Goal: Task Accomplishment & Management: Use online tool/utility

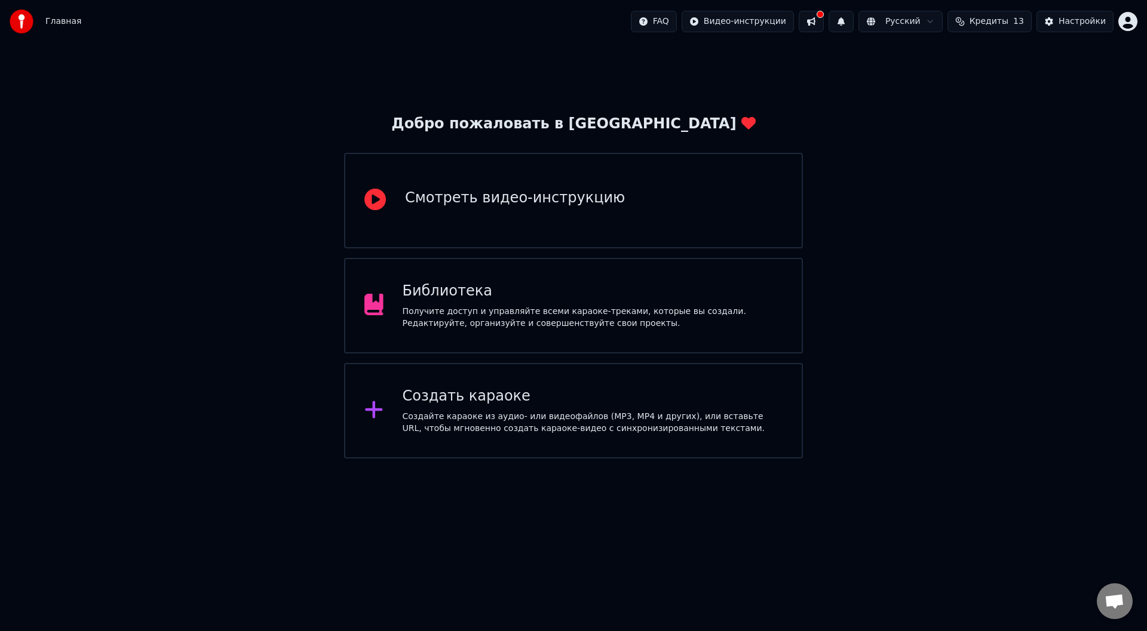
click at [466, 403] on div "Создать караоке" at bounding box center [593, 396] width 381 height 19
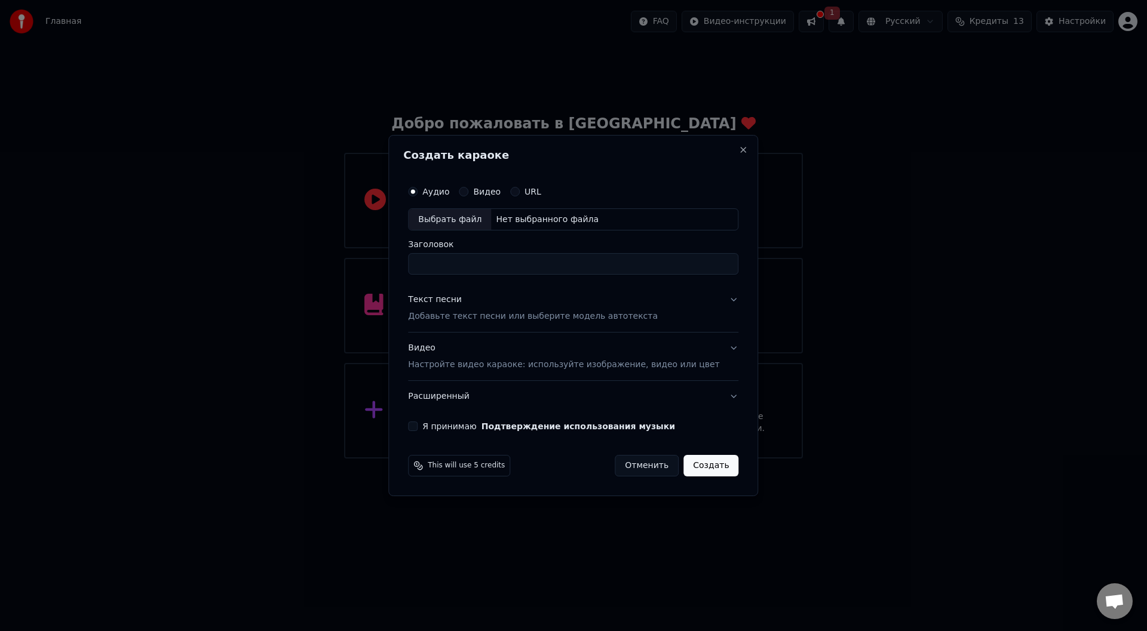
click at [466, 268] on input "Заголовок" at bounding box center [573, 265] width 330 height 22
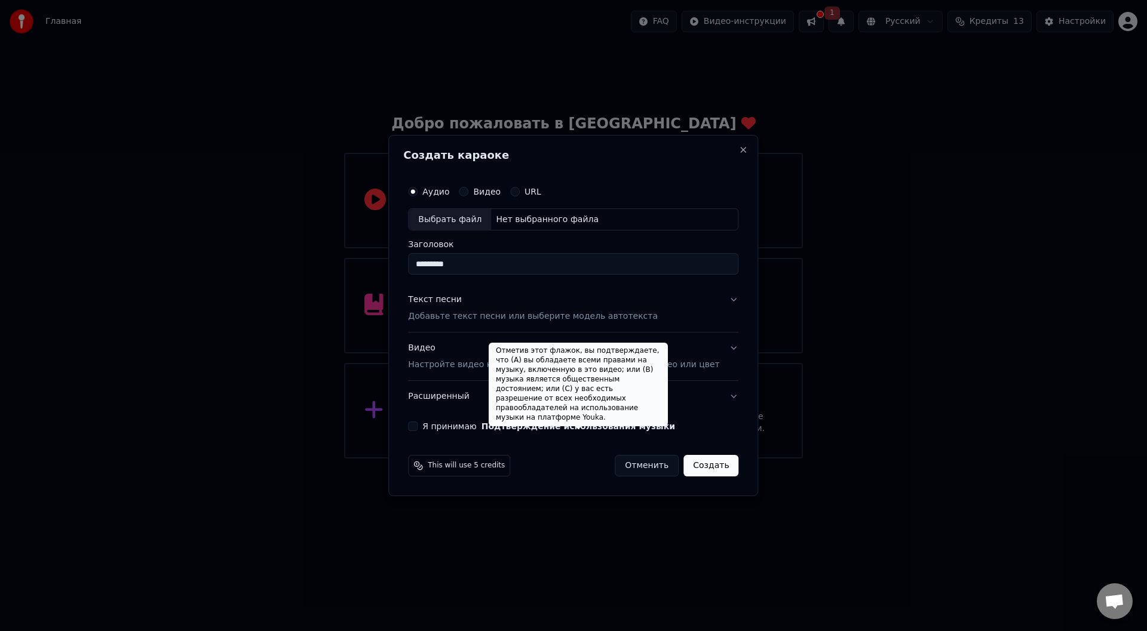
type input "********"
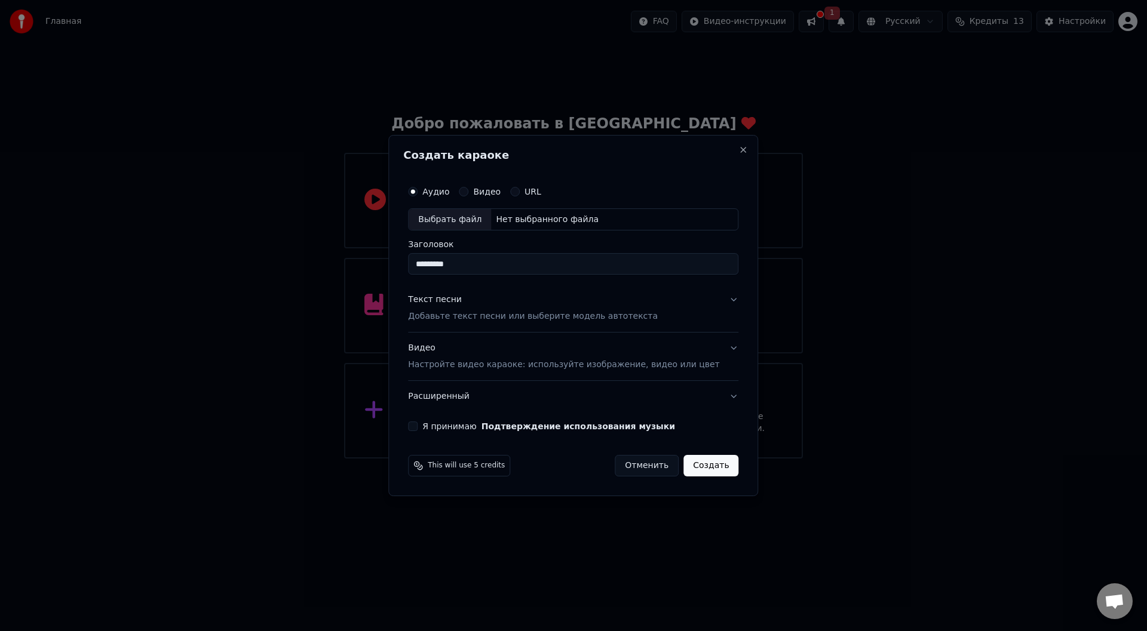
click at [695, 301] on button "Текст песни Добавьте текст песни или выберите модель автотекста" at bounding box center [573, 309] width 330 height 48
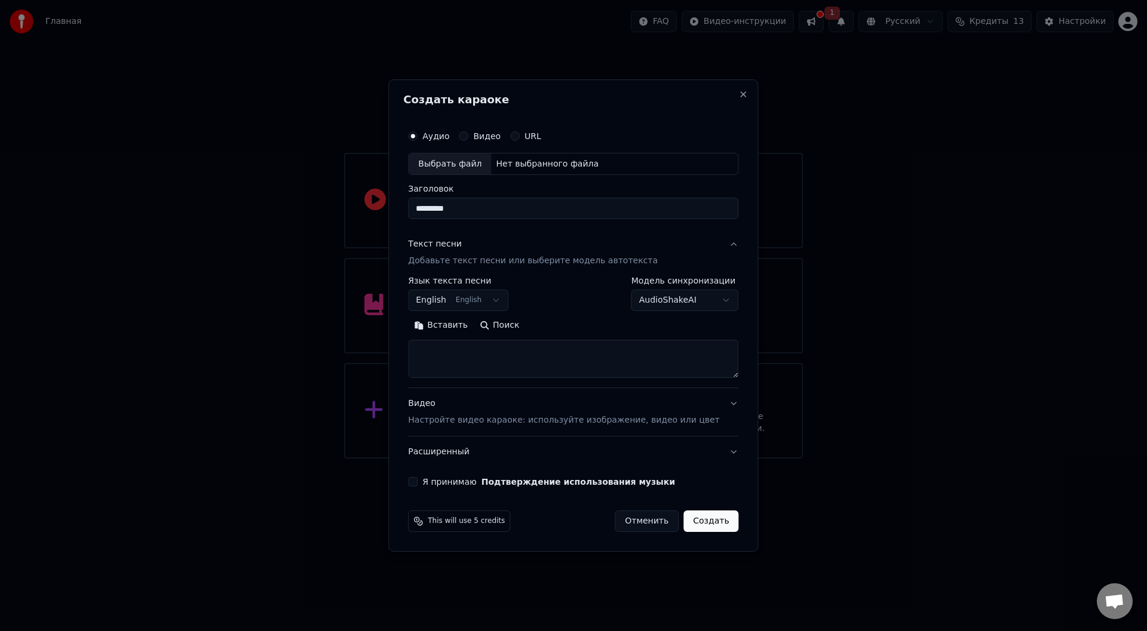
click at [508, 353] on textarea at bounding box center [573, 360] width 330 height 38
paste textarea "**********"
type textarea "**********"
click at [628, 401] on div "Видео Настройте видео караоке: используйте изображение, видео или цвет" at bounding box center [563, 412] width 311 height 29
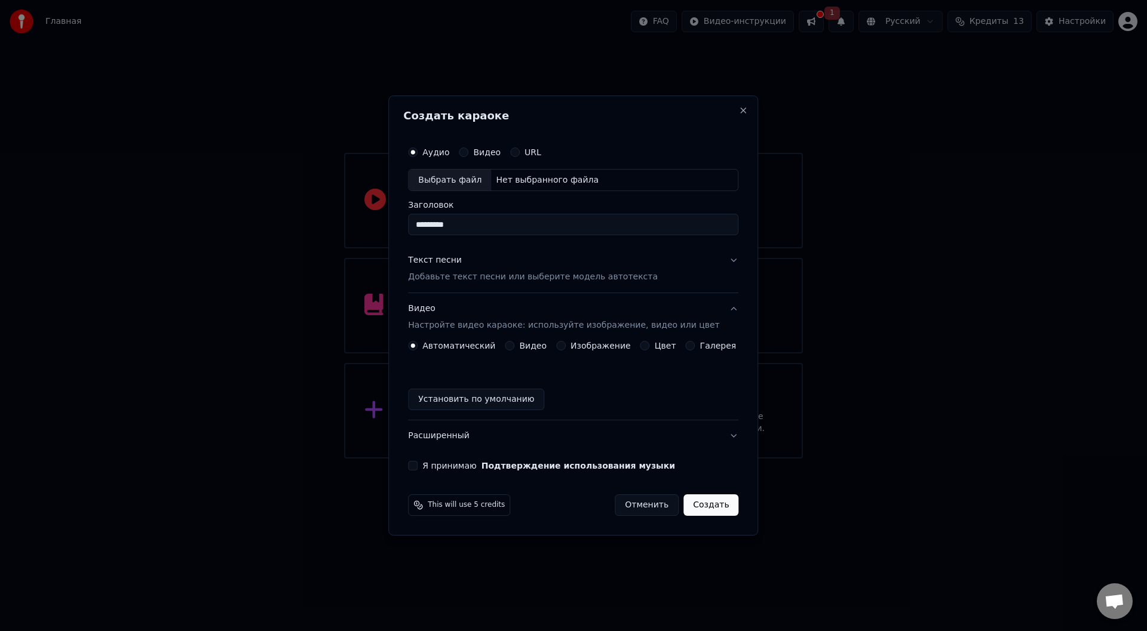
click at [523, 403] on button "Установить по умолчанию" at bounding box center [476, 400] width 136 height 22
click at [479, 180] on div "Выбрать файл" at bounding box center [450, 181] width 82 height 22
click at [464, 181] on div "Выбрать файл" at bounding box center [450, 181] width 82 height 22
click at [479, 181] on div "Выбрать файл" at bounding box center [450, 181] width 82 height 22
click at [519, 179] on div "Нет выбранного файла" at bounding box center [547, 180] width 112 height 12
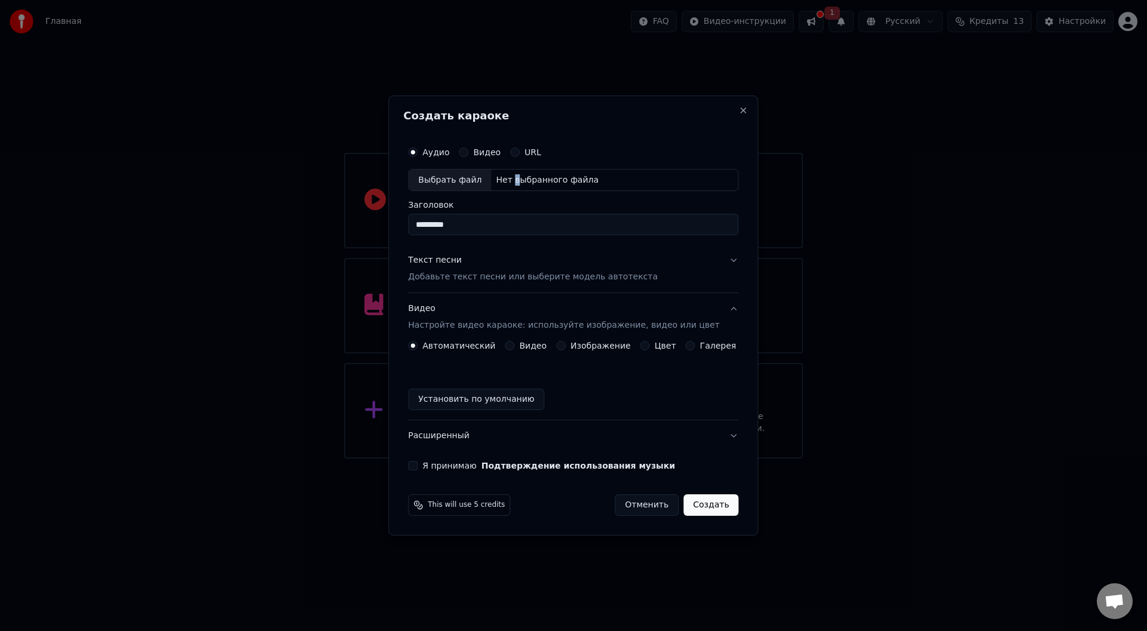
drag, startPoint x: 572, startPoint y: 202, endPoint x: 558, endPoint y: 194, distance: 16.1
click at [572, 202] on label "Заголовок" at bounding box center [573, 205] width 330 height 8
click at [572, 214] on input "********" at bounding box center [573, 225] width 330 height 22
click at [463, 177] on div "Выбрать файл" at bounding box center [450, 181] width 82 height 22
click at [726, 118] on h2 "Создать караоке" at bounding box center [573, 116] width 340 height 11
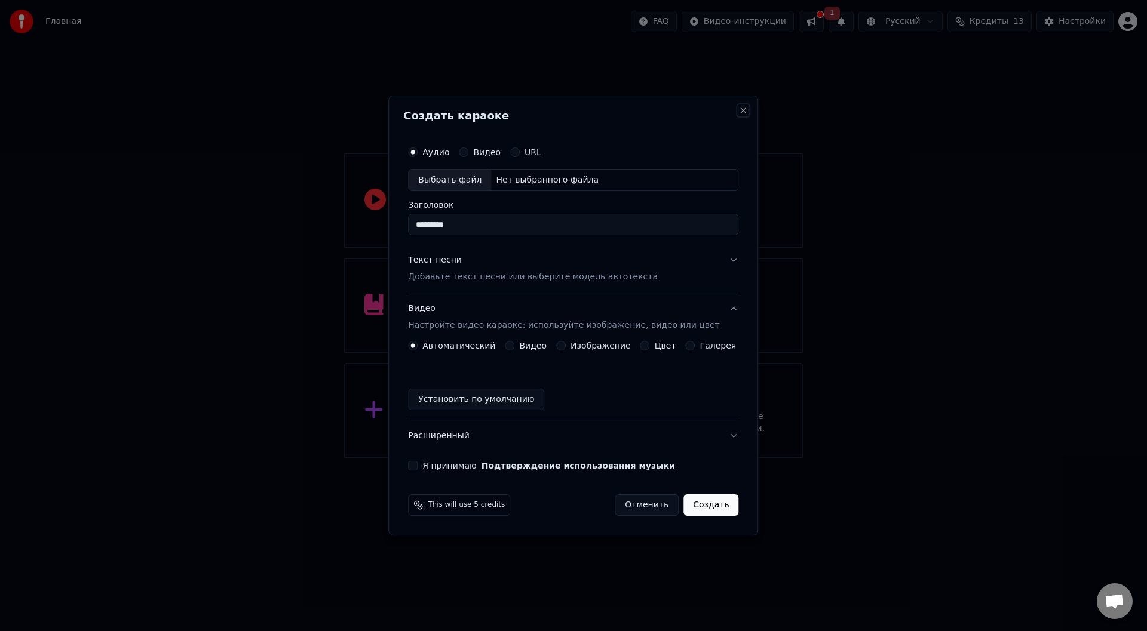
click at [739, 106] on button "Close" at bounding box center [744, 111] width 10 height 10
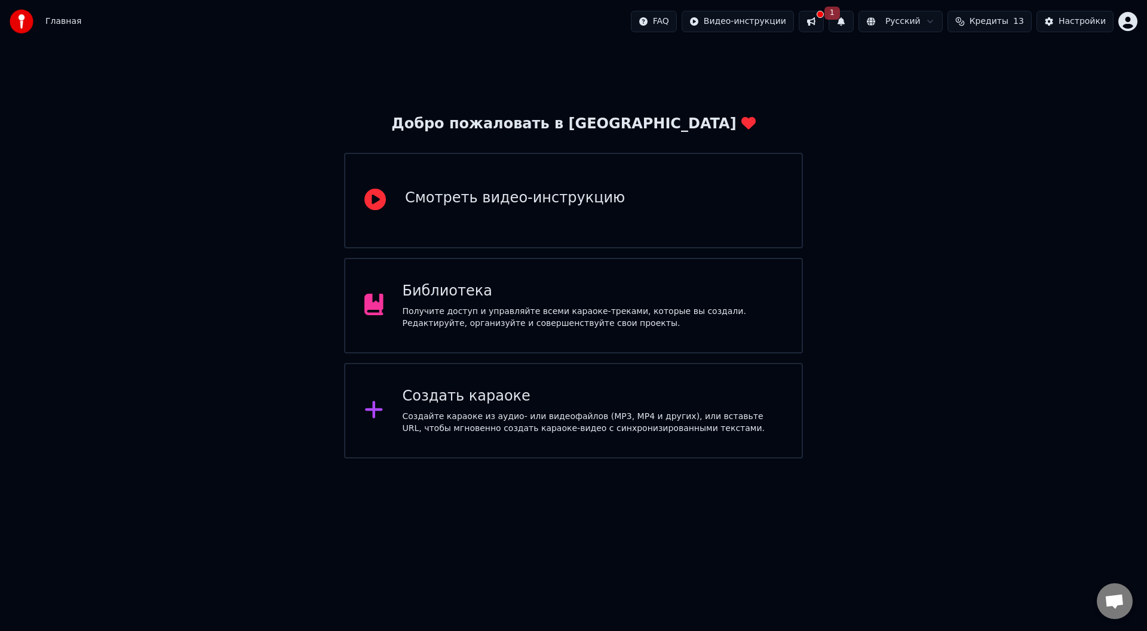
click at [444, 289] on div "Библиотека" at bounding box center [593, 291] width 381 height 19
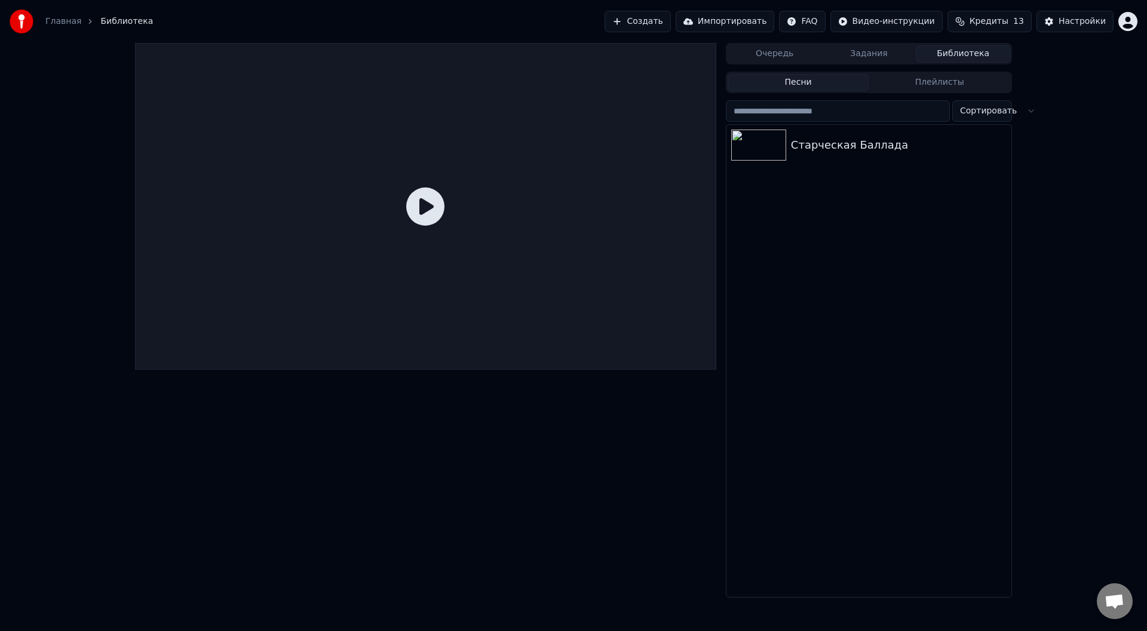
click at [26, 23] on img at bounding box center [22, 22] width 24 height 24
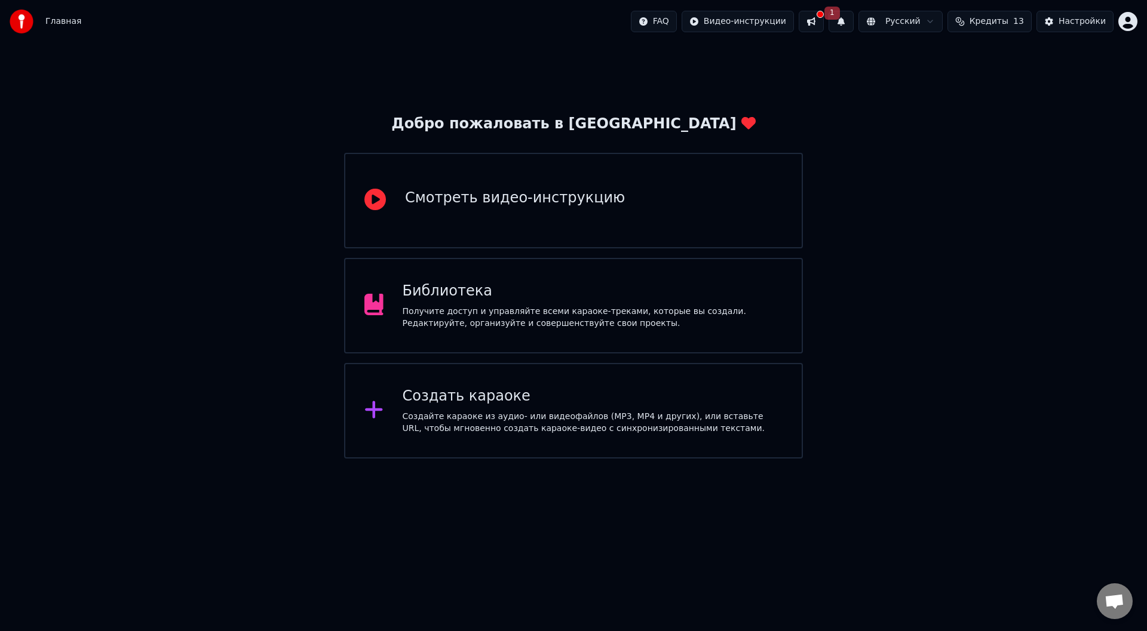
click at [427, 419] on div "Создайте караоке из аудио- или видеофайлов (MP3, MP4 и других), или вставьте UR…" at bounding box center [593, 423] width 381 height 24
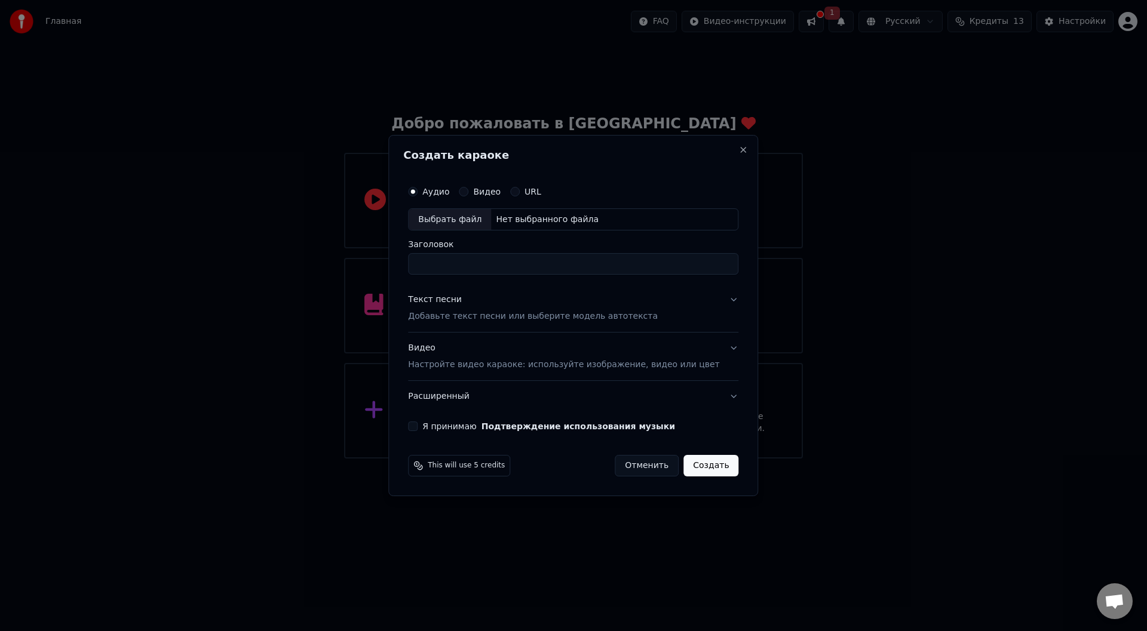
click at [482, 219] on div "Выбрать файл" at bounding box center [450, 220] width 82 height 22
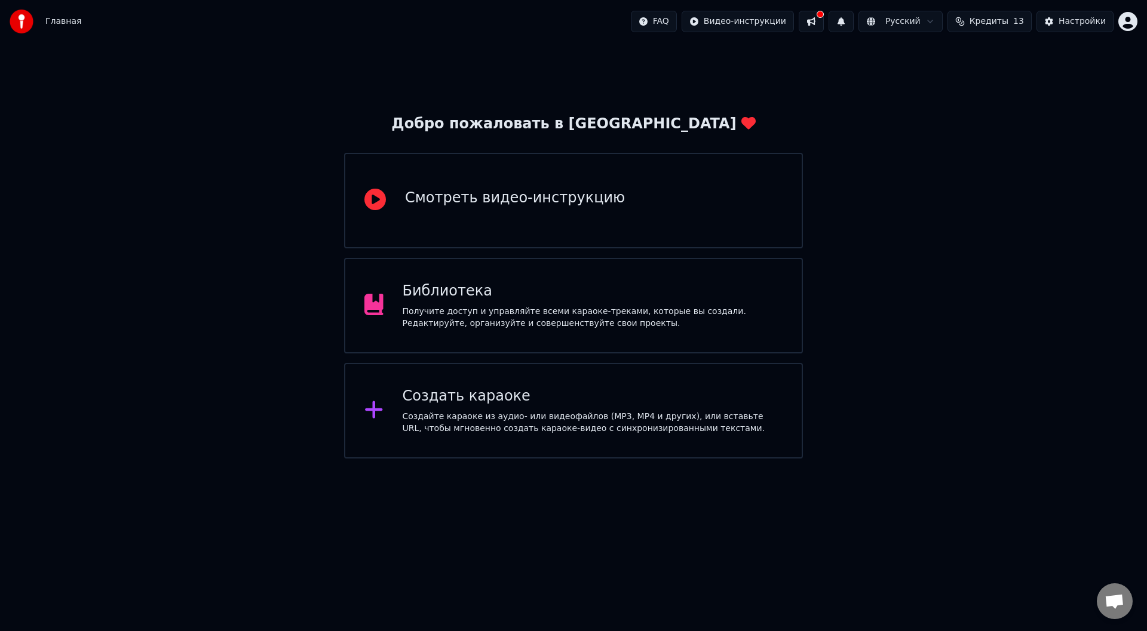
click at [453, 368] on div "Создать караоке Создайте караоке из аудио- или видеофайлов (MP3, MP4 и других),…" at bounding box center [573, 411] width 459 height 96
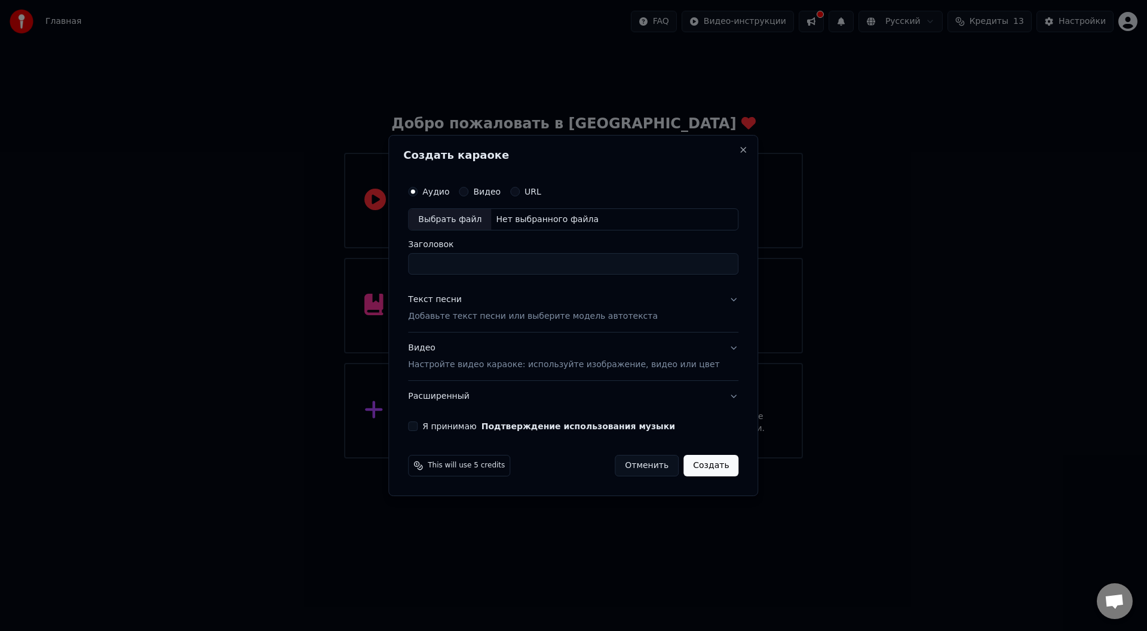
click at [476, 219] on div "Выбрать файл" at bounding box center [450, 220] width 82 height 22
type input "**********"
click at [520, 298] on div "Текст песни Добавьте текст песни или выберите модель автотекста" at bounding box center [533, 309] width 250 height 29
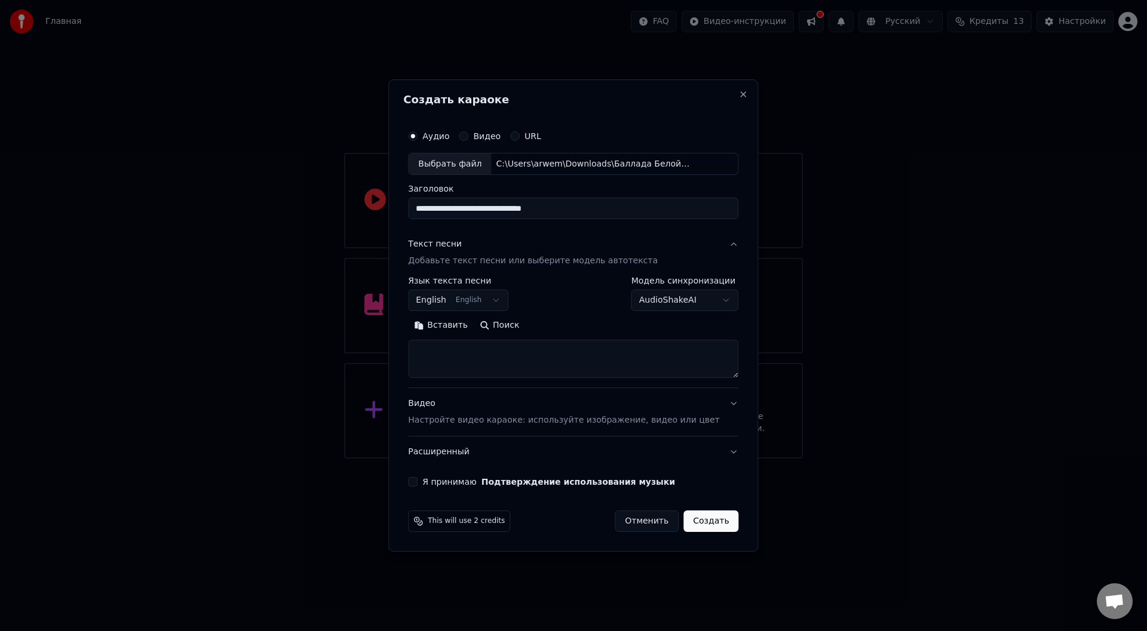
click at [477, 357] on textarea at bounding box center [573, 360] width 330 height 38
click at [489, 300] on body "**********" at bounding box center [573, 229] width 1147 height 459
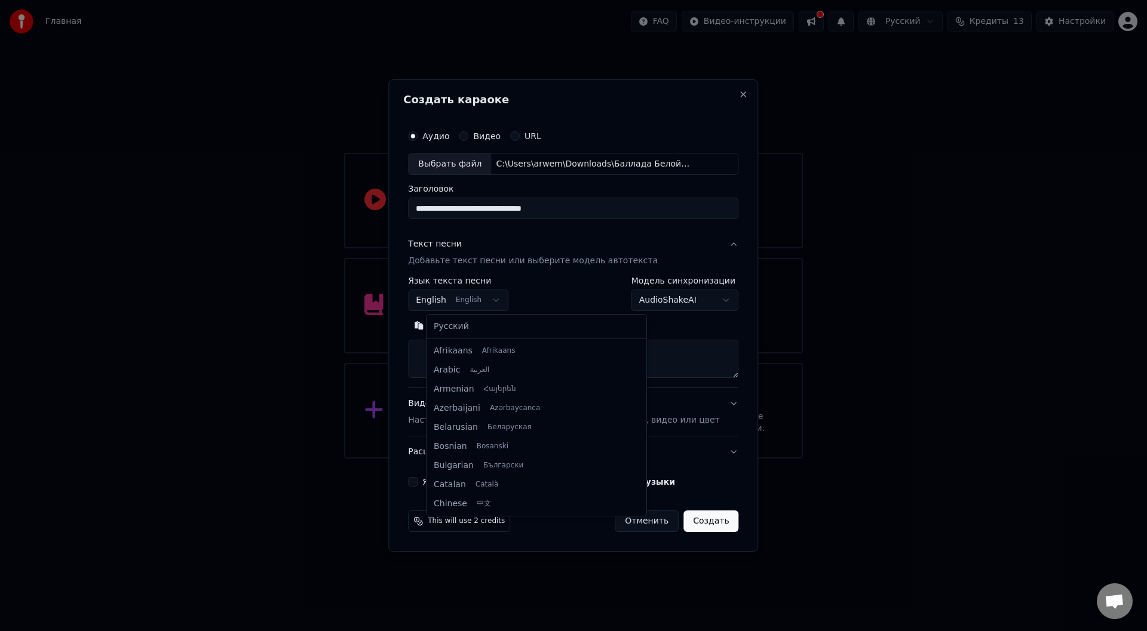
scroll to position [96, 0]
select select "**"
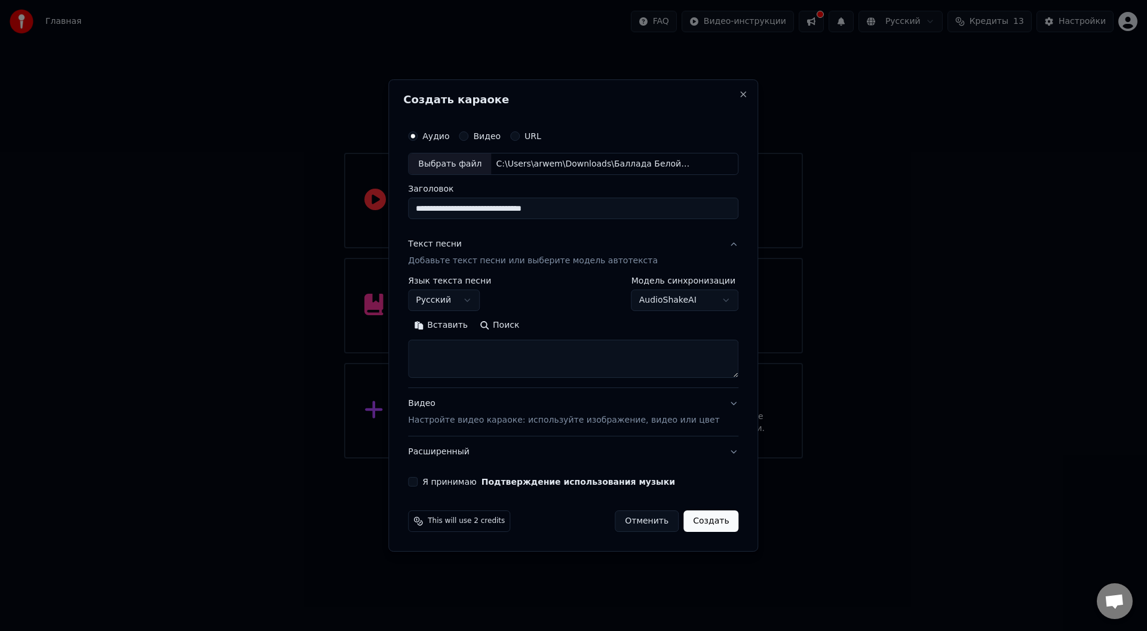
click at [569, 359] on textarea at bounding box center [573, 360] width 330 height 38
paste textarea "**********"
type textarea "**********"
click at [682, 407] on div "Видео Настройте видео караоке: используйте изображение, видео или цвет" at bounding box center [563, 412] width 311 height 29
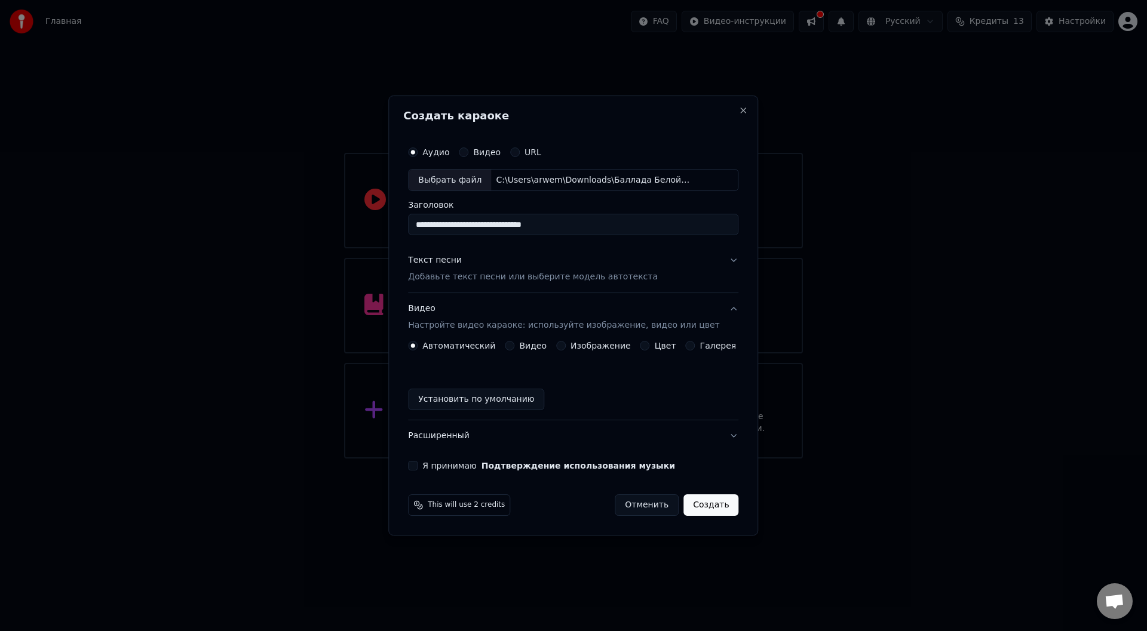
click at [498, 312] on div "Видео Настройте видео караоке: используйте изображение, видео или цвет" at bounding box center [563, 317] width 311 height 29
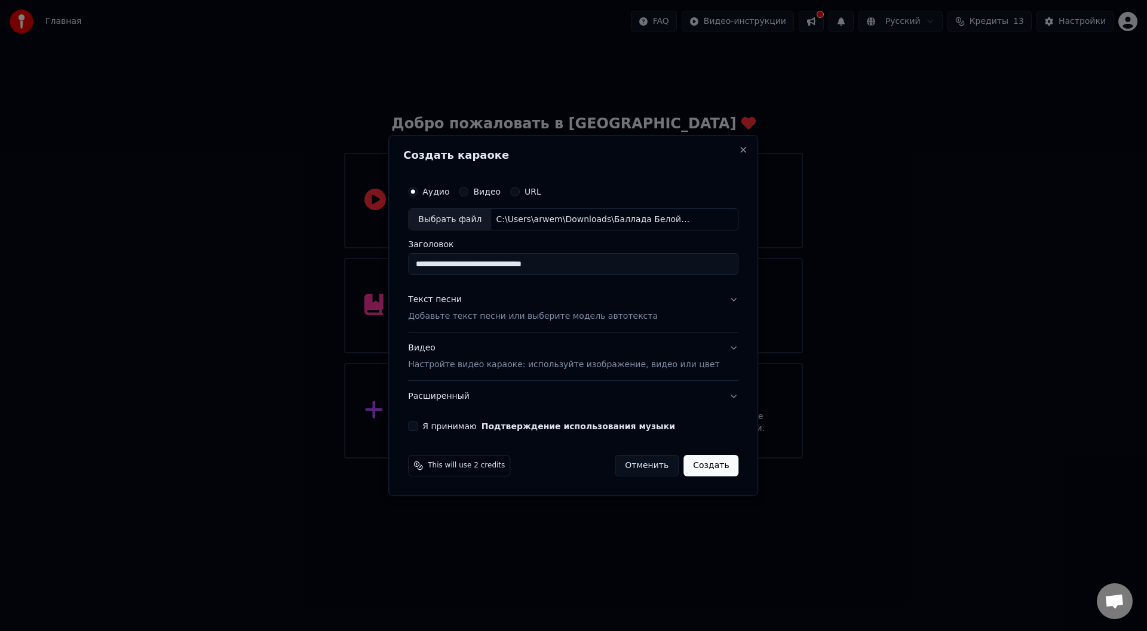
click at [501, 345] on div "Видео Настройте видео караоке: используйте изображение, видео или цвет" at bounding box center [563, 357] width 311 height 29
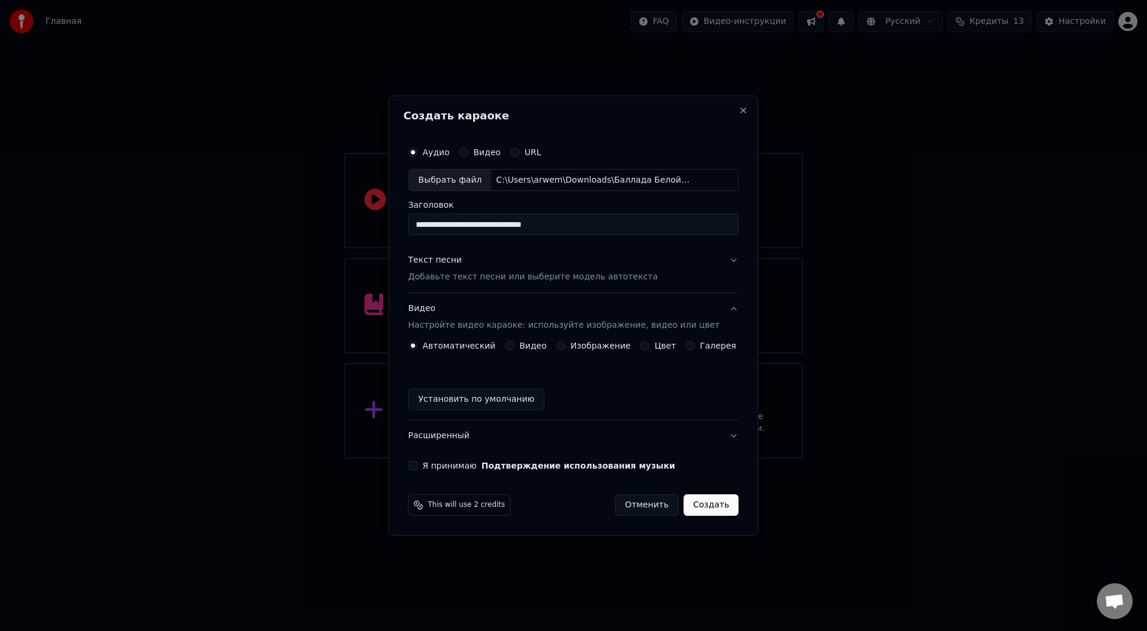
click at [418, 471] on button "Я принимаю Подтверждение использования музыки" at bounding box center [413, 466] width 10 height 10
click at [493, 403] on button "Установить по умолчанию" at bounding box center [476, 400] width 136 height 22
drag, startPoint x: 558, startPoint y: 347, endPoint x: 565, endPoint y: 344, distance: 7.8
click at [562, 346] on div "Автоматический Видео Изображение Цвет Галерея" at bounding box center [572, 346] width 328 height 10
click at [565, 344] on button "Изображение" at bounding box center [561, 346] width 10 height 10
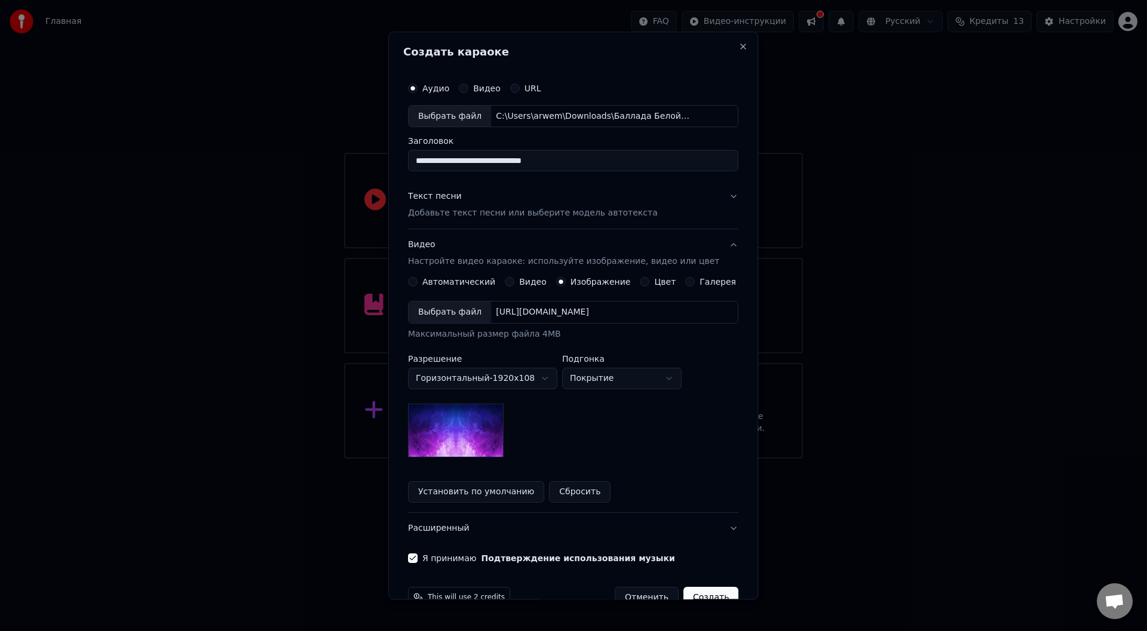
type button "image"
click at [471, 309] on div "Выбрать файл" at bounding box center [450, 313] width 82 height 22
click at [458, 317] on div "Выбрать файл" at bounding box center [450, 313] width 82 height 22
click at [450, 320] on div "Выбрать файл" at bounding box center [450, 313] width 82 height 22
click at [687, 279] on div "Галерея" at bounding box center [711, 283] width 51 height 10
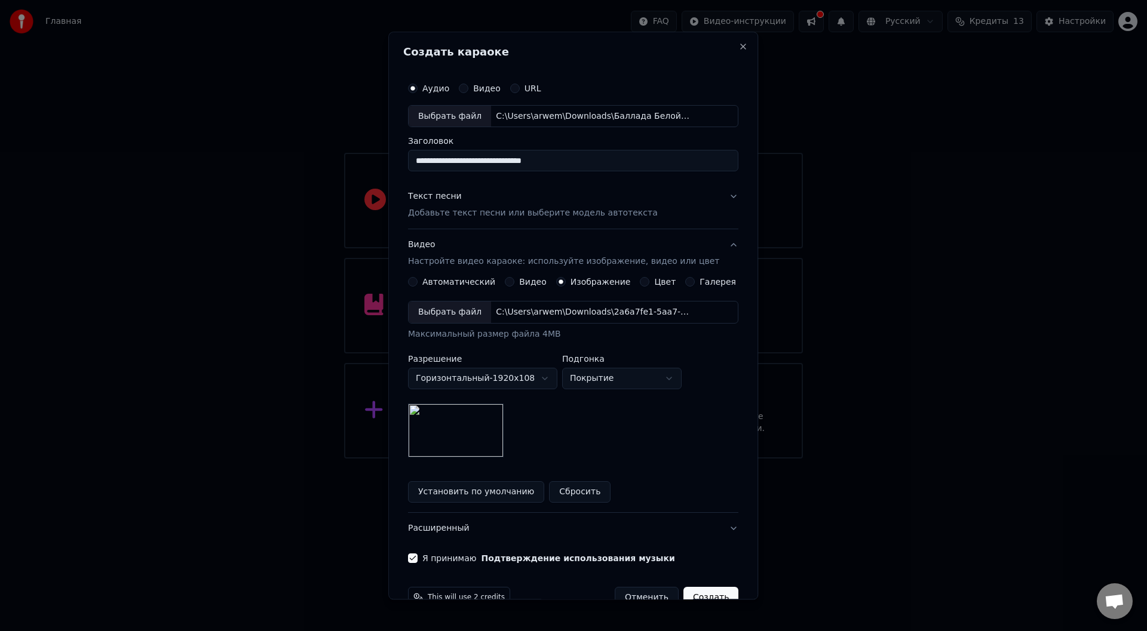
click at [686, 280] on button "Галерея" at bounding box center [691, 283] width 10 height 10
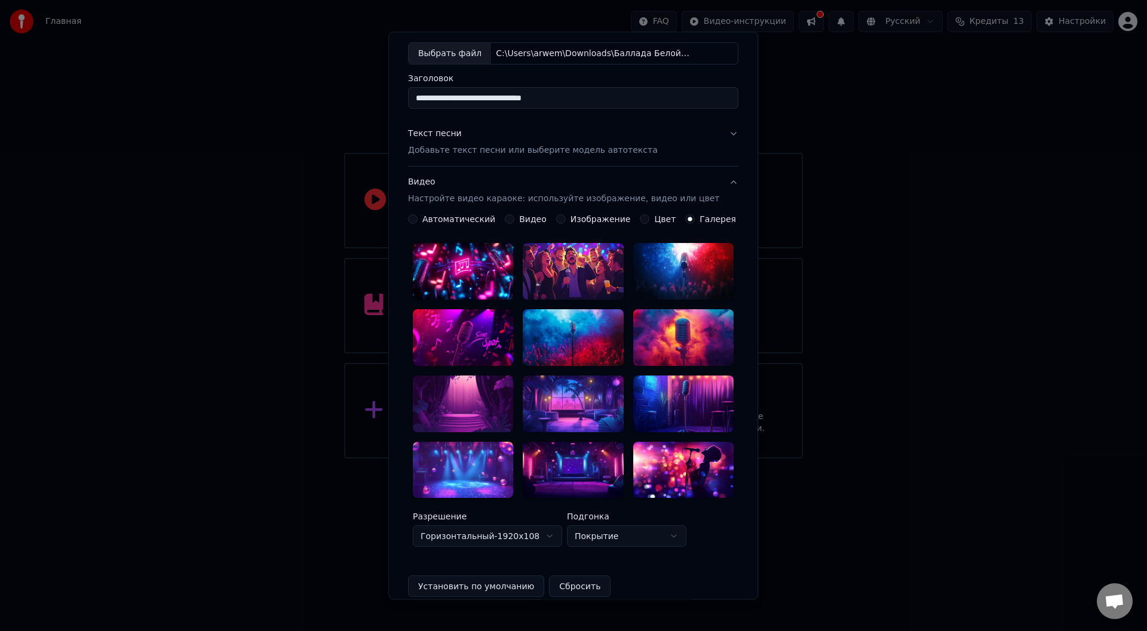
scroll to position [47, 0]
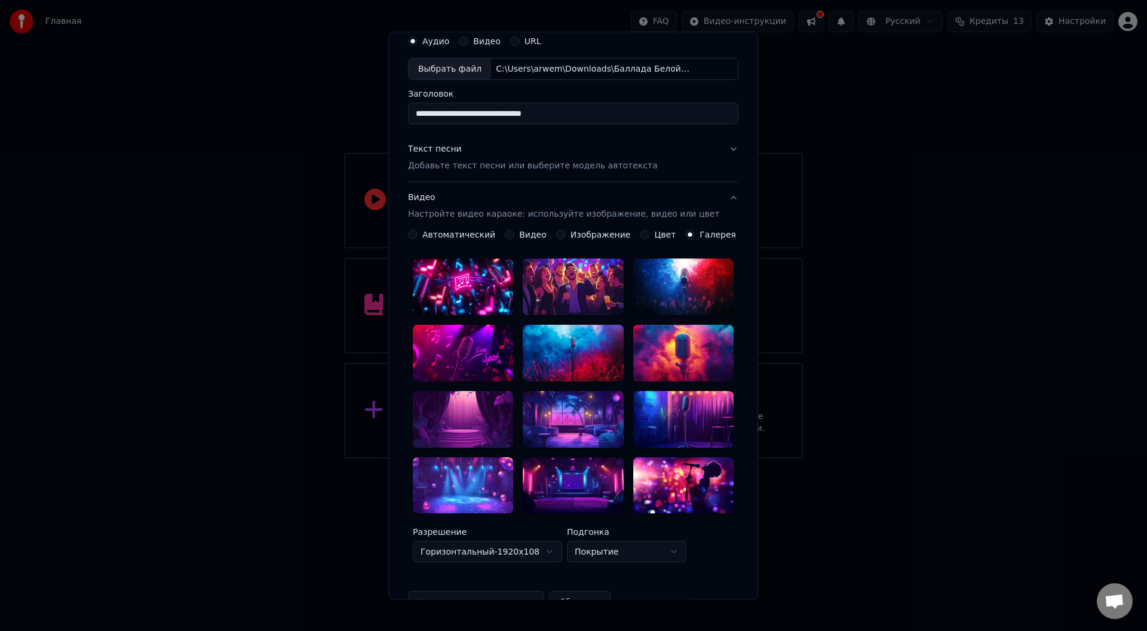
click at [488, 292] on div at bounding box center [463, 287] width 100 height 57
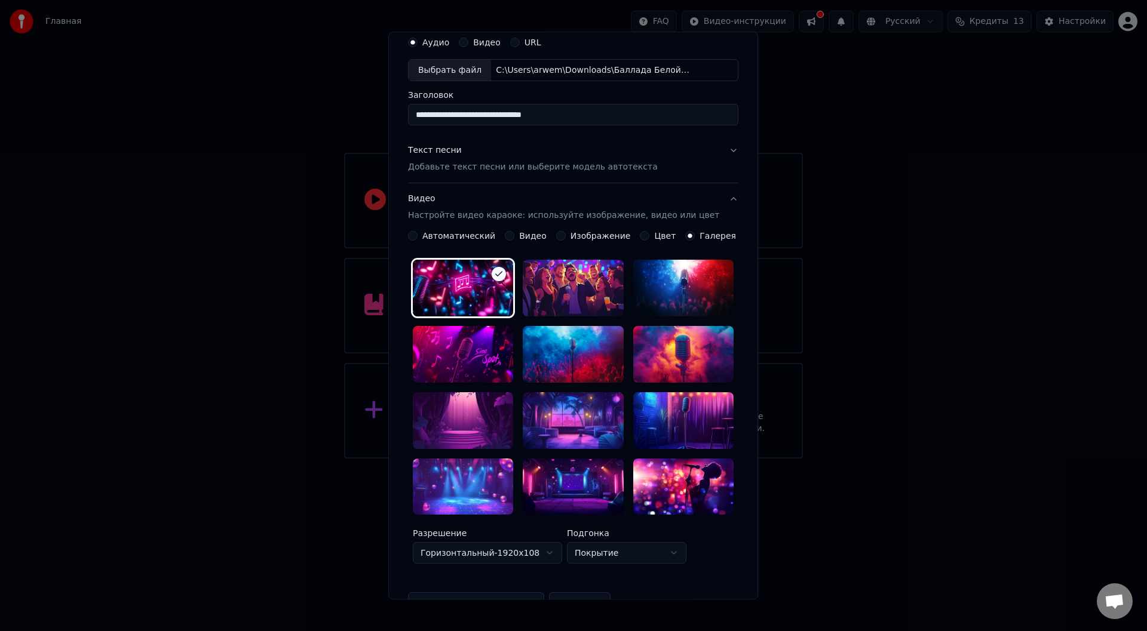
scroll to position [0, 0]
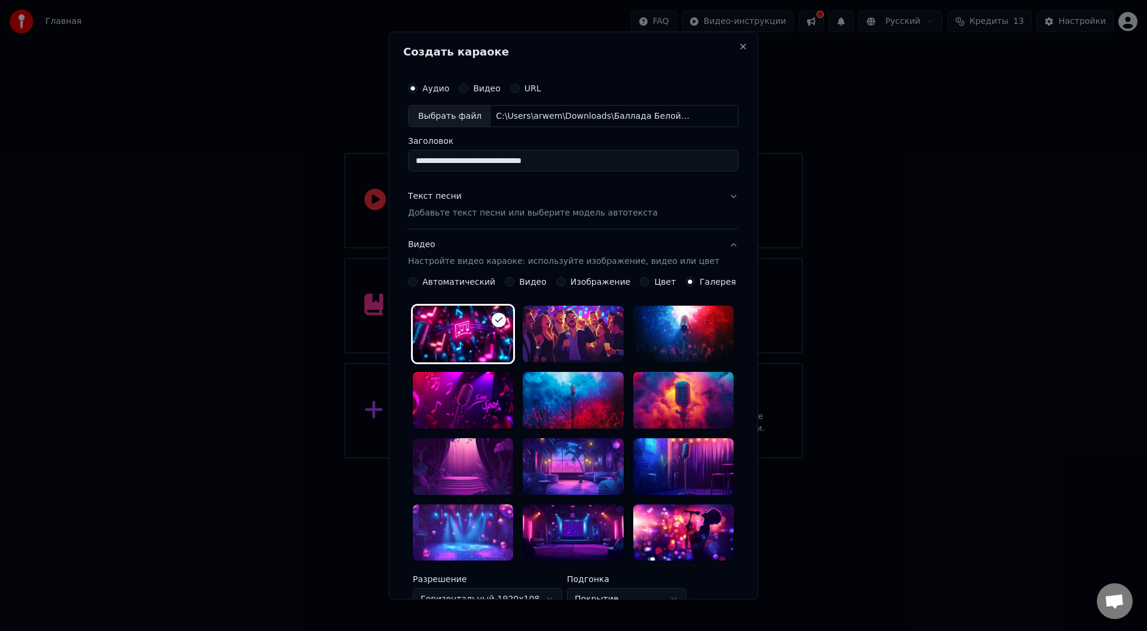
click at [473, 339] on div at bounding box center [463, 334] width 100 height 57
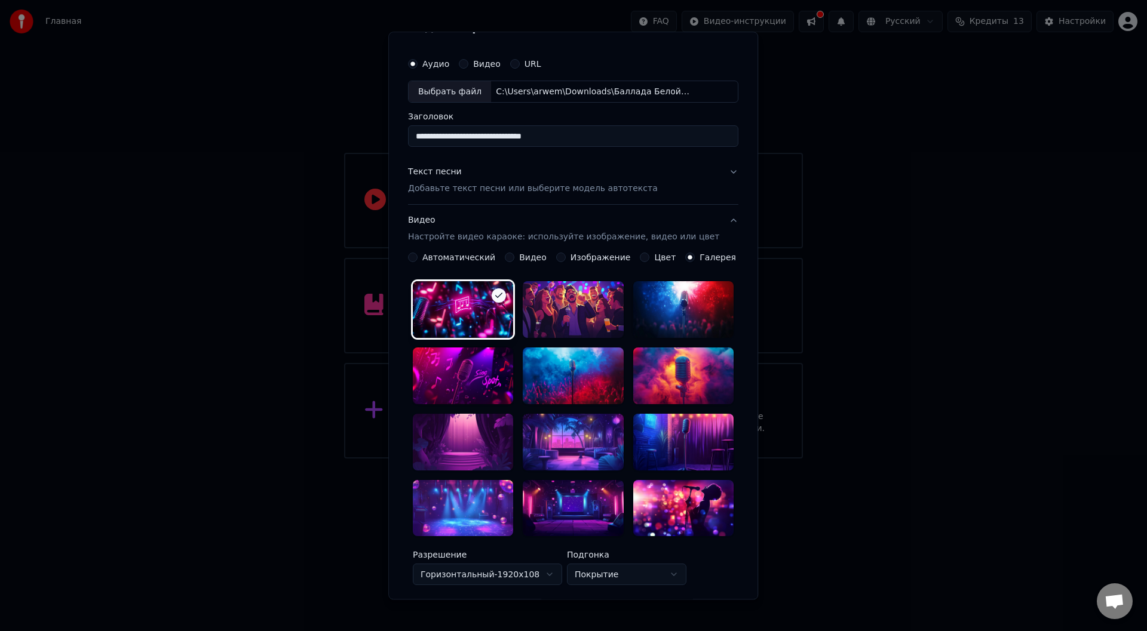
scroll to position [119, 0]
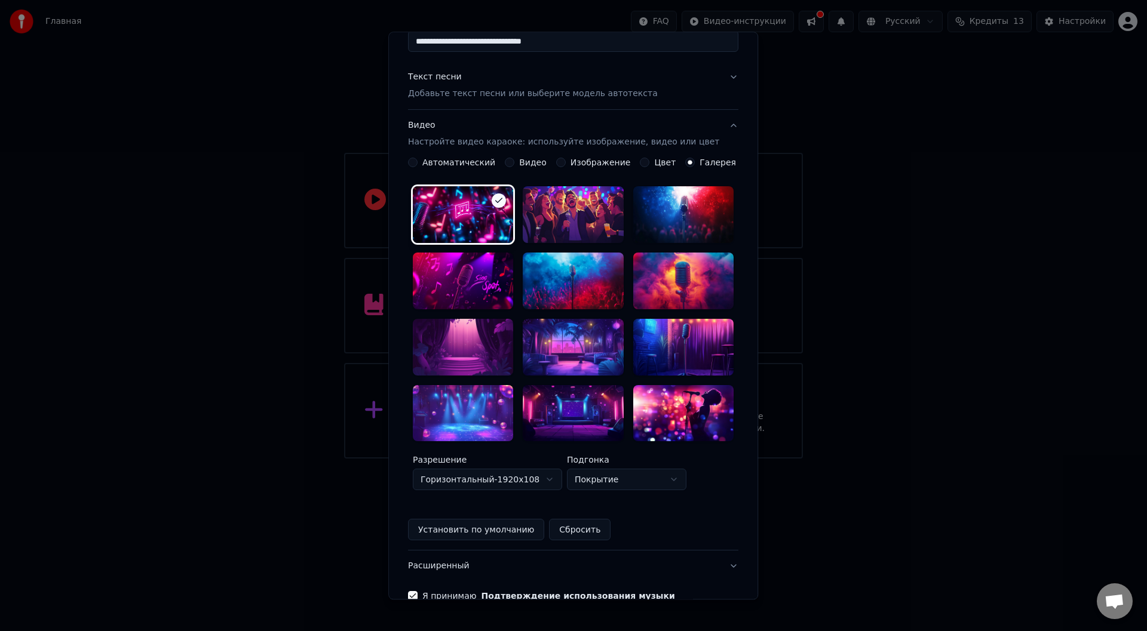
click at [516, 459] on body "**********" at bounding box center [573, 229] width 1147 height 459
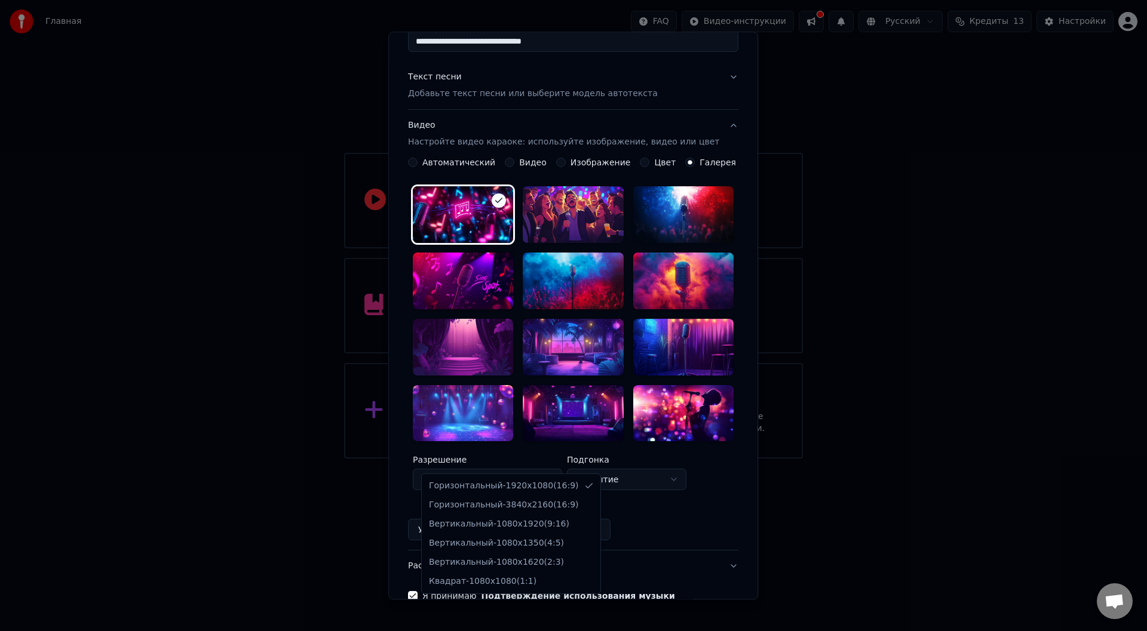
click at [516, 459] on body "**********" at bounding box center [573, 229] width 1147 height 459
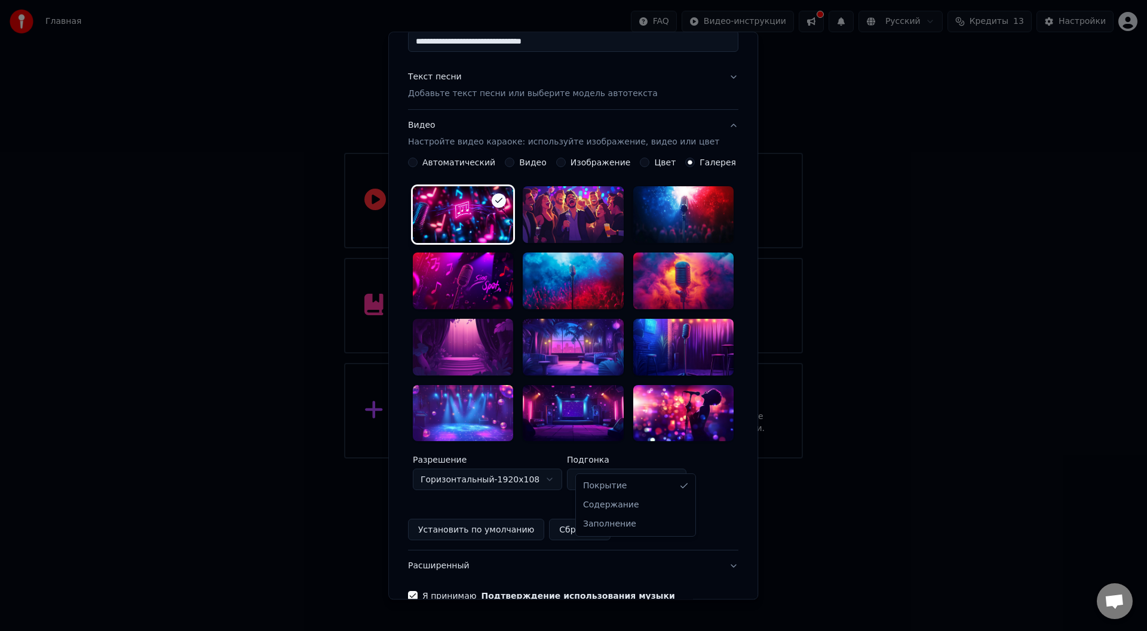
click at [597, 459] on body "**********" at bounding box center [573, 229] width 1147 height 459
click at [599, 459] on body "**********" at bounding box center [573, 229] width 1147 height 459
click at [457, 222] on div at bounding box center [463, 215] width 100 height 57
click at [553, 221] on div at bounding box center [573, 215] width 100 height 57
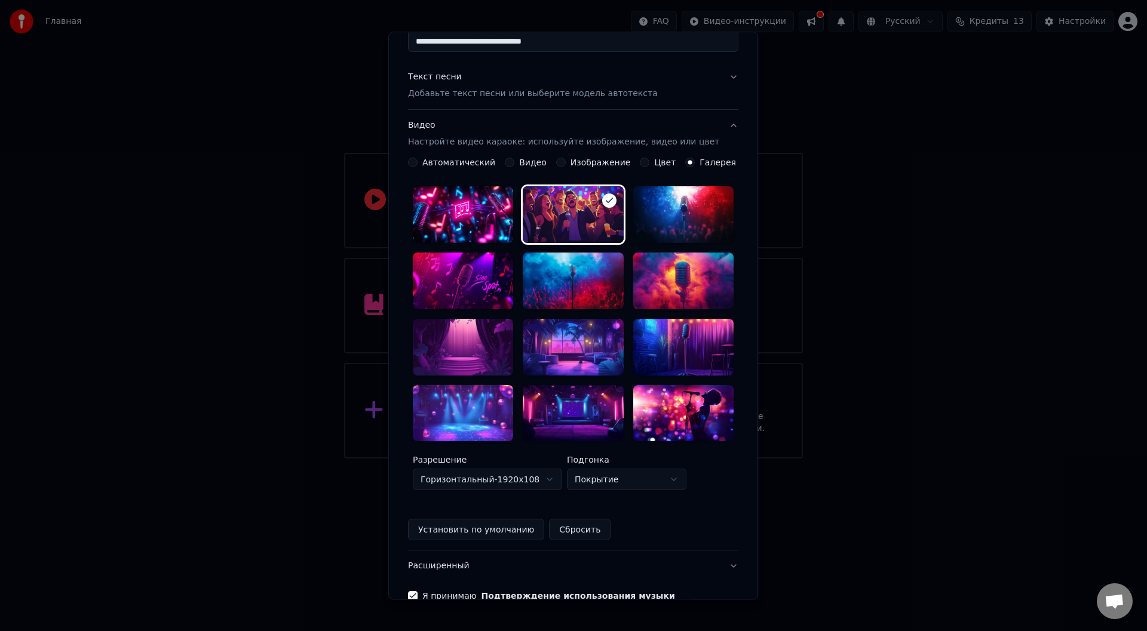
click at [633, 229] on div at bounding box center [683, 215] width 100 height 57
click at [649, 287] on div at bounding box center [683, 281] width 100 height 57
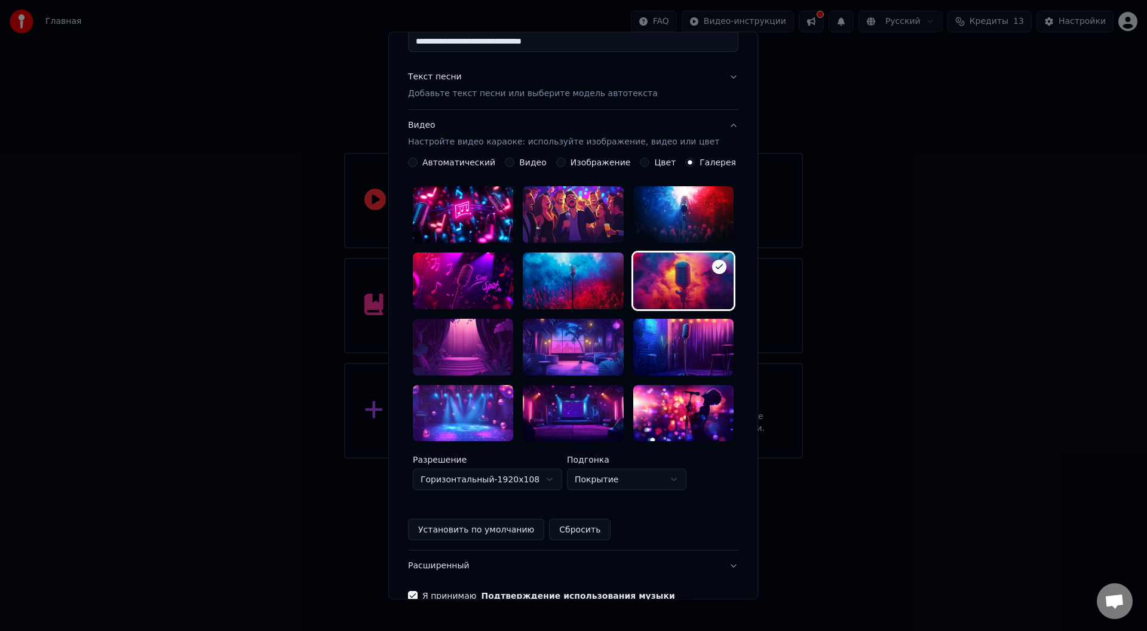
click at [493, 319] on div at bounding box center [463, 347] width 100 height 57
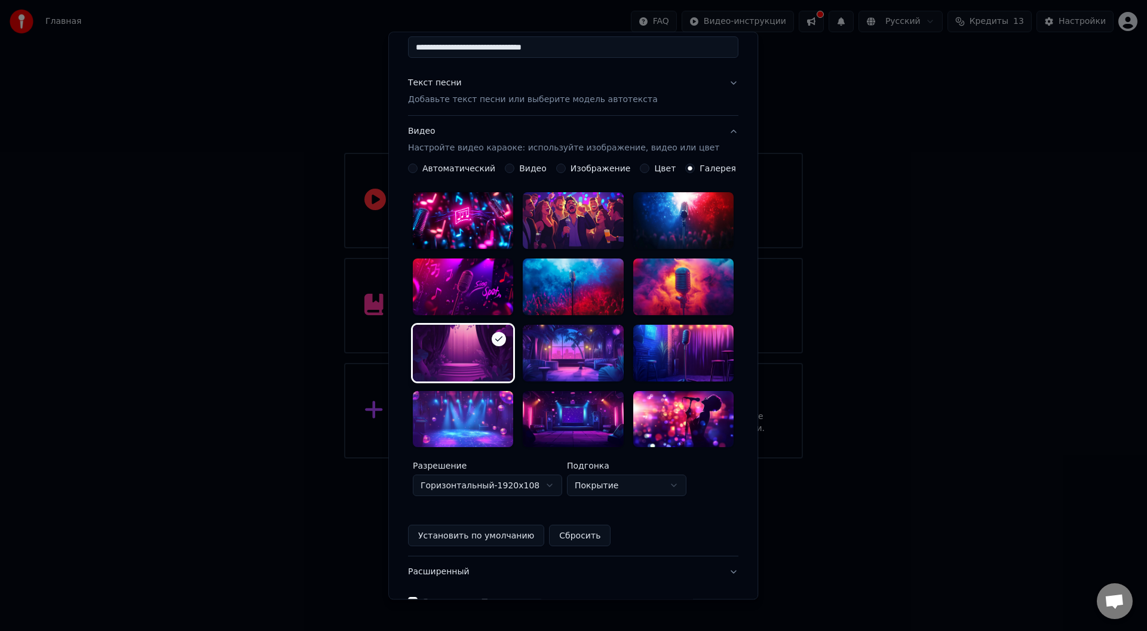
scroll to position [107, 0]
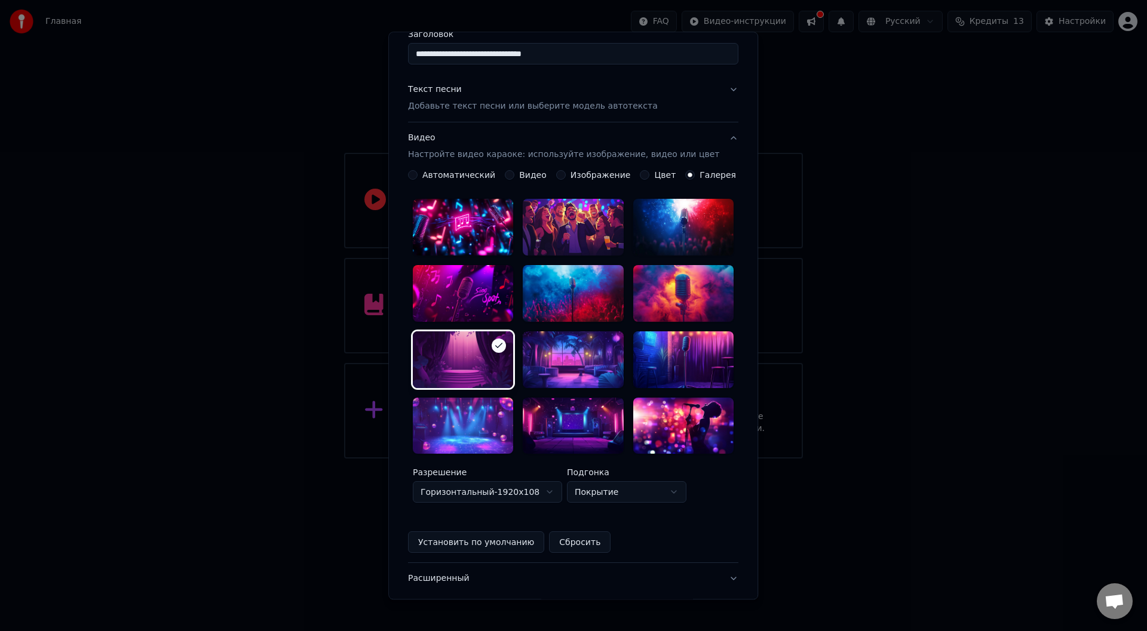
click at [571, 176] on label "Изображение" at bounding box center [601, 175] width 60 height 8
click at [566, 176] on button "image" at bounding box center [561, 176] width 10 height 10
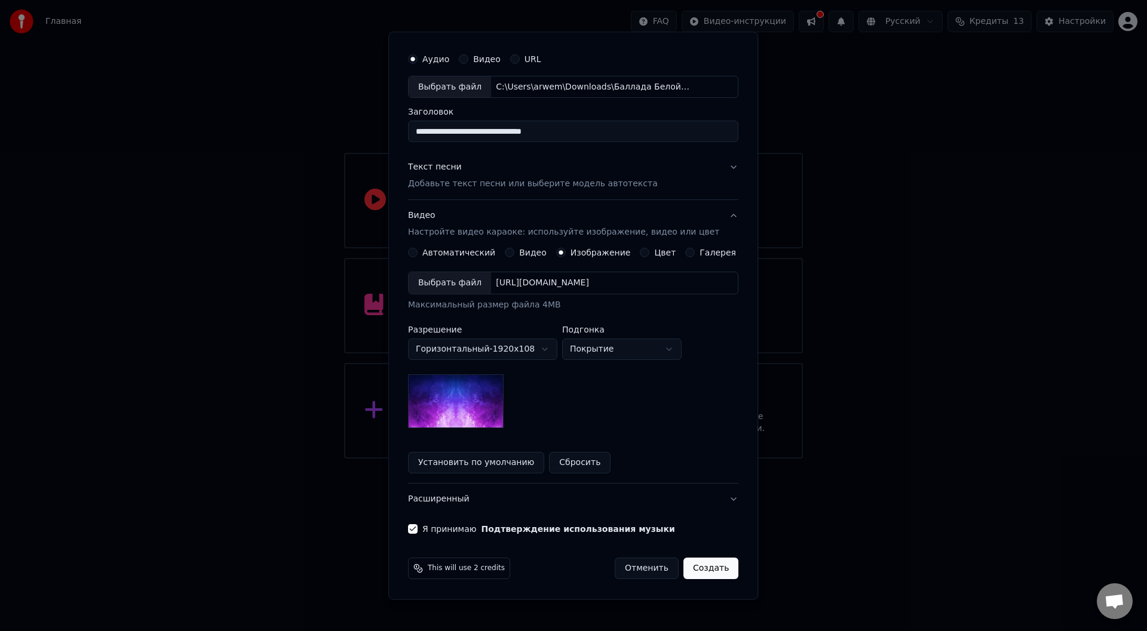
scroll to position [29, 0]
click at [686, 254] on div "Галерея" at bounding box center [711, 254] width 51 height 10
click at [686, 255] on button "Галерея" at bounding box center [691, 254] width 10 height 10
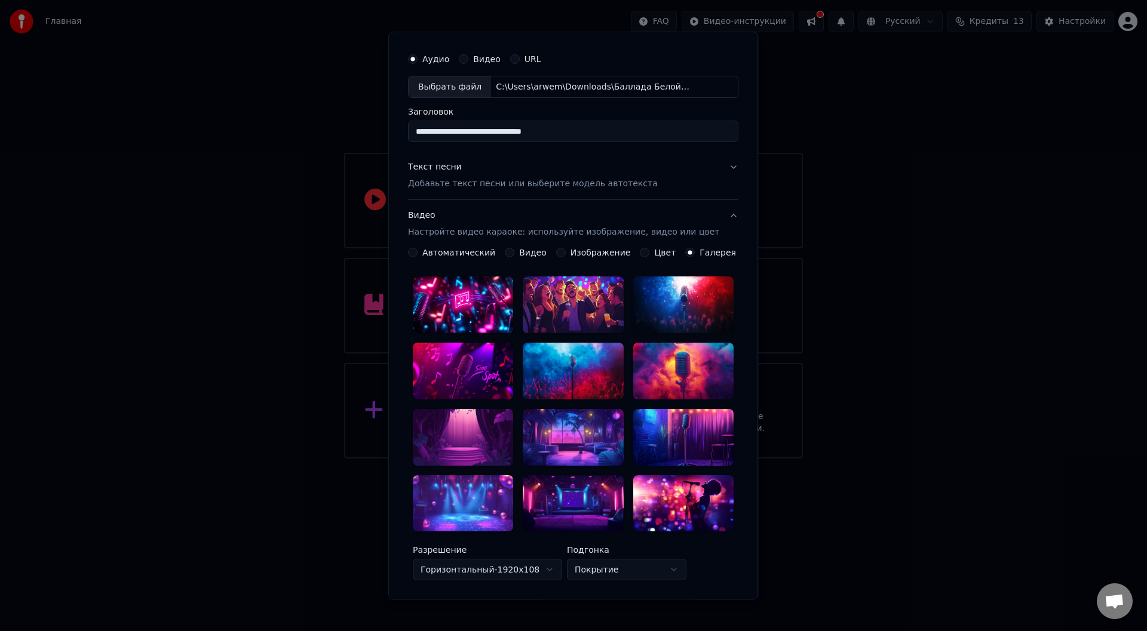
click at [640, 249] on button "Цвет" at bounding box center [645, 254] width 10 height 10
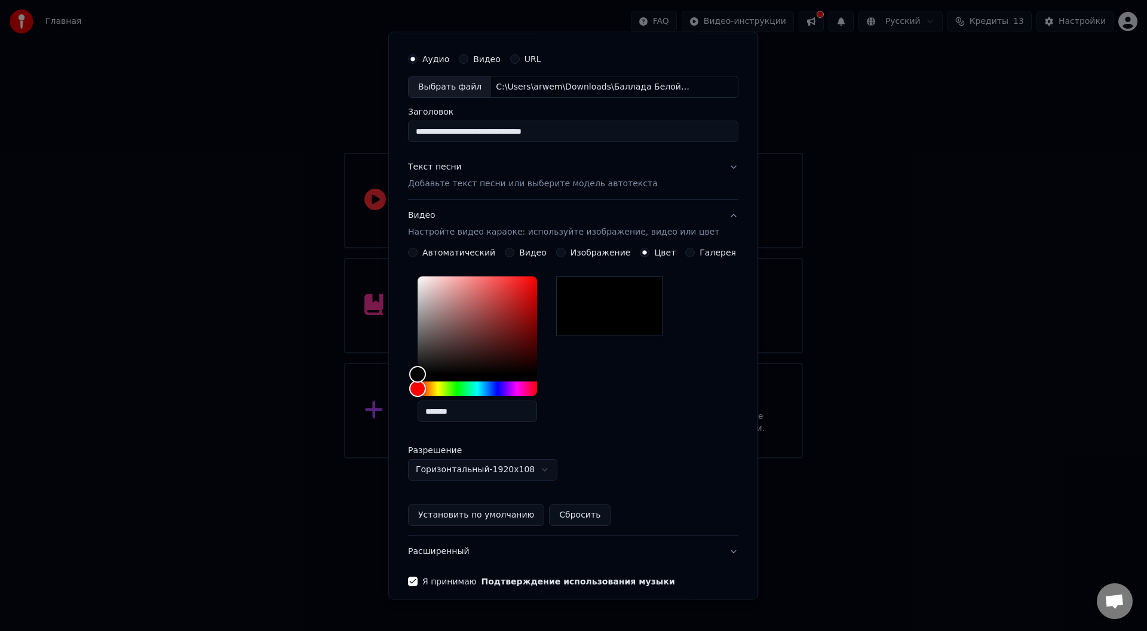
click at [565, 251] on div "image Изображение" at bounding box center [593, 254] width 75 height 10
click at [562, 250] on div "image Изображение" at bounding box center [593, 254] width 75 height 10
click at [562, 250] on button "image" at bounding box center [561, 254] width 10 height 10
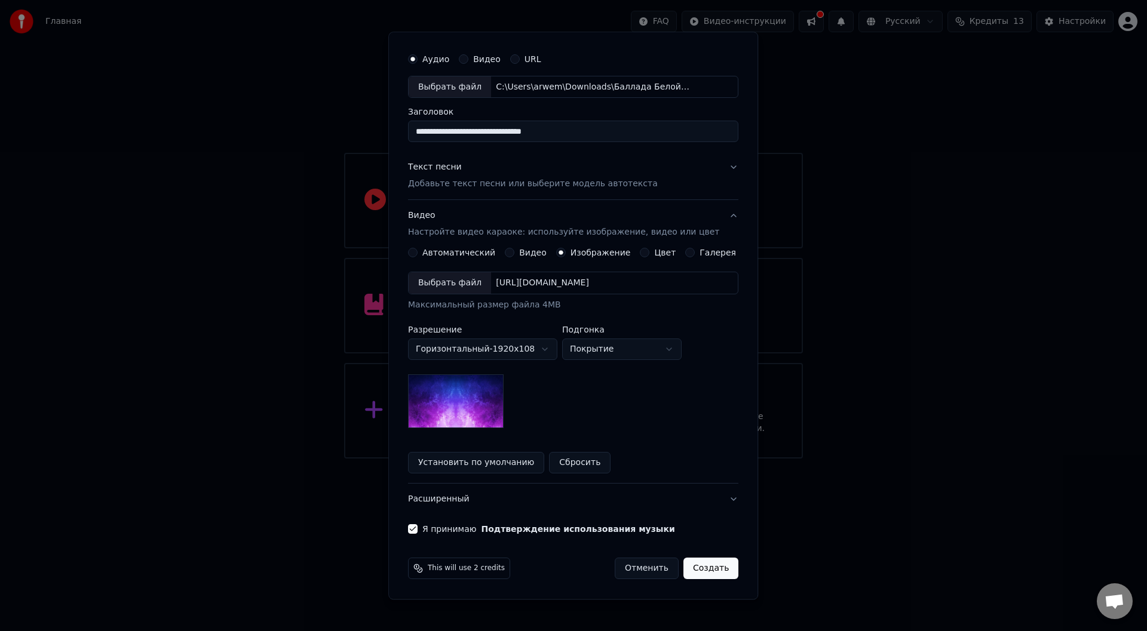
click at [485, 423] on img at bounding box center [456, 402] width 96 height 54
click at [510, 339] on body "**********" at bounding box center [573, 229] width 1147 height 459
click at [439, 289] on body "**********" at bounding box center [573, 229] width 1147 height 459
click at [439, 287] on div "Выбрать файл" at bounding box center [450, 284] width 82 height 22
click at [453, 283] on div "Выбрать файл" at bounding box center [450, 284] width 82 height 22
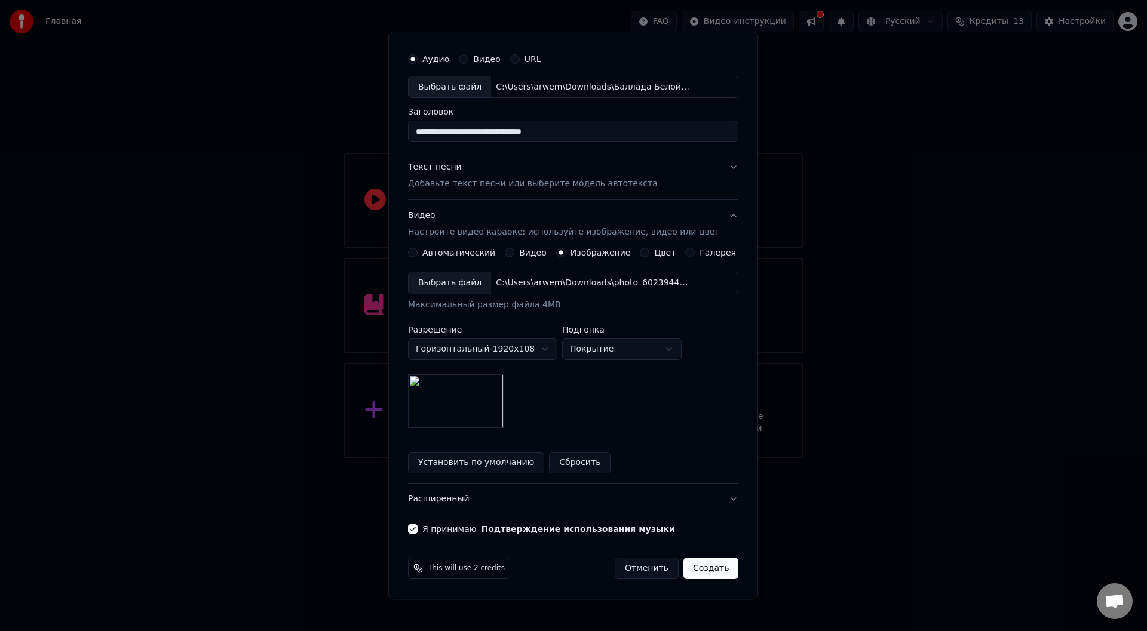
click at [456, 286] on div "Выбрать файл" at bounding box center [450, 284] width 82 height 22
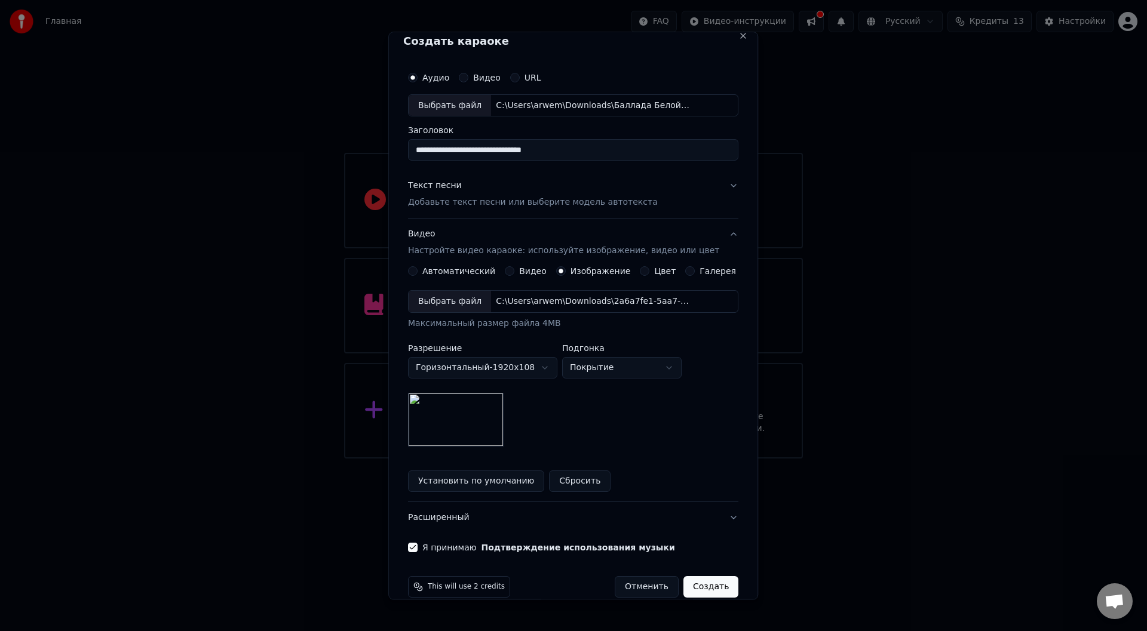
scroll to position [29, 0]
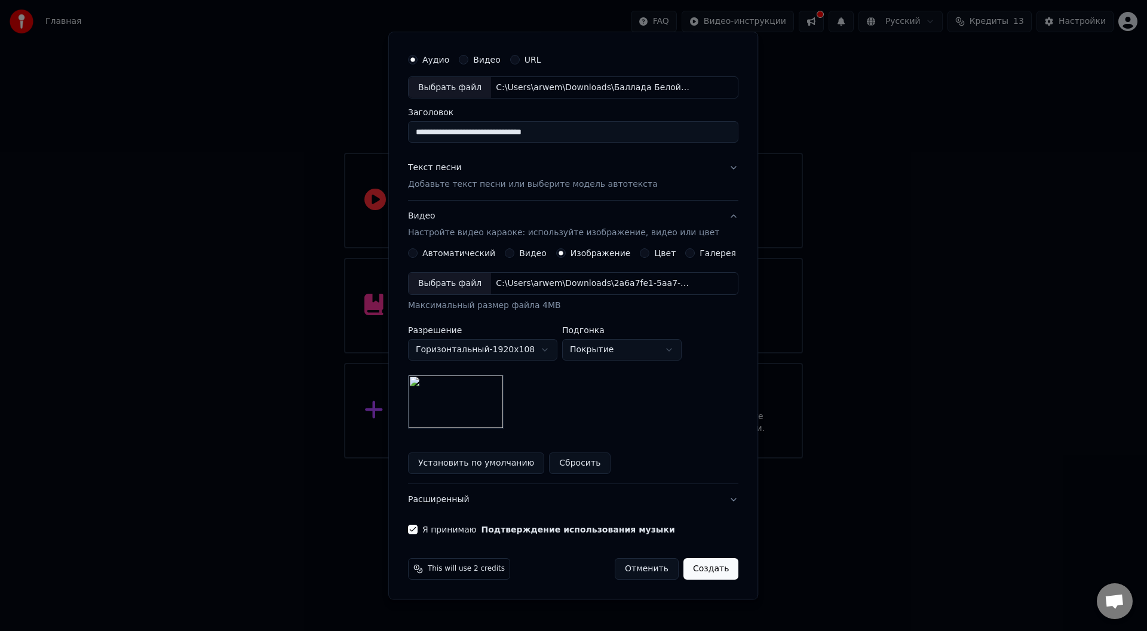
click at [683, 567] on button "Создать" at bounding box center [710, 570] width 55 height 22
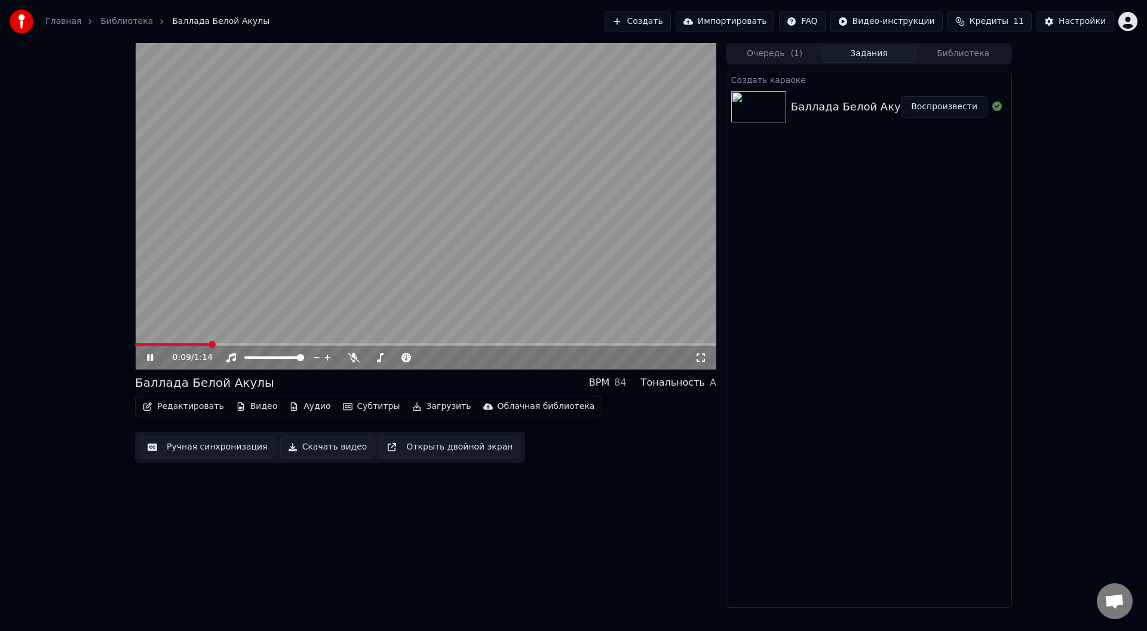
drag, startPoint x: 175, startPoint y: 347, endPoint x: 158, endPoint y: 345, distance: 17.5
click at [159, 345] on div "0:09 / 1:14" at bounding box center [425, 357] width 581 height 26
drag, startPoint x: 149, startPoint y: 342, endPoint x: 105, endPoint y: 344, distance: 44.8
click at [105, 344] on div "0:10 / 1:14 Баллада Белой Акулы BPM 84 Тональность A Редактировать Видео Аудио …" at bounding box center [573, 325] width 1147 height 565
click at [135, 344] on span at bounding box center [135, 345] width 0 height 2
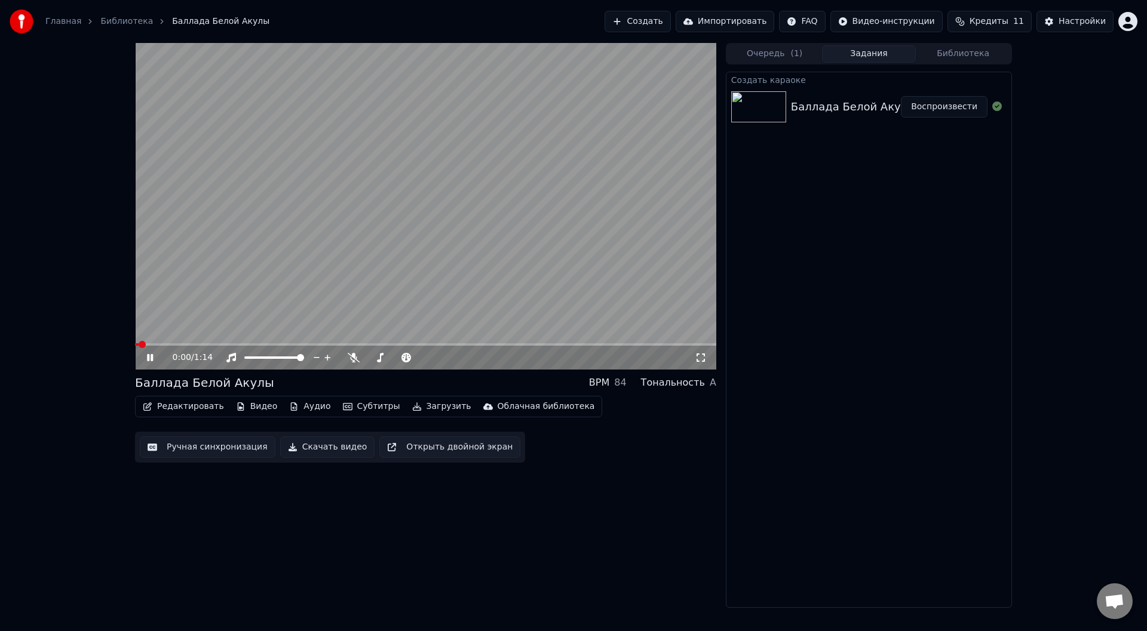
click at [150, 360] on icon at bounding box center [159, 358] width 28 height 10
click at [350, 358] on icon at bounding box center [354, 358] width 12 height 10
click at [154, 352] on div "0:00 / 1:14" at bounding box center [425, 358] width 581 height 24
click at [154, 355] on icon at bounding box center [159, 358] width 28 height 10
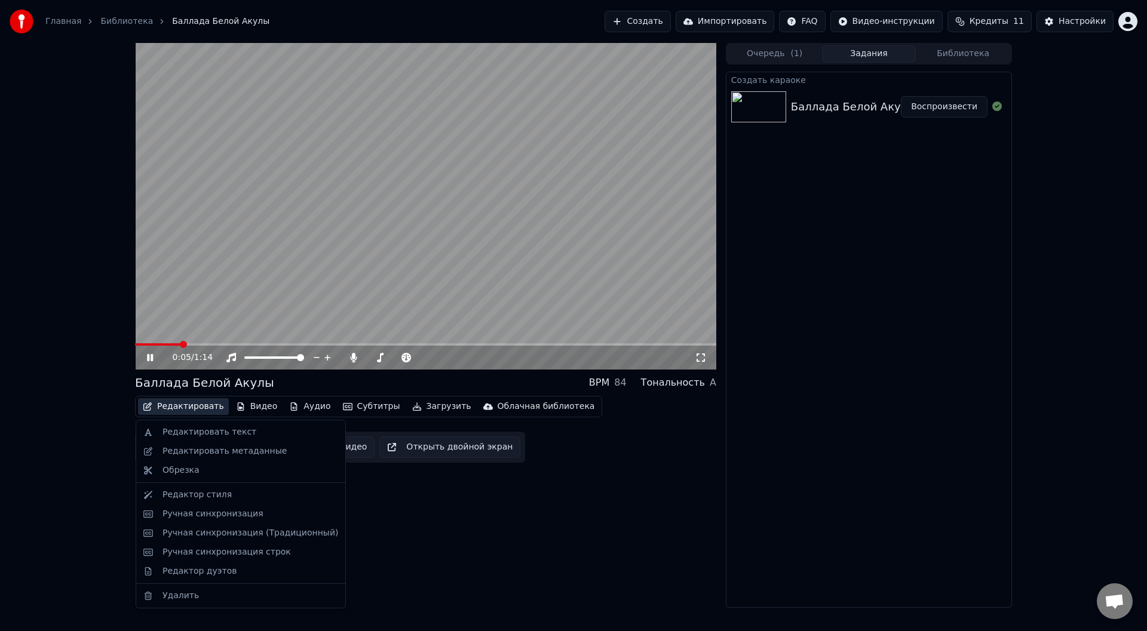
click at [182, 410] on button "Редактировать" at bounding box center [183, 406] width 91 height 17
click at [180, 432] on div "Редактировать текст" at bounding box center [210, 433] width 94 height 12
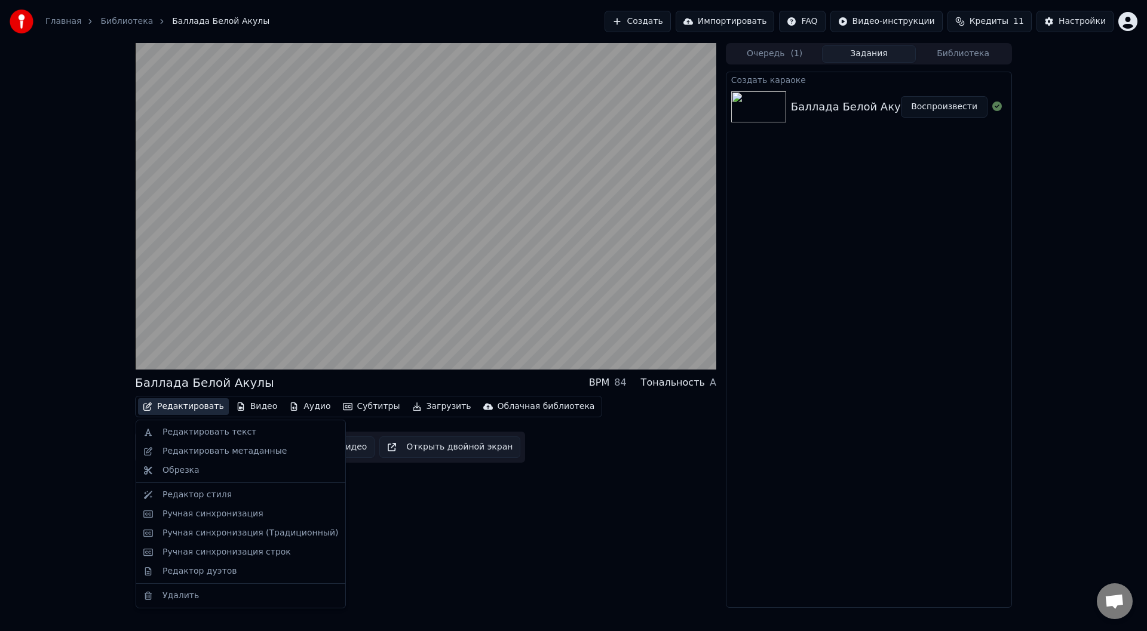
click at [187, 409] on button "Редактировать" at bounding box center [183, 406] width 91 height 17
click at [203, 455] on div "Редактировать метаданные" at bounding box center [225, 452] width 124 height 12
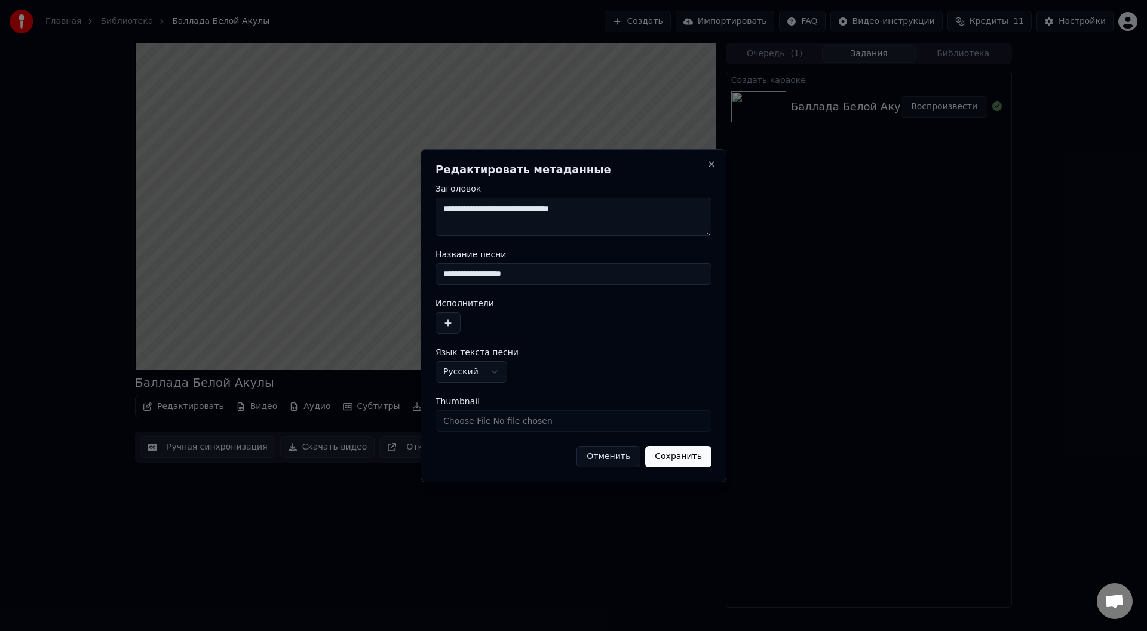
drag, startPoint x: 590, startPoint y: 211, endPoint x: 427, endPoint y: 211, distance: 163.7
click at [427, 211] on div "**********" at bounding box center [574, 315] width 306 height 333
type textarea "**********"
drag, startPoint x: 528, startPoint y: 277, endPoint x: 422, endPoint y: 273, distance: 105.8
click at [422, 272] on div "**********" at bounding box center [574, 315] width 306 height 333
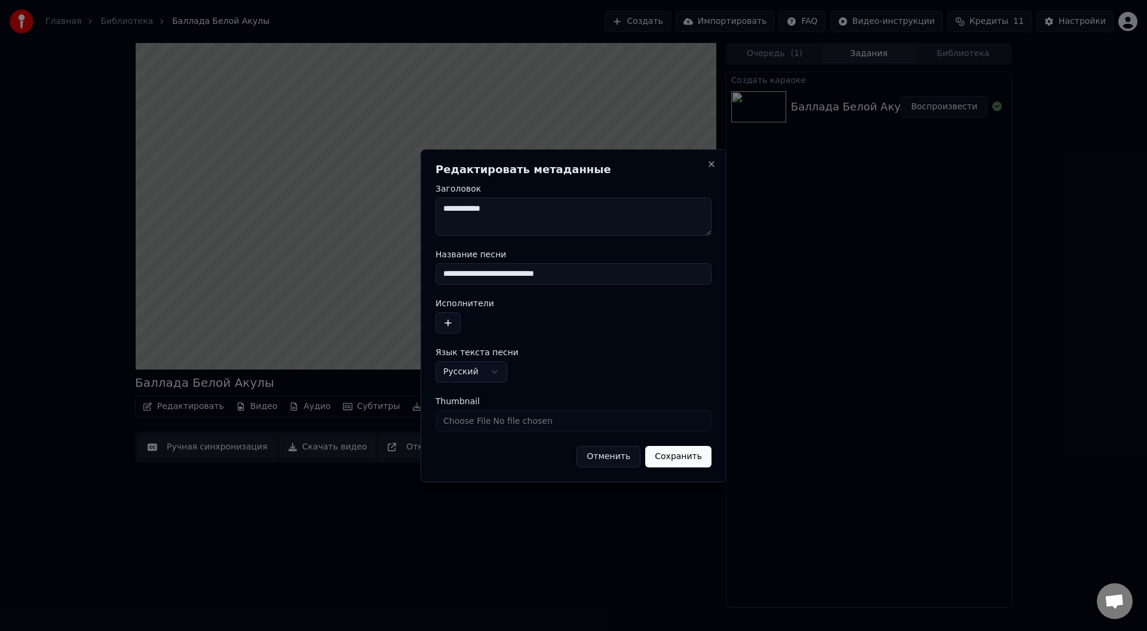
drag, startPoint x: 474, startPoint y: 276, endPoint x: 373, endPoint y: 280, distance: 101.1
click at [373, 280] on body "**********" at bounding box center [573, 315] width 1147 height 631
type input "**********"
click at [645, 446] on button "Сохранить" at bounding box center [678, 457] width 66 height 22
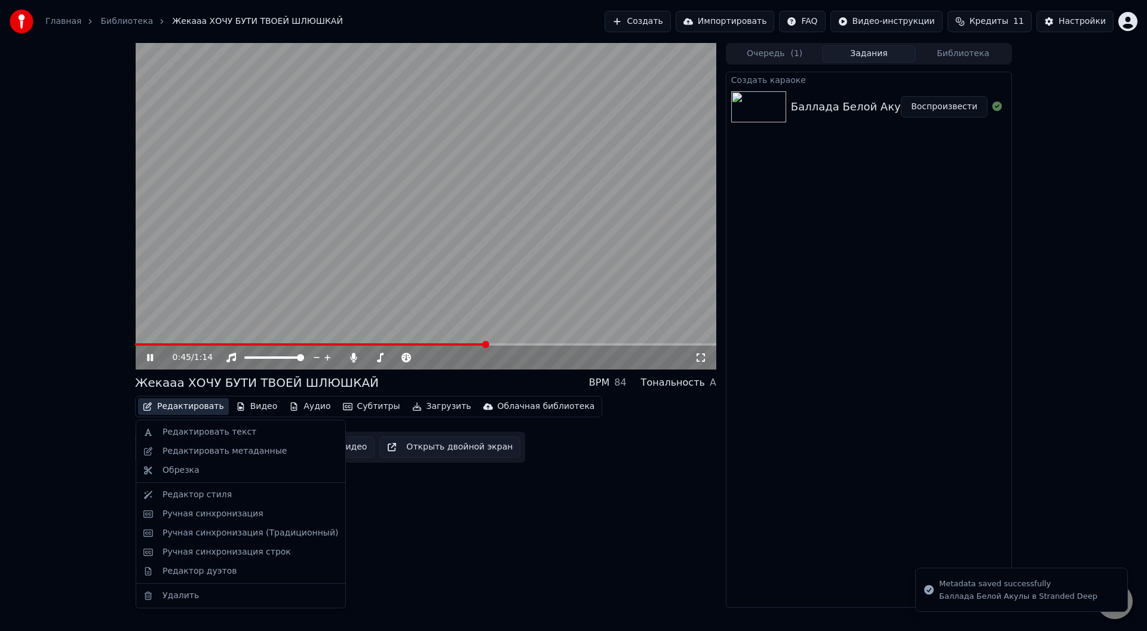
click at [196, 406] on button "Редактировать" at bounding box center [183, 406] width 91 height 17
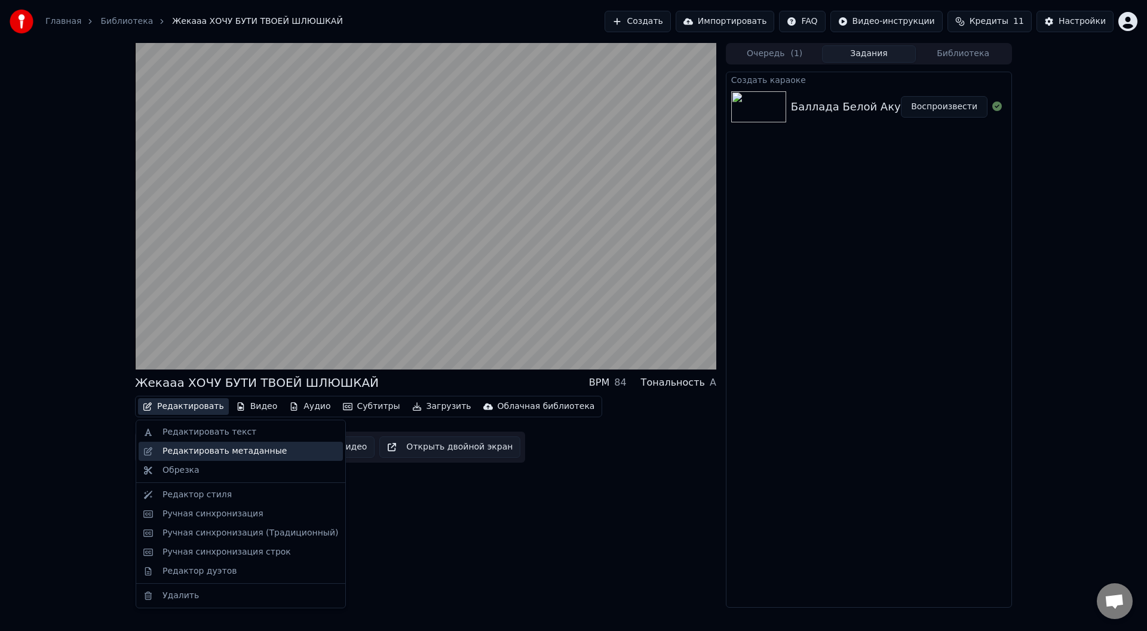
click at [200, 449] on div "Редактировать метаданные" at bounding box center [225, 452] width 124 height 12
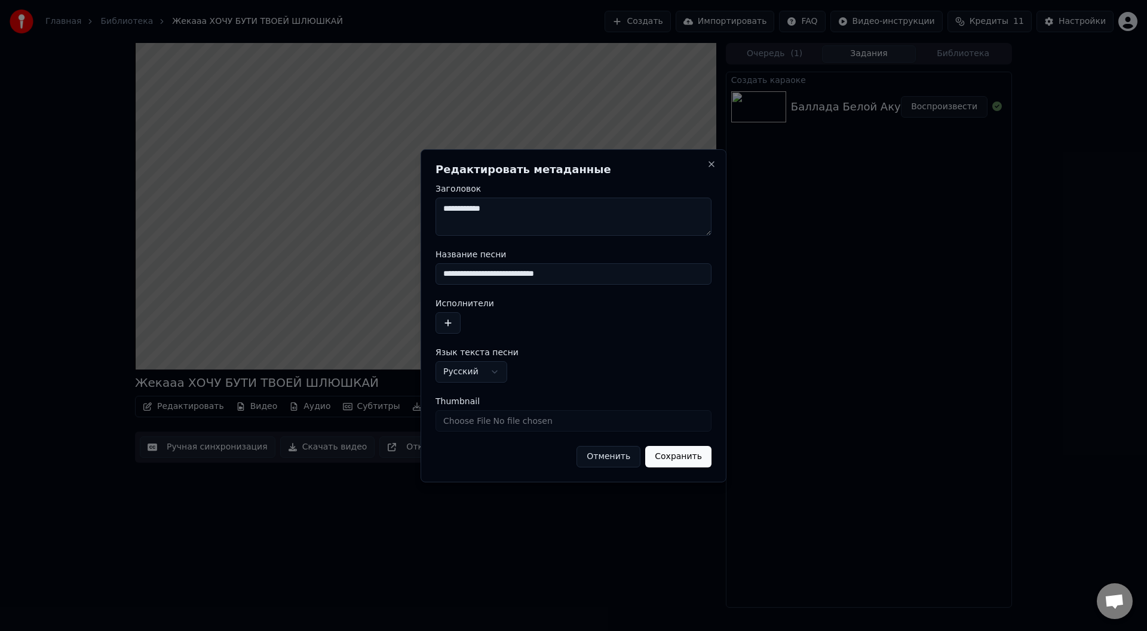
drag, startPoint x: 476, startPoint y: 274, endPoint x: 415, endPoint y: 275, distance: 60.3
click at [416, 275] on body "**********" at bounding box center [573, 315] width 1147 height 631
type input "**********"
click at [685, 455] on button "Сохранить" at bounding box center [678, 457] width 66 height 22
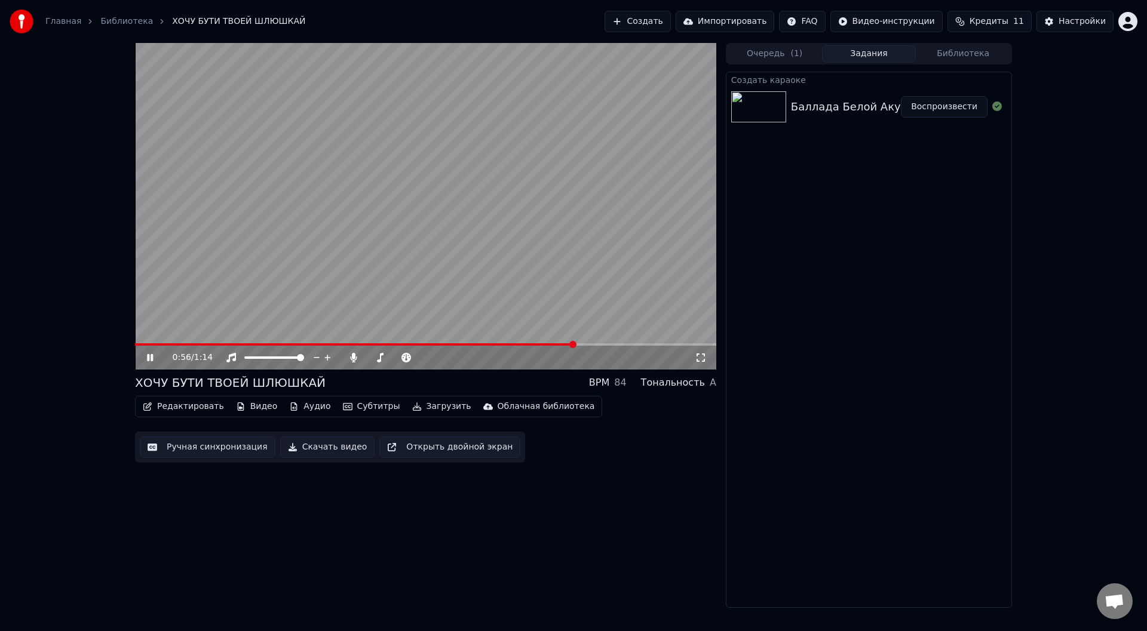
click at [191, 412] on button "Редактировать" at bounding box center [183, 406] width 91 height 17
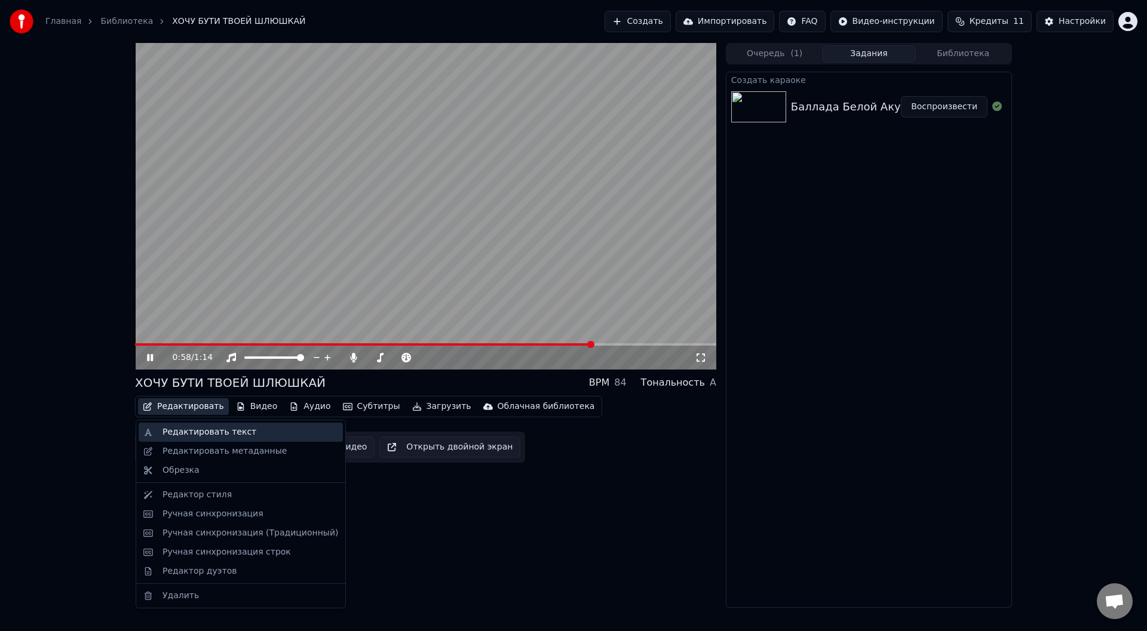
click at [202, 436] on div "Редактировать текст" at bounding box center [210, 433] width 94 height 12
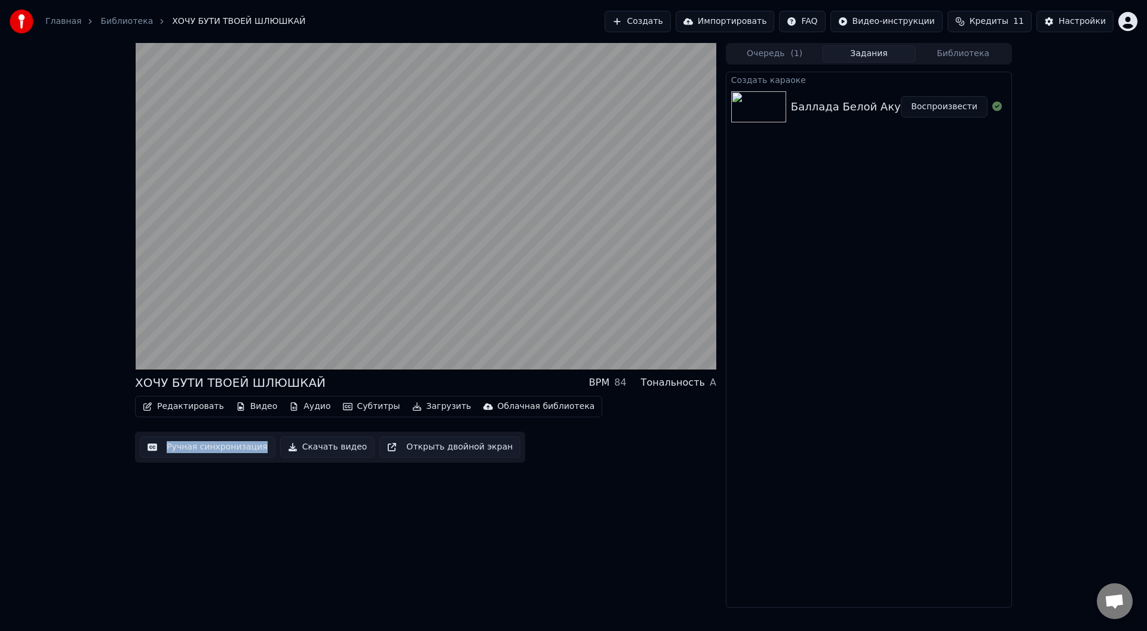
click at [193, 404] on button "Редактировать" at bounding box center [183, 406] width 91 height 17
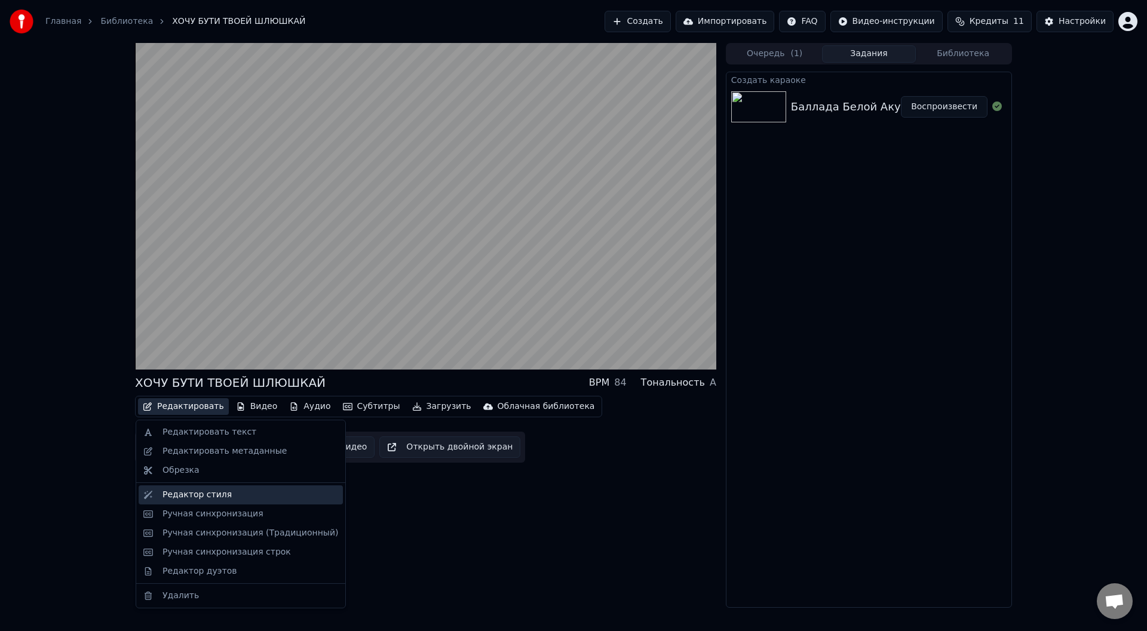
click at [203, 500] on div "Редактор стиля" at bounding box center [197, 495] width 69 height 12
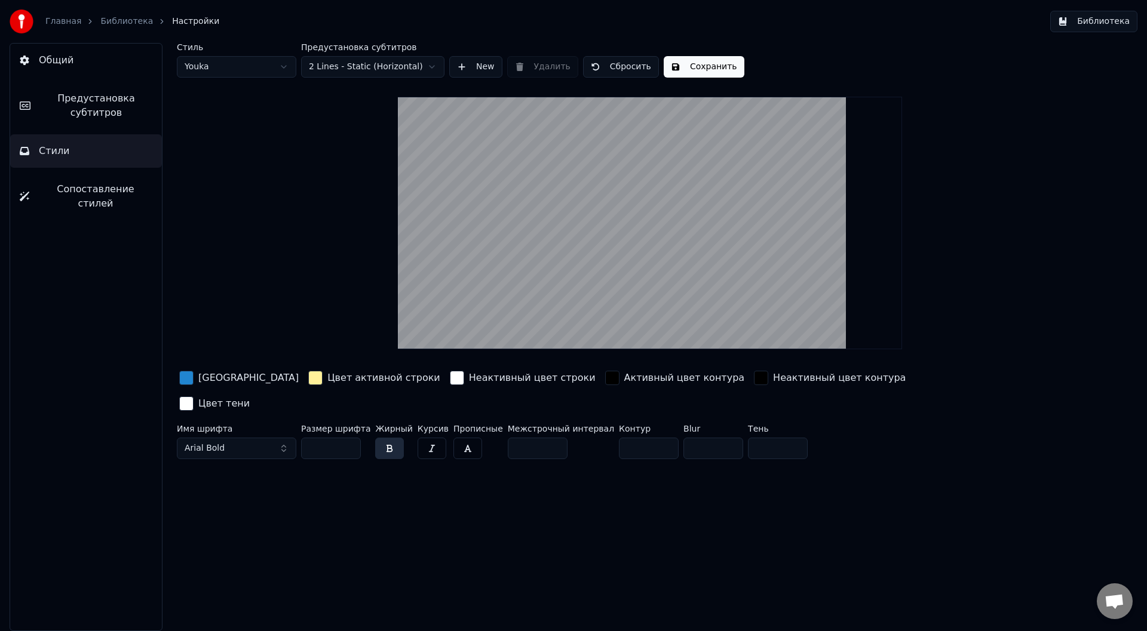
click at [191, 381] on div "button" at bounding box center [186, 378] width 14 height 14
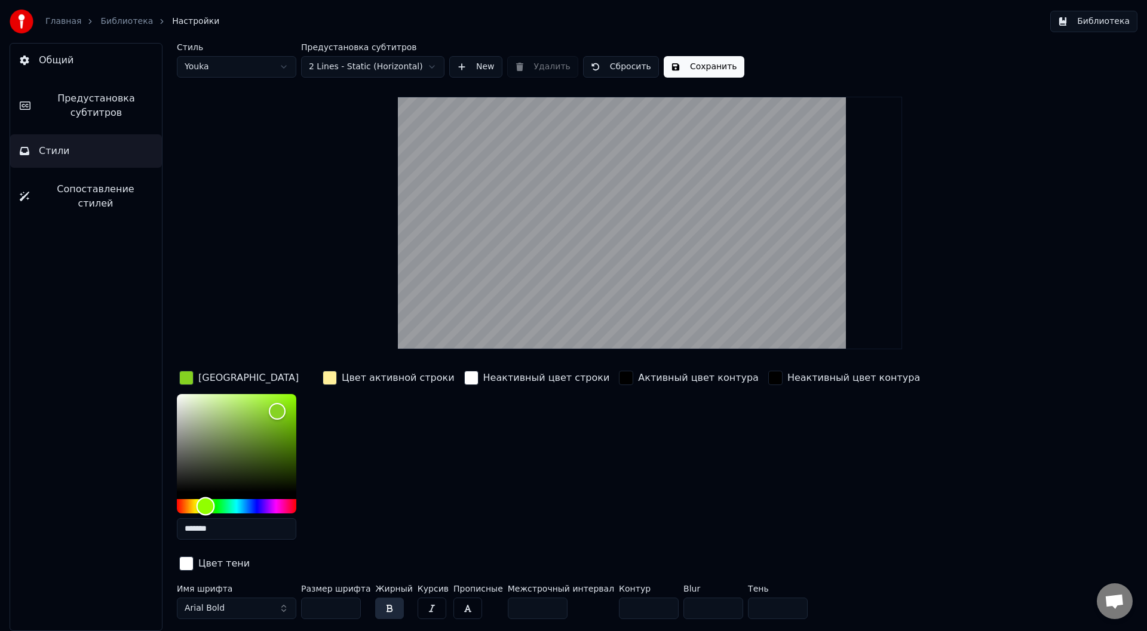
drag, startPoint x: 233, startPoint y: 512, endPoint x: 192, endPoint y: 509, distance: 41.3
click at [197, 509] on div "Hue" at bounding box center [206, 506] width 19 height 19
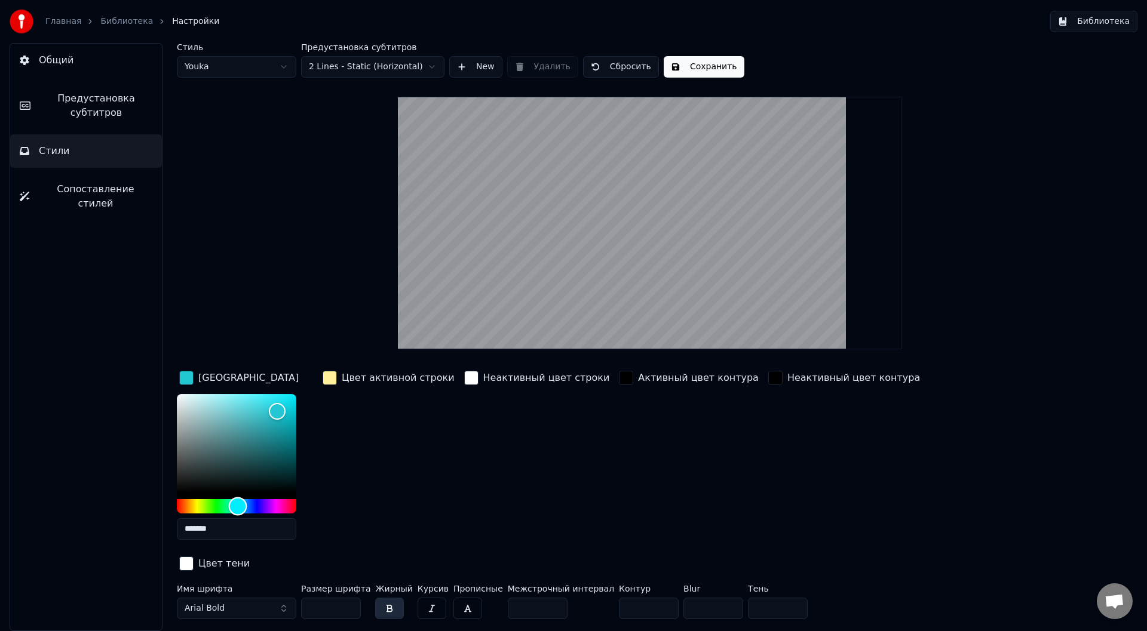
type input "*******"
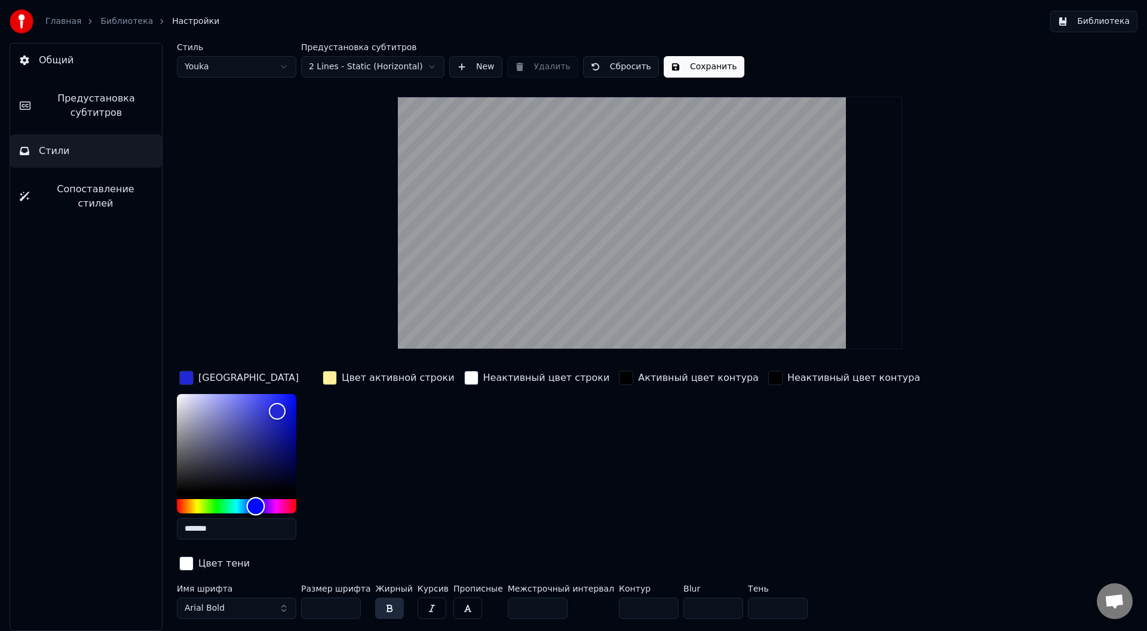
drag, startPoint x: 194, startPoint y: 507, endPoint x: 256, endPoint y: 508, distance: 62.1
click at [256, 508] on div "Hue" at bounding box center [256, 506] width 19 height 19
click at [333, 377] on div "button" at bounding box center [330, 378] width 14 height 14
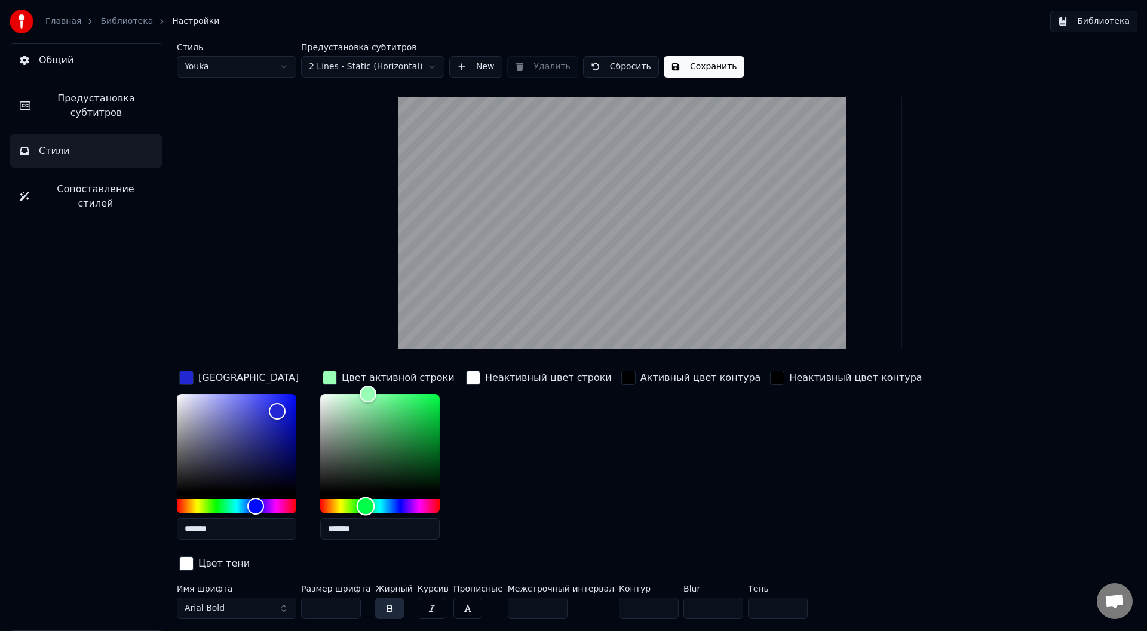
drag, startPoint x: 334, startPoint y: 507, endPoint x: 366, endPoint y: 505, distance: 31.7
click at [366, 505] on div "Hue" at bounding box center [366, 506] width 19 height 19
drag, startPoint x: 428, startPoint y: 404, endPoint x: 455, endPoint y: 379, distance: 36.8
click at [455, 379] on div "Цвет активной строки *******" at bounding box center [389, 459] width 139 height 181
drag, startPoint x: 436, startPoint y: 397, endPoint x: 290, endPoint y: 491, distance: 174.2
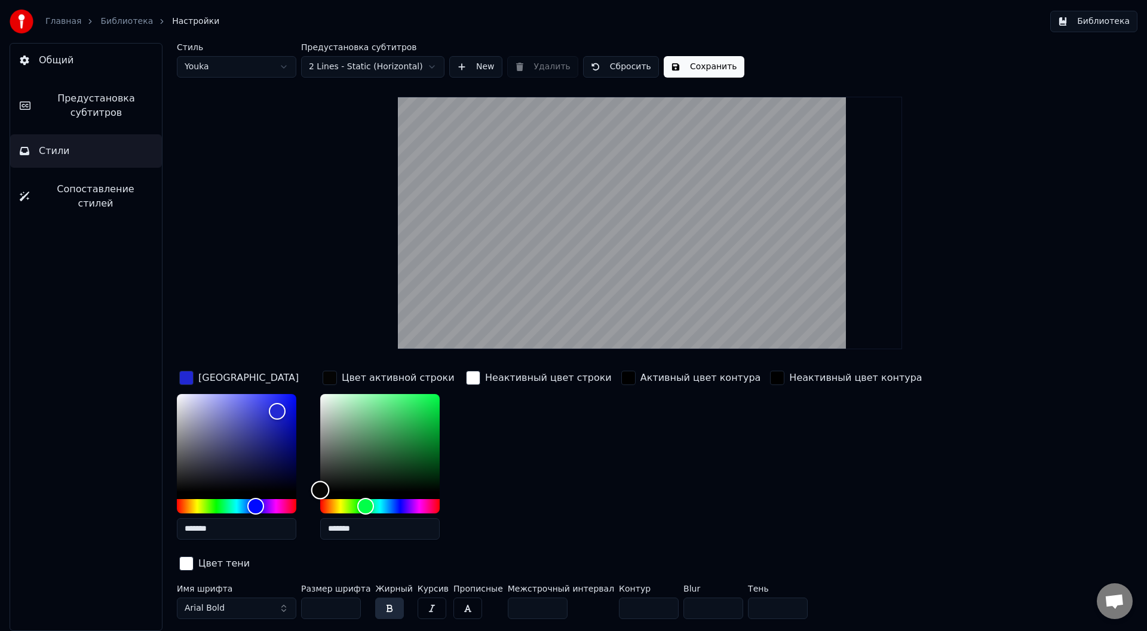
click at [290, 491] on div "Цвет заливки ******* Цвет активной строки ******* Неактивный цвет строки Активн…" at bounding box center [578, 472] width 803 height 207
type input "*******"
drag, startPoint x: 327, startPoint y: 453, endPoint x: 322, endPoint y: 395, distance: 58.7
click at [322, 395] on div "Color" at bounding box center [379, 443] width 119 height 98
drag, startPoint x: 277, startPoint y: 418, endPoint x: 300, endPoint y: 399, distance: 30.1
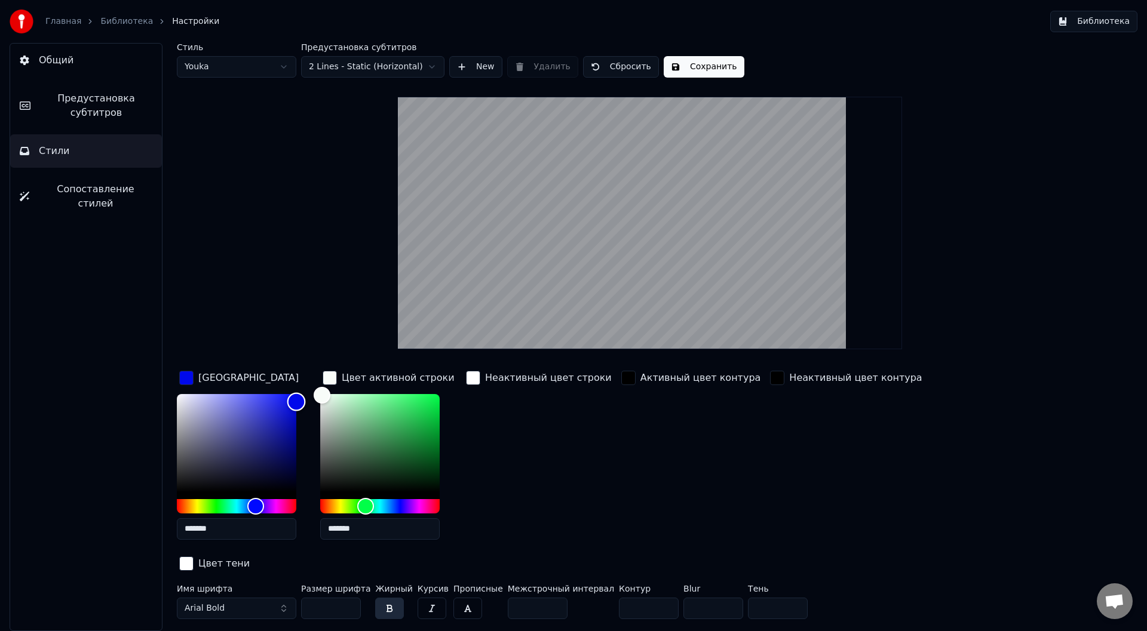
click at [300, 399] on div "Color" at bounding box center [296, 402] width 19 height 19
drag, startPoint x: 300, startPoint y: 399, endPoint x: 268, endPoint y: 474, distance: 81.9
click at [268, 473] on div "Color" at bounding box center [266, 473] width 19 height 19
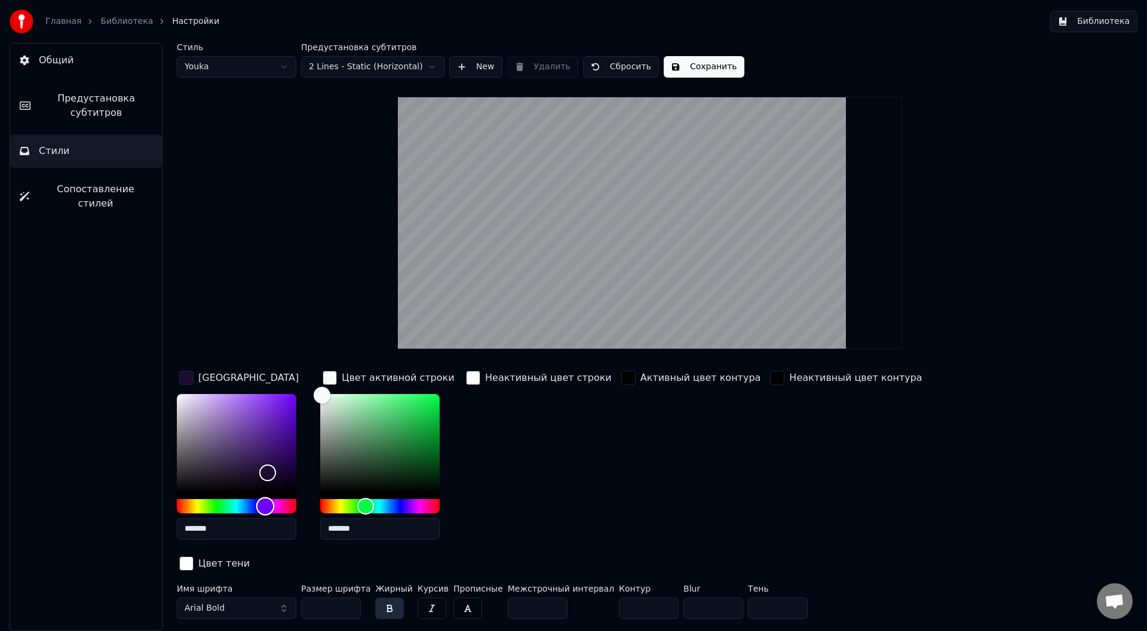
drag, startPoint x: 257, startPoint y: 502, endPoint x: 274, endPoint y: 504, distance: 16.8
click at [274, 504] on div "Hue" at bounding box center [265, 506] width 19 height 19
type input "*******"
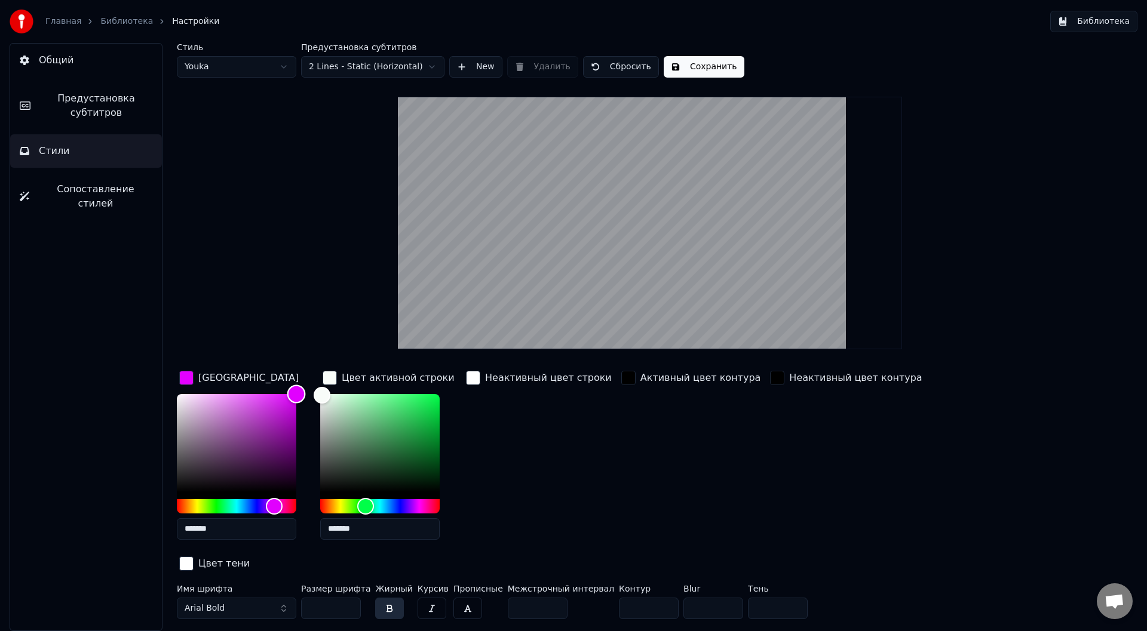
drag, startPoint x: 266, startPoint y: 477, endPoint x: 305, endPoint y: 385, distance: 99.9
click at [305, 385] on div "Цвет заливки *******" at bounding box center [246, 459] width 139 height 181
drag, startPoint x: 322, startPoint y: 400, endPoint x: 330, endPoint y: 506, distance: 106.7
click at [330, 506] on div at bounding box center [379, 453] width 119 height 119
type input "*******"
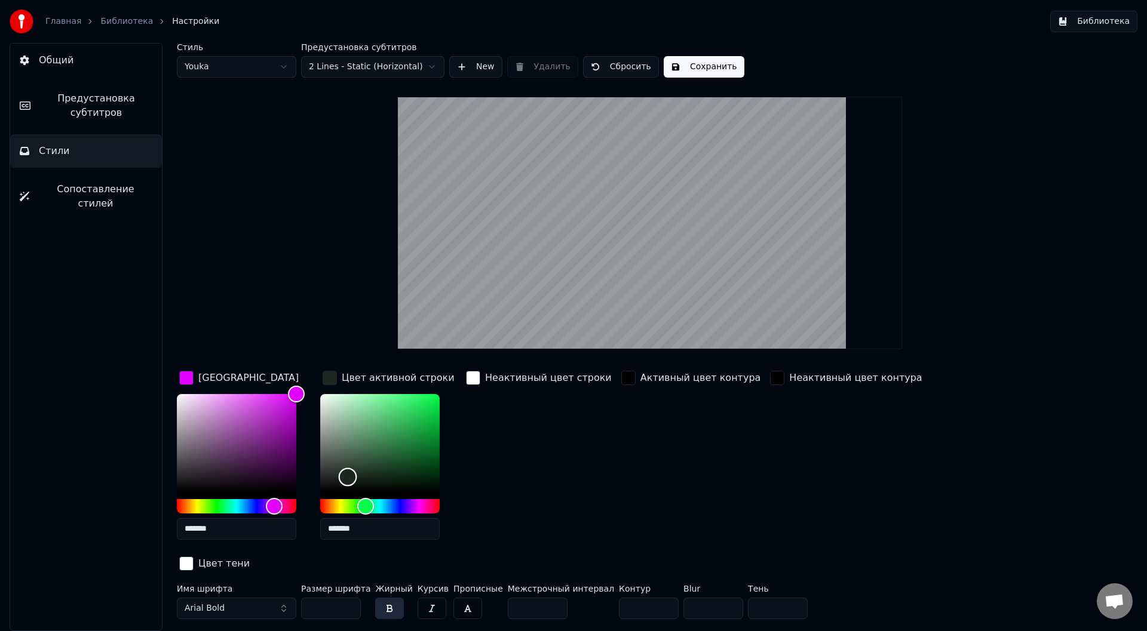
drag, startPoint x: 332, startPoint y: 487, endPoint x: 350, endPoint y: 475, distance: 21.5
click at [350, 475] on div "Color" at bounding box center [348, 477] width 19 height 19
drag, startPoint x: 293, startPoint y: 394, endPoint x: 247, endPoint y: 444, distance: 67.6
click at [241, 440] on div "Color" at bounding box center [231, 431] width 19 height 19
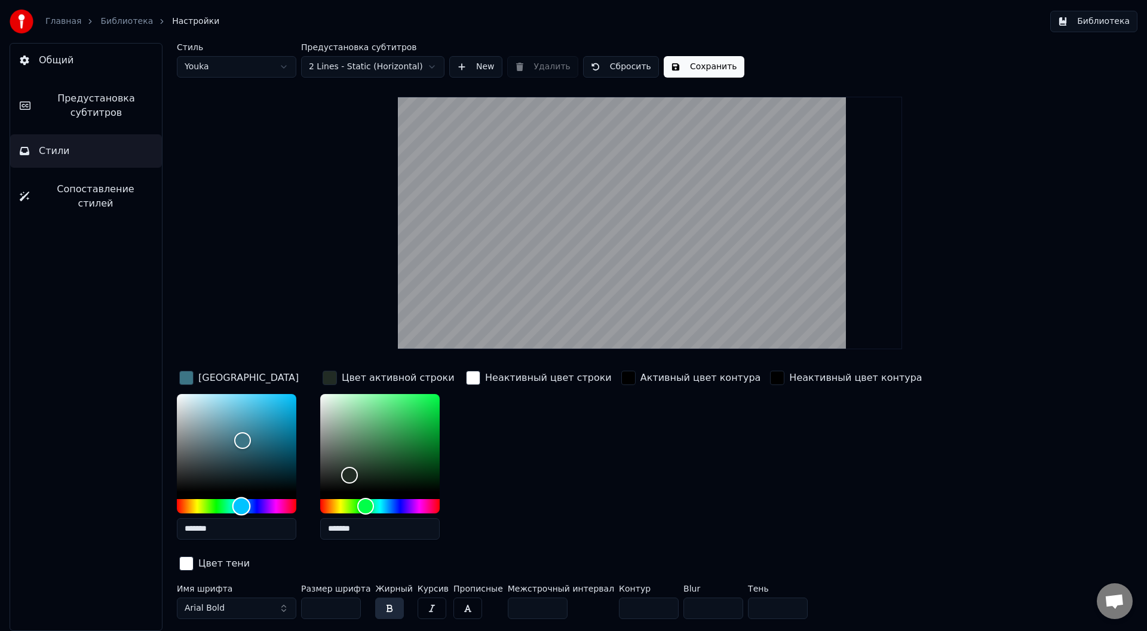
drag, startPoint x: 278, startPoint y: 505, endPoint x: 241, endPoint y: 505, distance: 37.0
click at [241, 505] on div "Hue" at bounding box center [241, 506] width 19 height 19
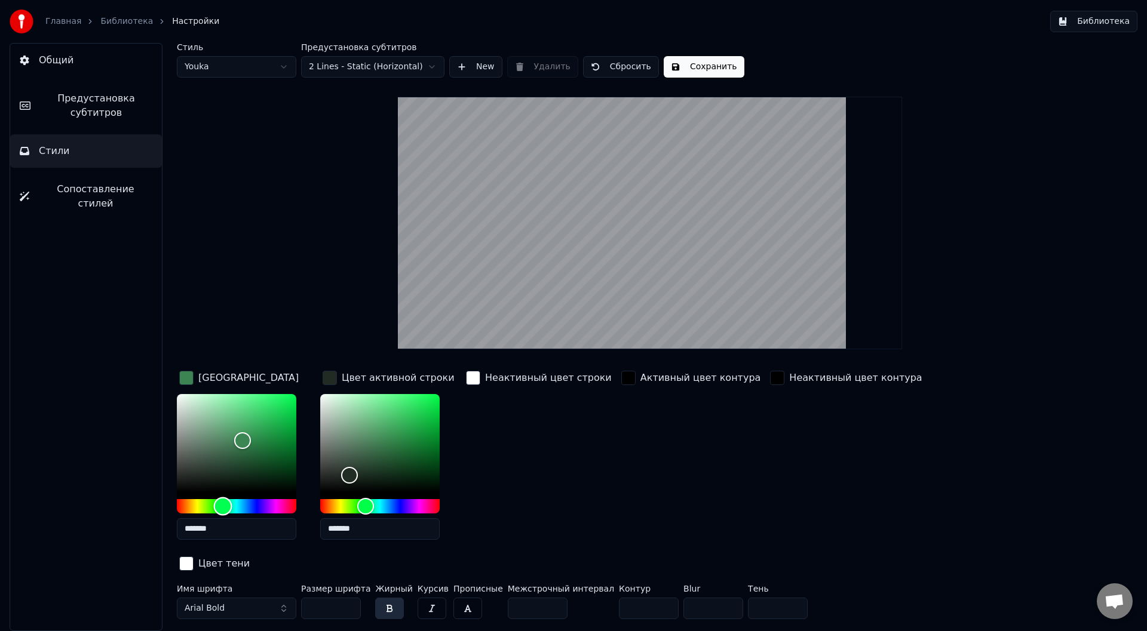
drag, startPoint x: 234, startPoint y: 507, endPoint x: 221, endPoint y: 498, distance: 15.8
click at [222, 505] on div "Hue" at bounding box center [223, 506] width 19 height 19
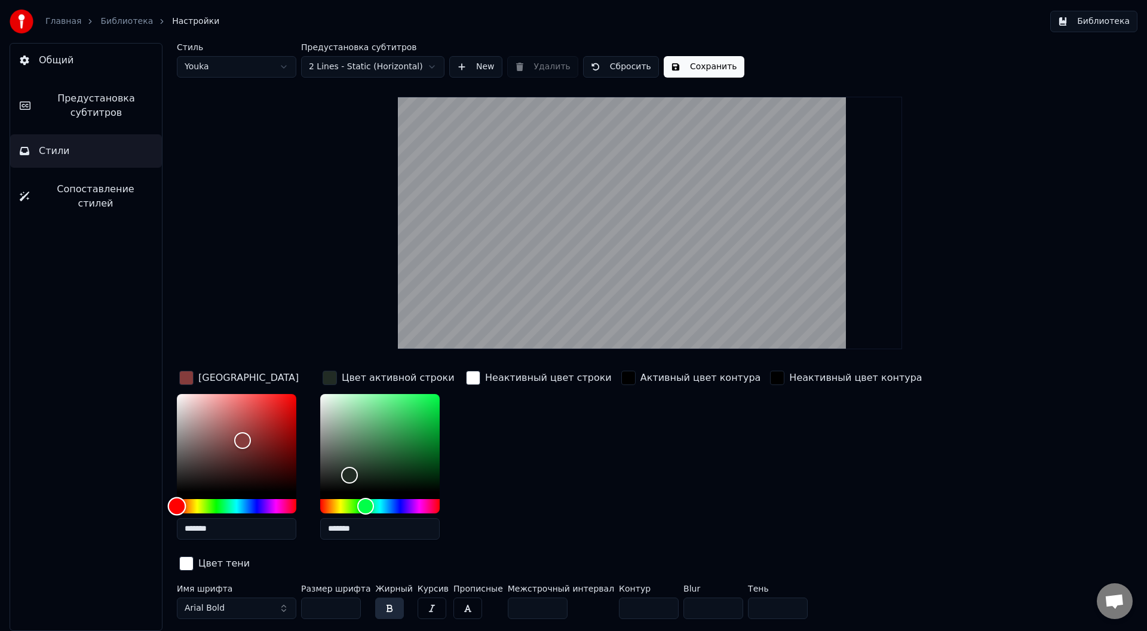
drag, startPoint x: 217, startPoint y: 503, endPoint x: 176, endPoint y: 501, distance: 40.7
click at [176, 501] on div "Hue" at bounding box center [177, 506] width 19 height 19
drag, startPoint x: 239, startPoint y: 444, endPoint x: 294, endPoint y: 393, distance: 75.2
click at [294, 393] on div "Color" at bounding box center [292, 397] width 19 height 19
type input "*******"
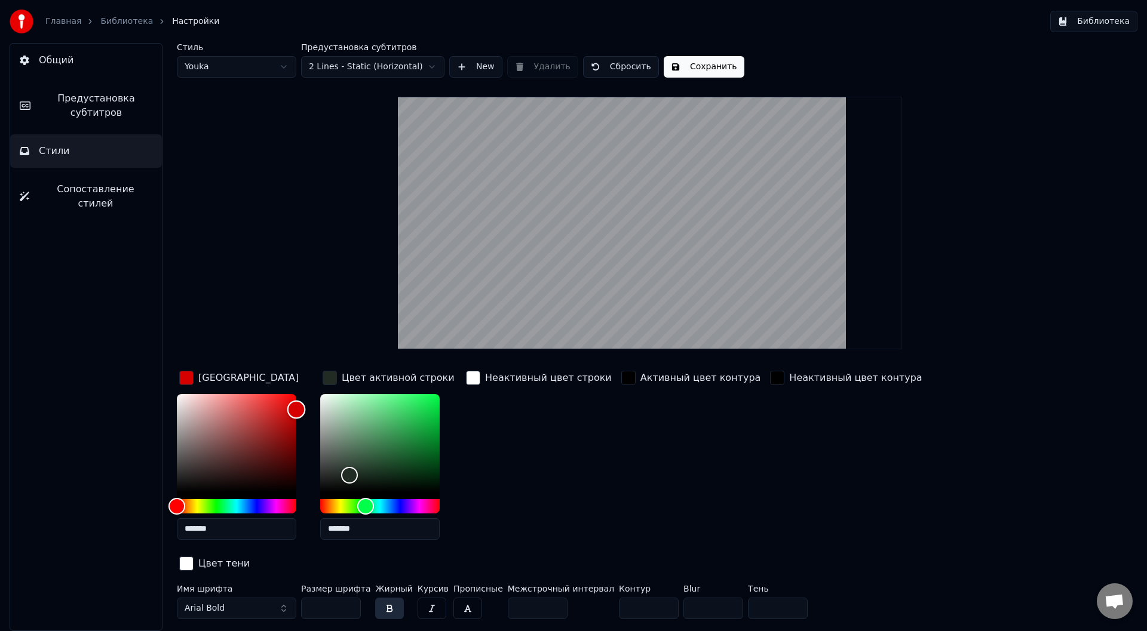
drag, startPoint x: 294, startPoint y: 393, endPoint x: 298, endPoint y: 409, distance: 16.7
click at [298, 409] on div "Color" at bounding box center [296, 410] width 19 height 19
click at [517, 497] on div "Неактивный цвет строки" at bounding box center [539, 459] width 151 height 181
click at [131, 17] on link "Библиотека" at bounding box center [126, 22] width 53 height 12
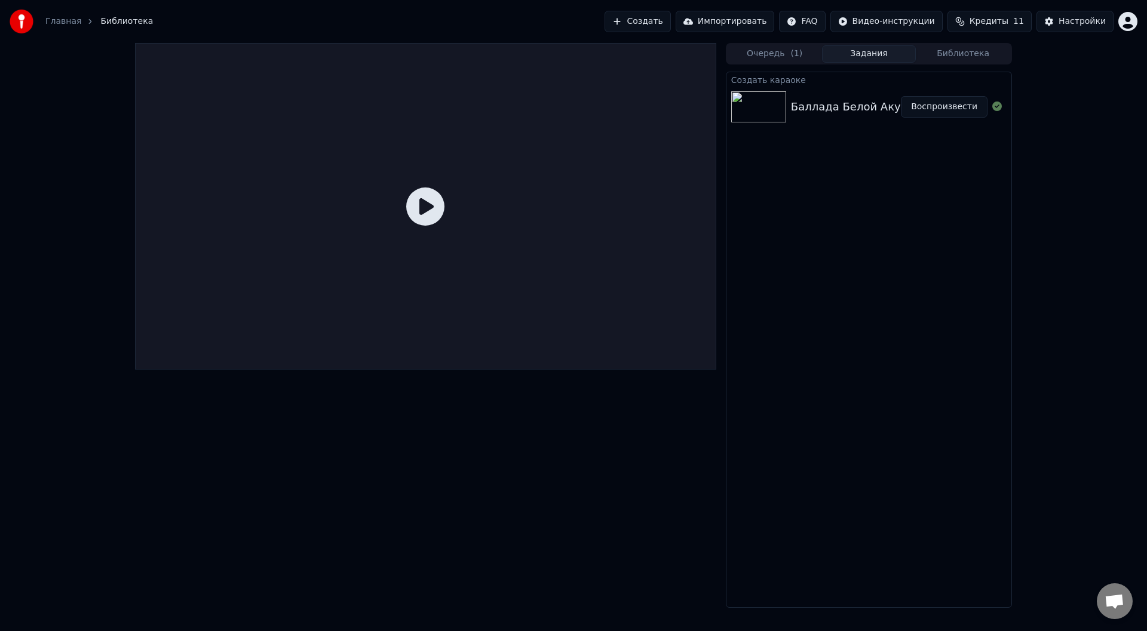
click at [758, 96] on img at bounding box center [758, 106] width 55 height 31
click at [914, 101] on button "Воспроизвести" at bounding box center [944, 107] width 87 height 22
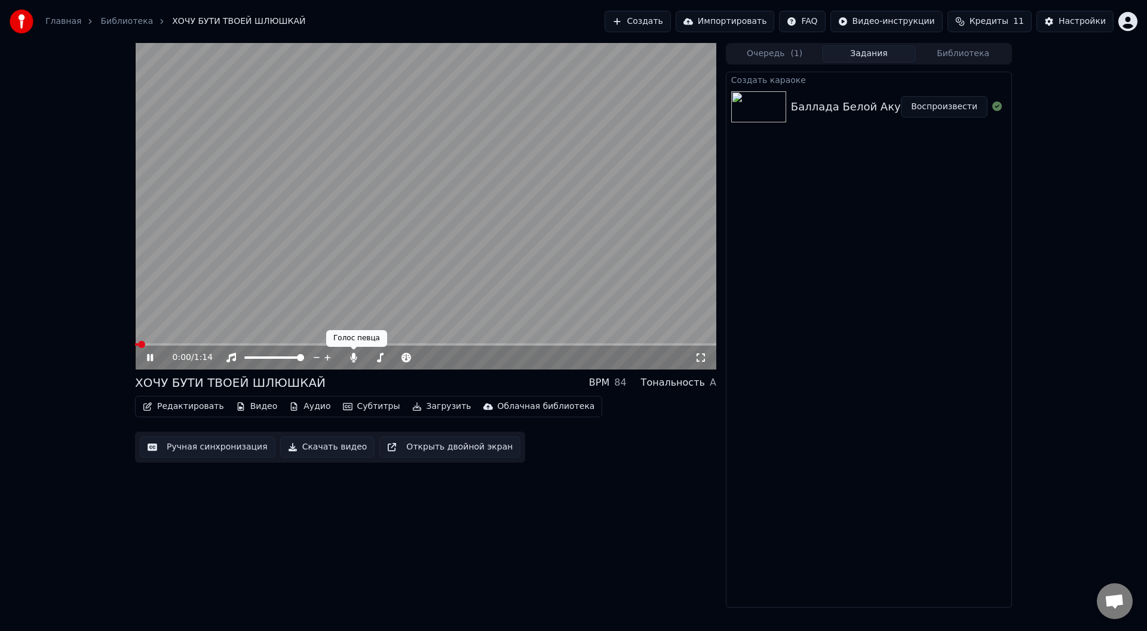
click at [325, 276] on video at bounding box center [425, 206] width 581 height 327
click at [326, 275] on video at bounding box center [425, 206] width 581 height 327
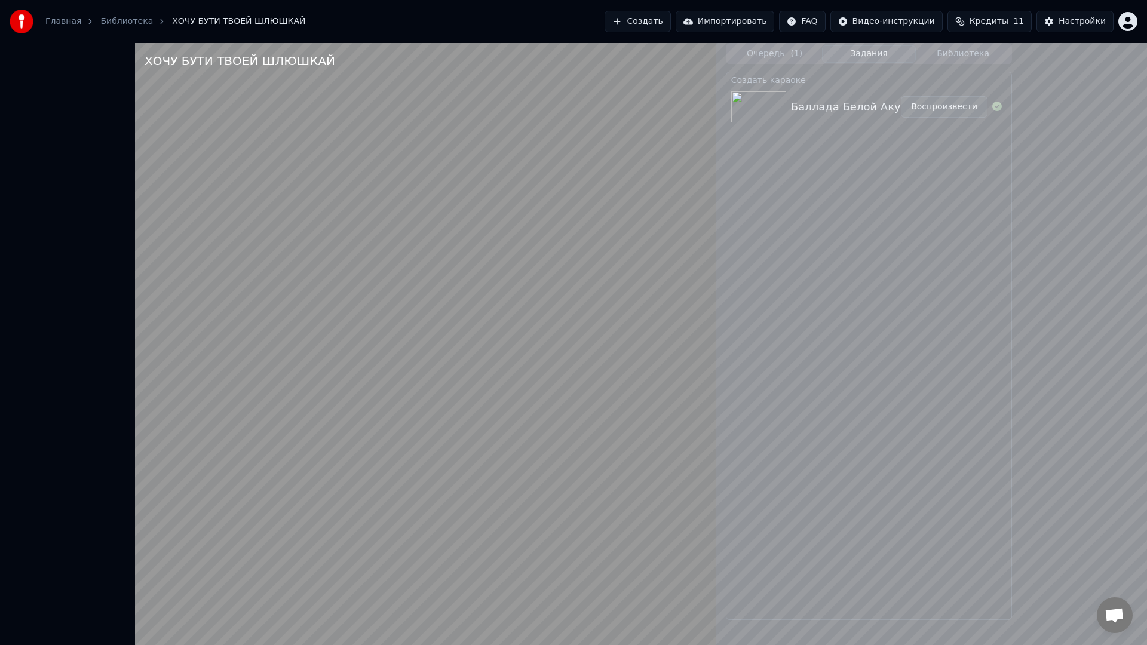
click at [347, 381] on video at bounding box center [425, 365] width 581 height 645
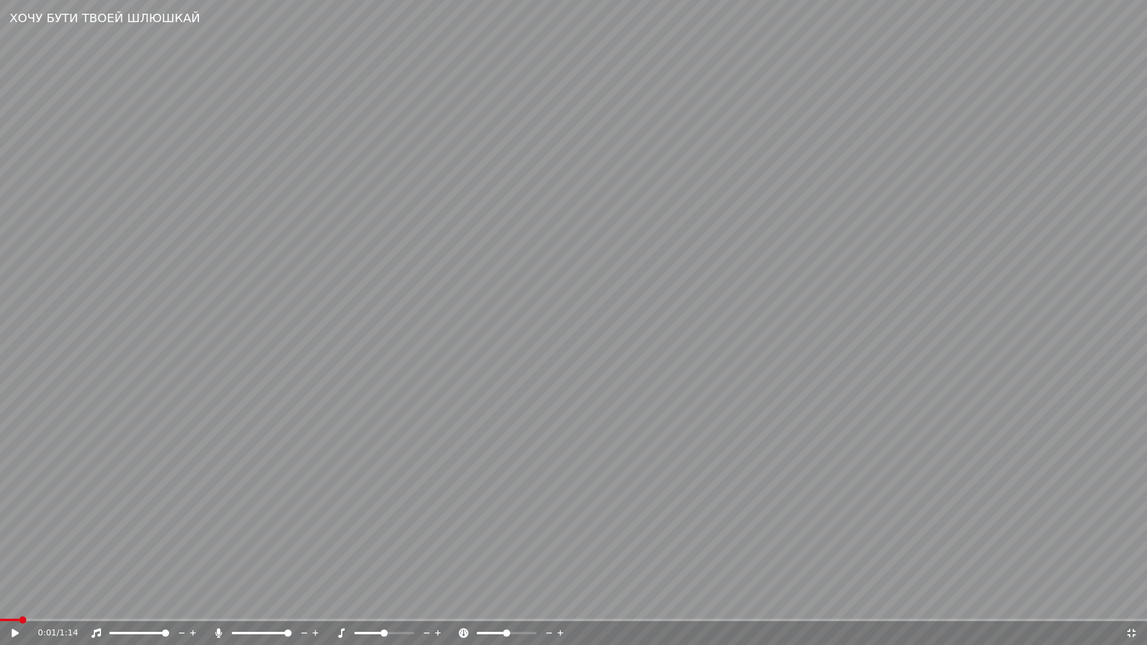
click at [611, 398] on video at bounding box center [573, 322] width 1147 height 645
click at [1129, 631] on icon at bounding box center [1132, 634] width 12 height 10
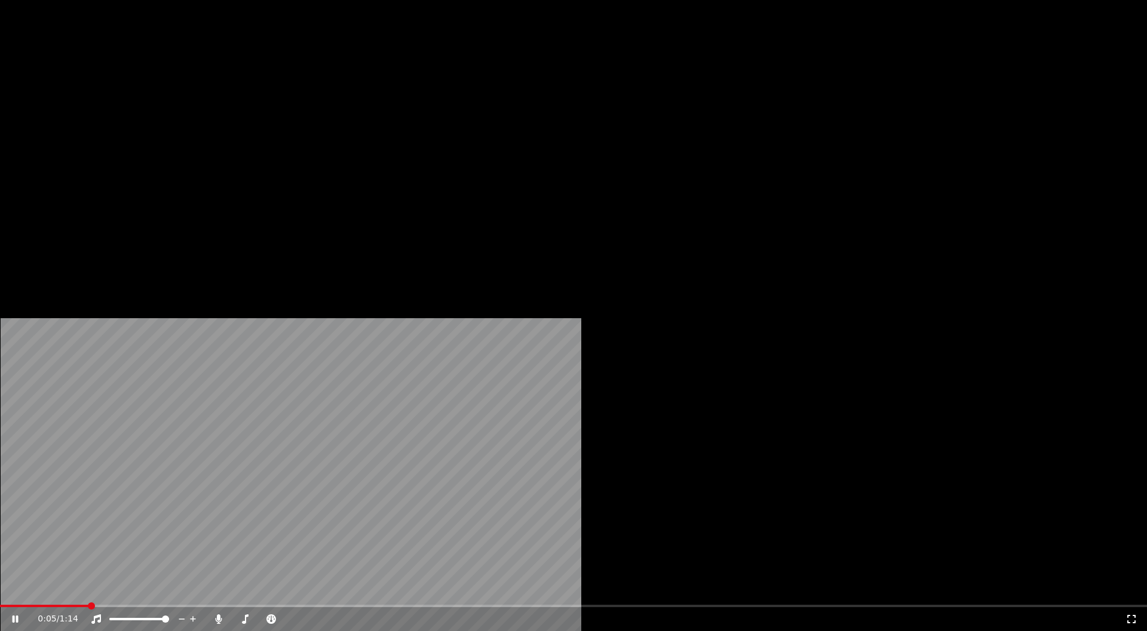
click at [468, 289] on video at bounding box center [573, 322] width 1147 height 645
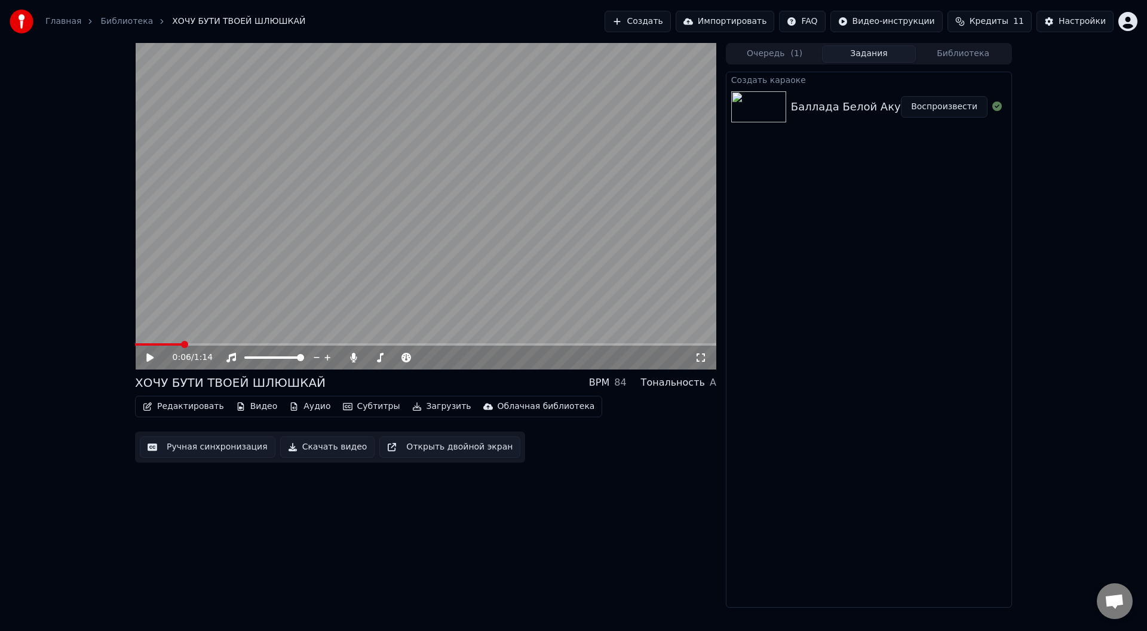
click at [174, 403] on button "Редактировать" at bounding box center [183, 406] width 91 height 17
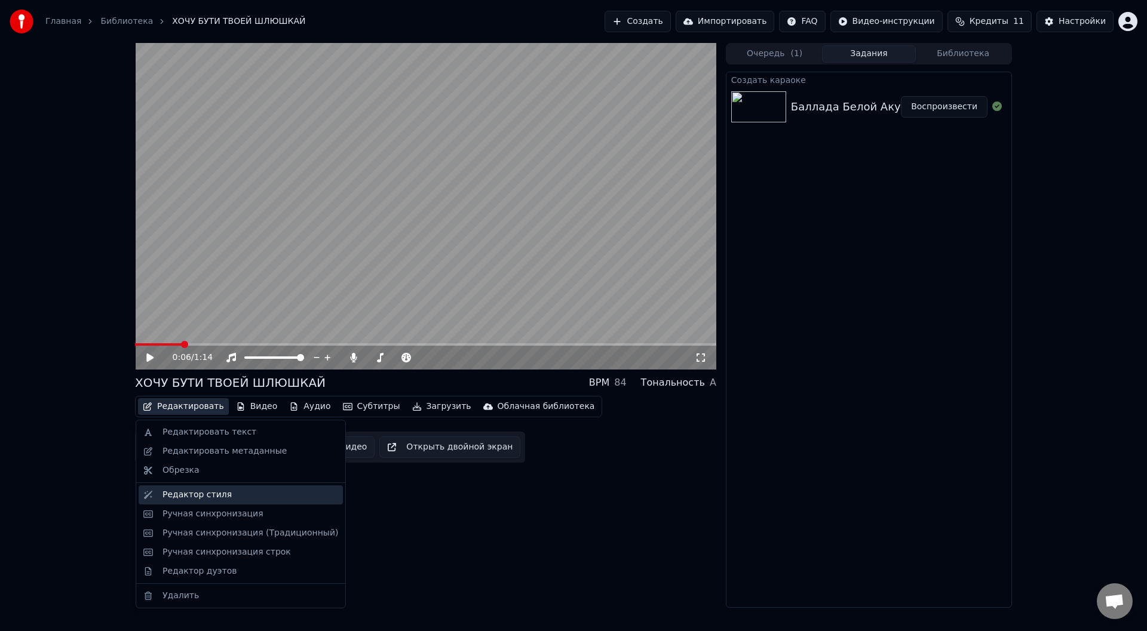
click at [226, 495] on div "Редактор стиля" at bounding box center [251, 495] width 176 height 12
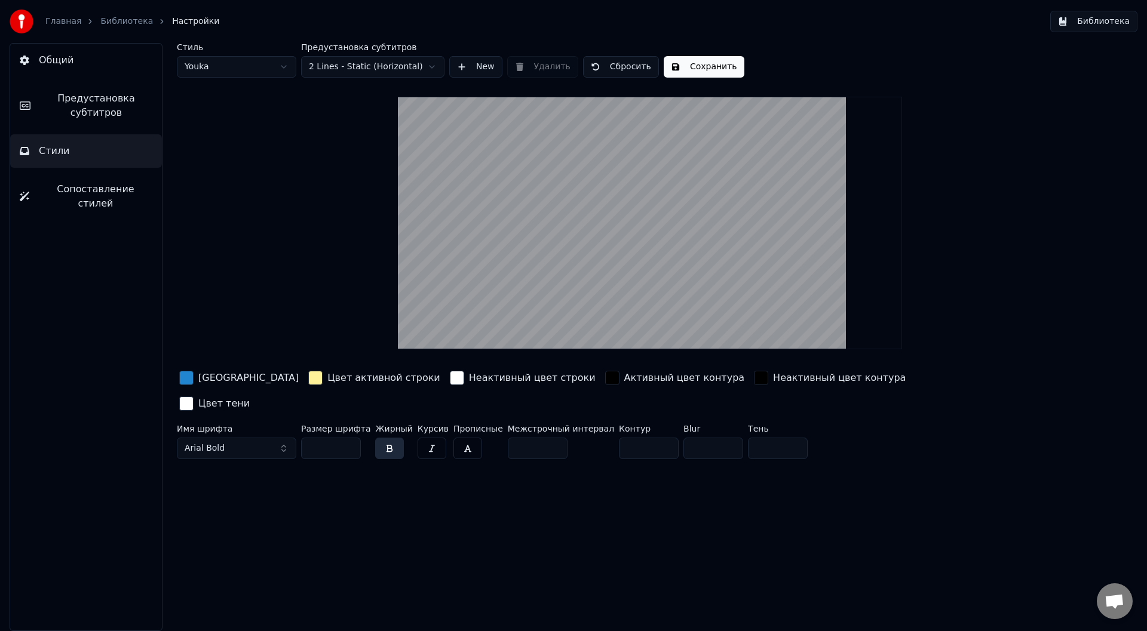
click at [185, 379] on div "button" at bounding box center [186, 378] width 14 height 14
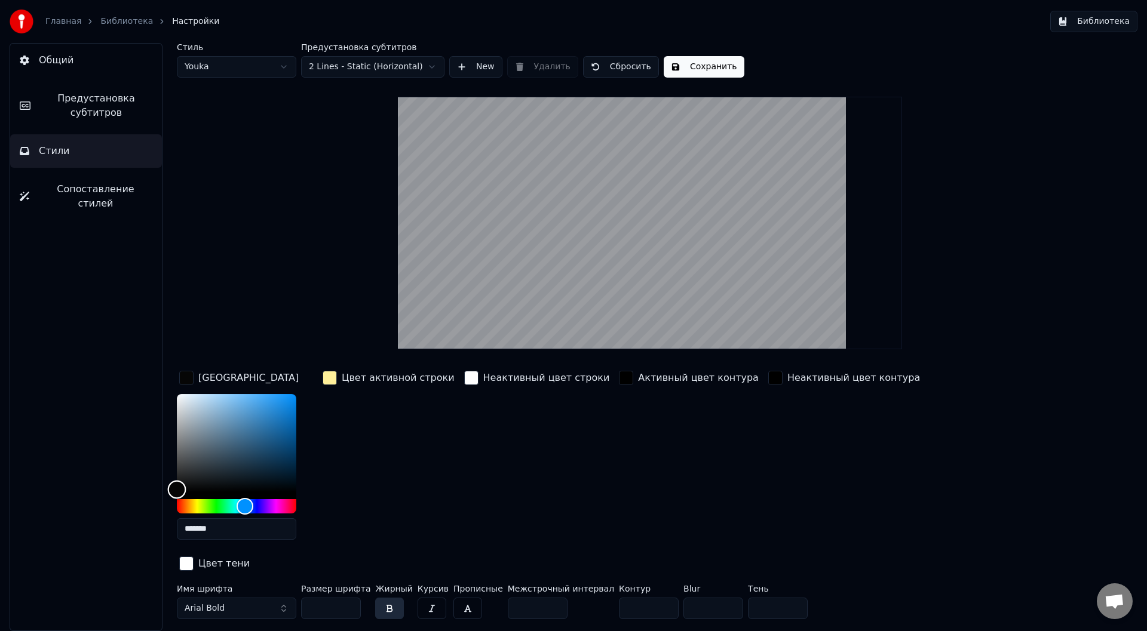
drag, startPoint x: 273, startPoint y: 411, endPoint x: 168, endPoint y: 491, distance: 131.7
click at [168, 491] on div "Color" at bounding box center [177, 490] width 19 height 19
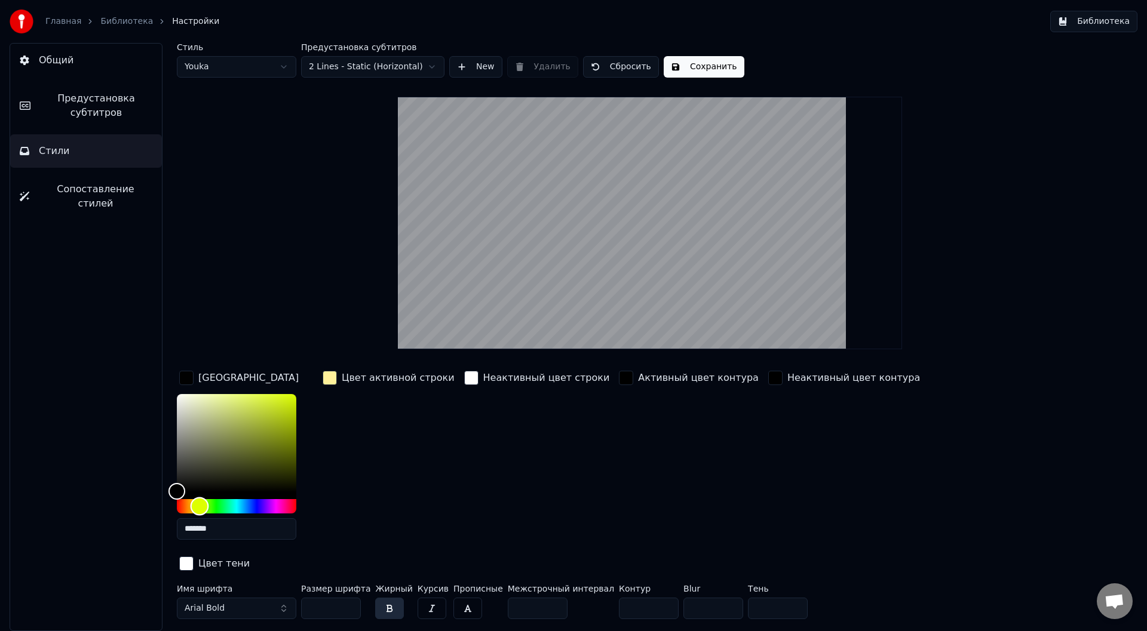
drag, startPoint x: 216, startPoint y: 504, endPoint x: 199, endPoint y: 504, distance: 17.3
click at [199, 504] on div "Hue" at bounding box center [236, 506] width 119 height 14
drag, startPoint x: 185, startPoint y: 485, endPoint x: 296, endPoint y: 398, distance: 140.9
click at [296, 398] on div "Color" at bounding box center [236, 443] width 119 height 98
drag, startPoint x: 296, startPoint y: 398, endPoint x: 194, endPoint y: 458, distance: 118.3
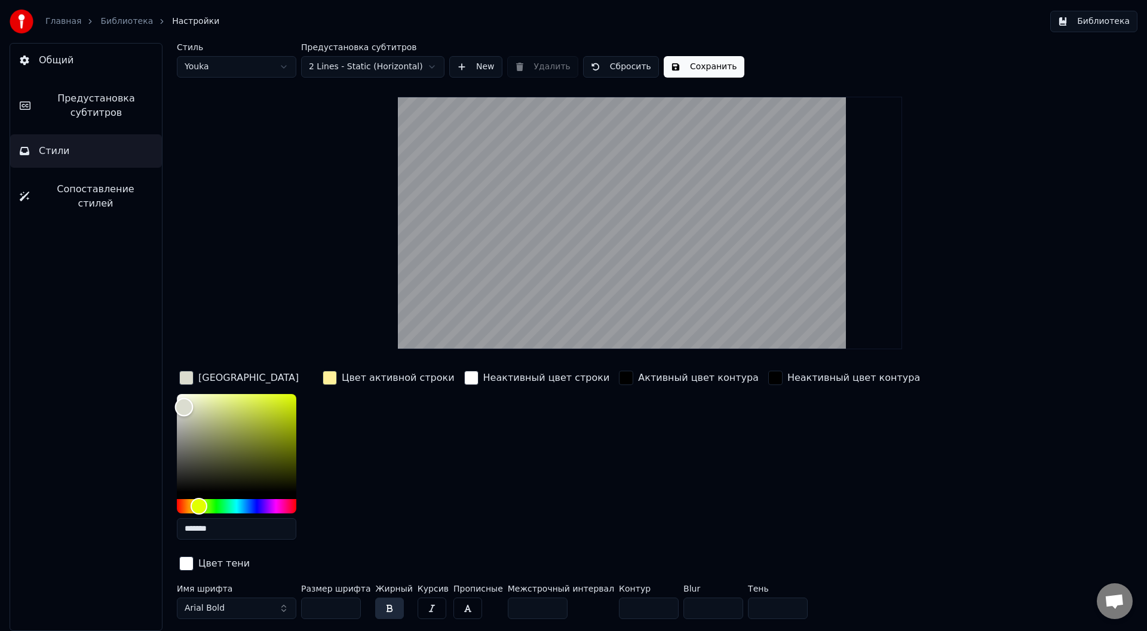
click at [189, 417] on div "Color" at bounding box center [184, 407] width 19 height 19
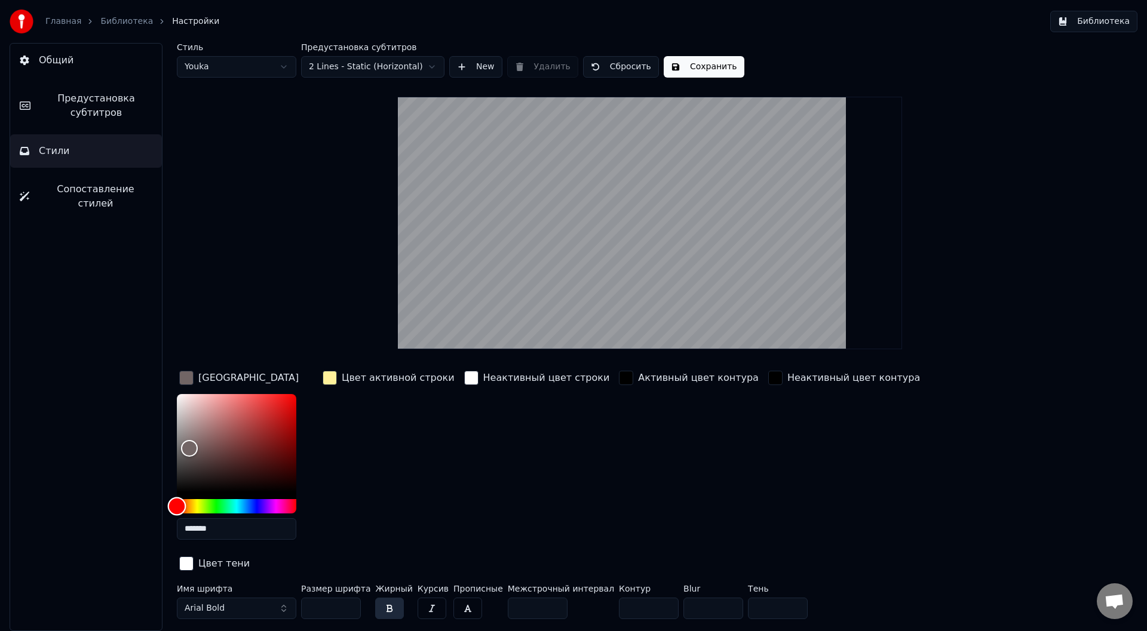
drag, startPoint x: 189, startPoint y: 507, endPoint x: 166, endPoint y: 500, distance: 23.6
click at [166, 504] on div "Стиль Youka Предустановка субтитров 2 Lines - Static (Horizontal) New Удалить С…" at bounding box center [650, 337] width 994 height 588
click at [241, 507] on div "Hue" at bounding box center [236, 506] width 119 height 14
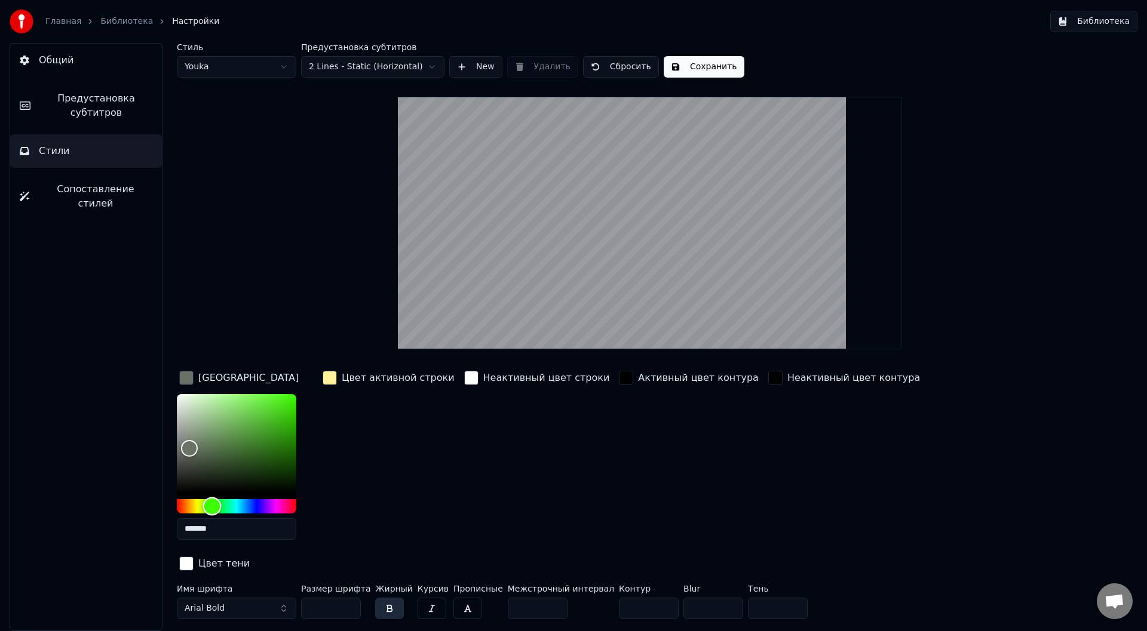
click at [211, 505] on div "Hue" at bounding box center [236, 506] width 119 height 14
drag, startPoint x: 242, startPoint y: 498, endPoint x: 253, endPoint y: 506, distance: 13.3
click at [246, 501] on div at bounding box center [236, 453] width 119 height 119
click at [260, 510] on div "Hue" at bounding box center [236, 506] width 119 height 14
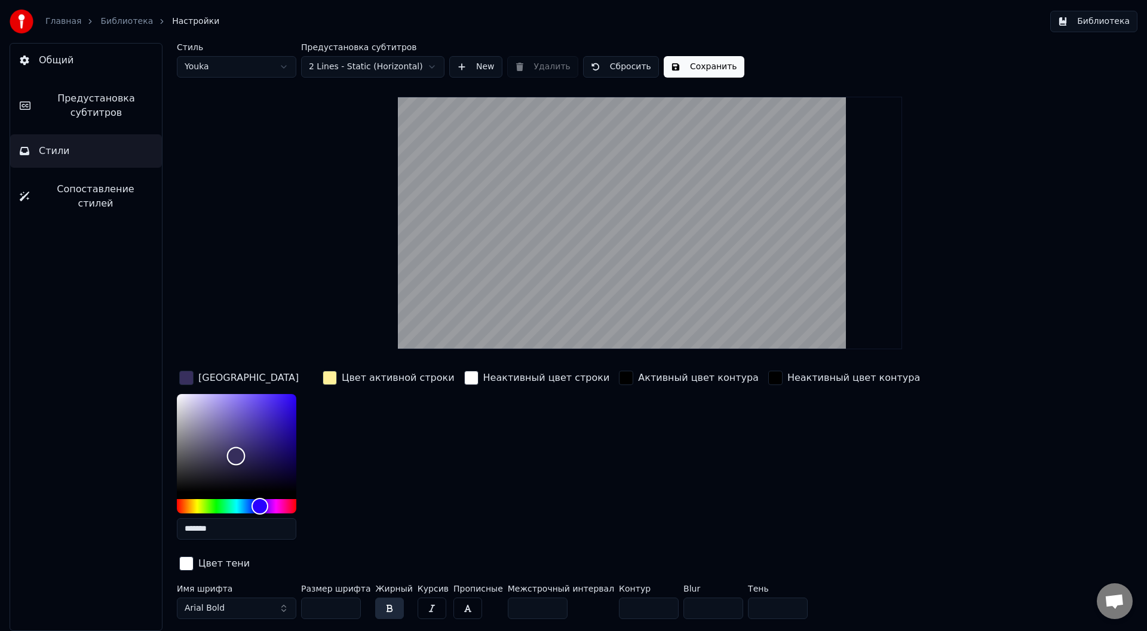
click at [236, 456] on div "Color" at bounding box center [236, 443] width 119 height 98
click at [249, 444] on div "Color" at bounding box center [236, 443] width 119 height 98
click at [259, 422] on div "Color" at bounding box center [236, 443] width 119 height 98
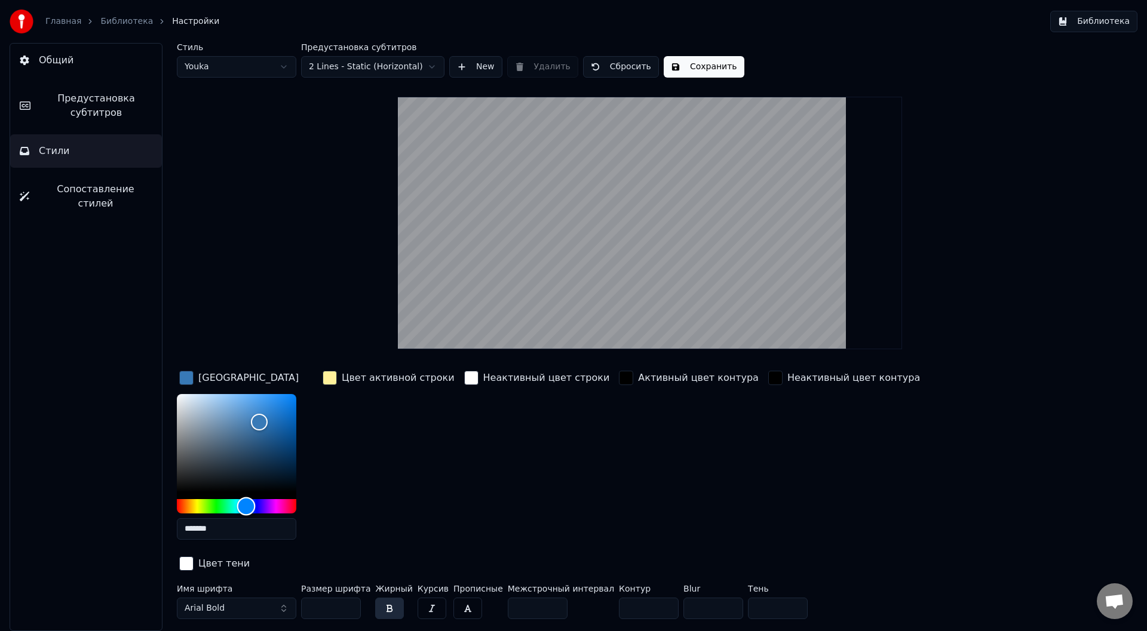
type input "*******"
drag, startPoint x: 260, startPoint y: 505, endPoint x: 246, endPoint y: 502, distance: 15.2
click at [246, 504] on div "Hue" at bounding box center [246, 506] width 19 height 19
click at [464, 378] on div "button" at bounding box center [471, 378] width 14 height 14
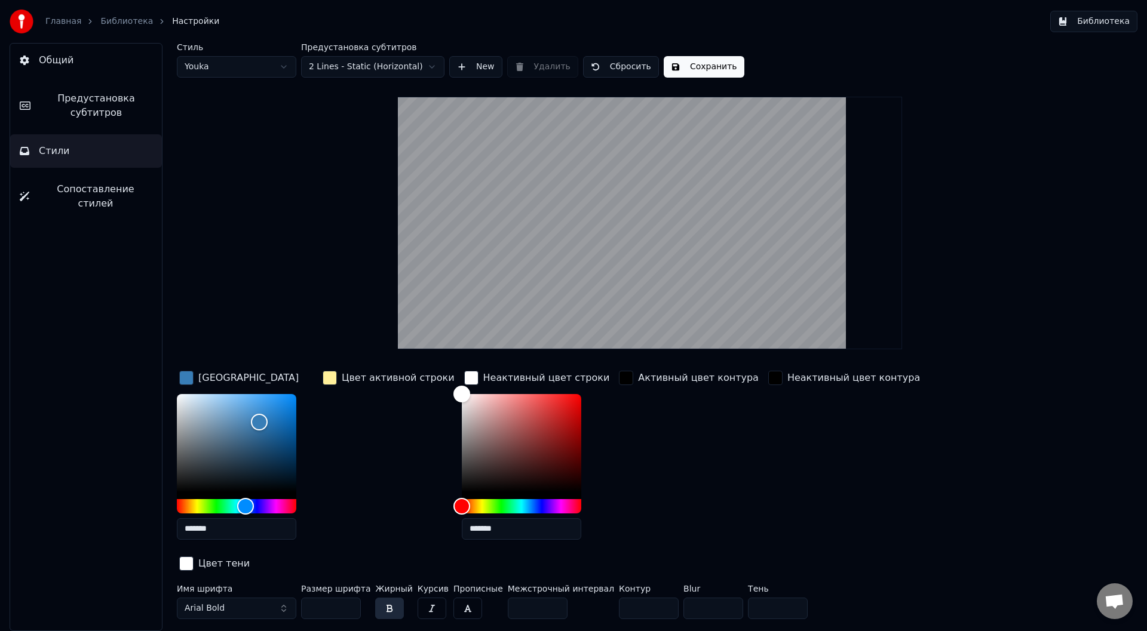
click at [338, 378] on div "Цвет активной строки" at bounding box center [388, 378] width 137 height 19
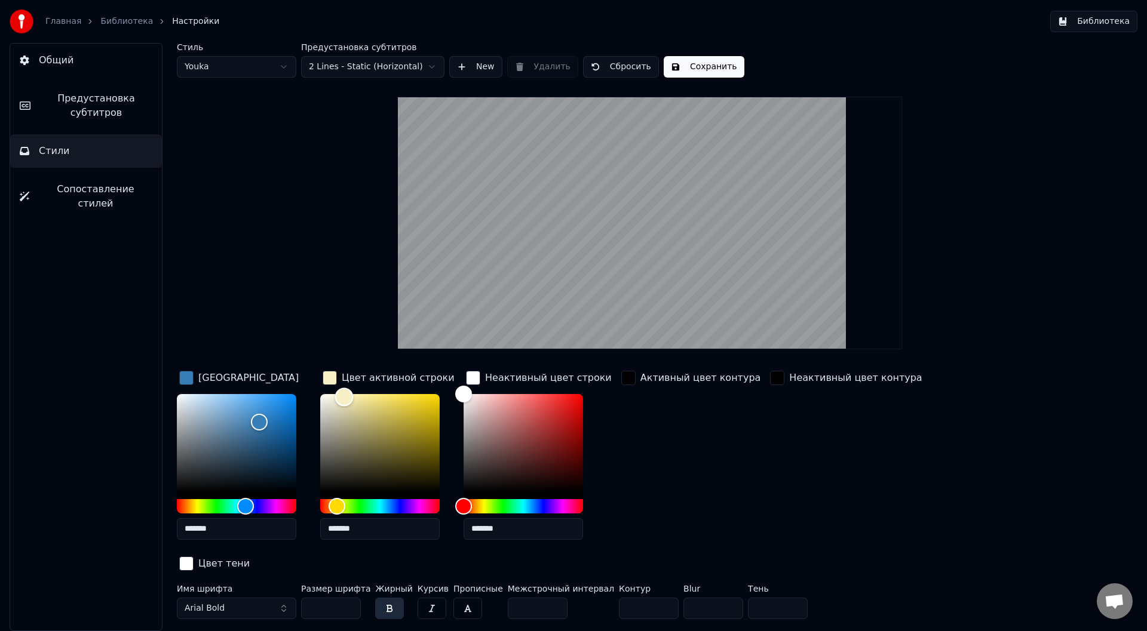
type input "*******"
drag, startPoint x: 358, startPoint y: 397, endPoint x: 309, endPoint y: 395, distance: 49.0
click at [309, 395] on div "Цвет заливки ******* Цвет активной строки ******* Неактивный цвет строки ******…" at bounding box center [578, 472] width 803 height 207
type input "*******"
drag, startPoint x: 263, startPoint y: 424, endPoint x: 301, endPoint y: 394, distance: 48.1
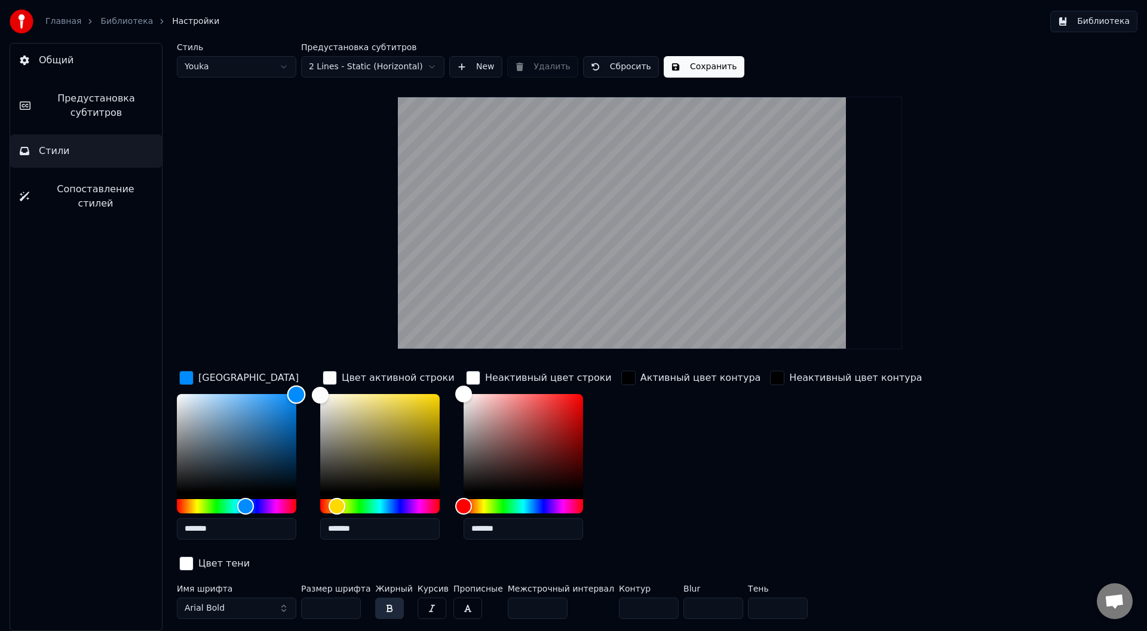
click at [301, 394] on div "Color" at bounding box center [296, 395] width 19 height 19
click at [471, 377] on div "button" at bounding box center [473, 378] width 14 height 14
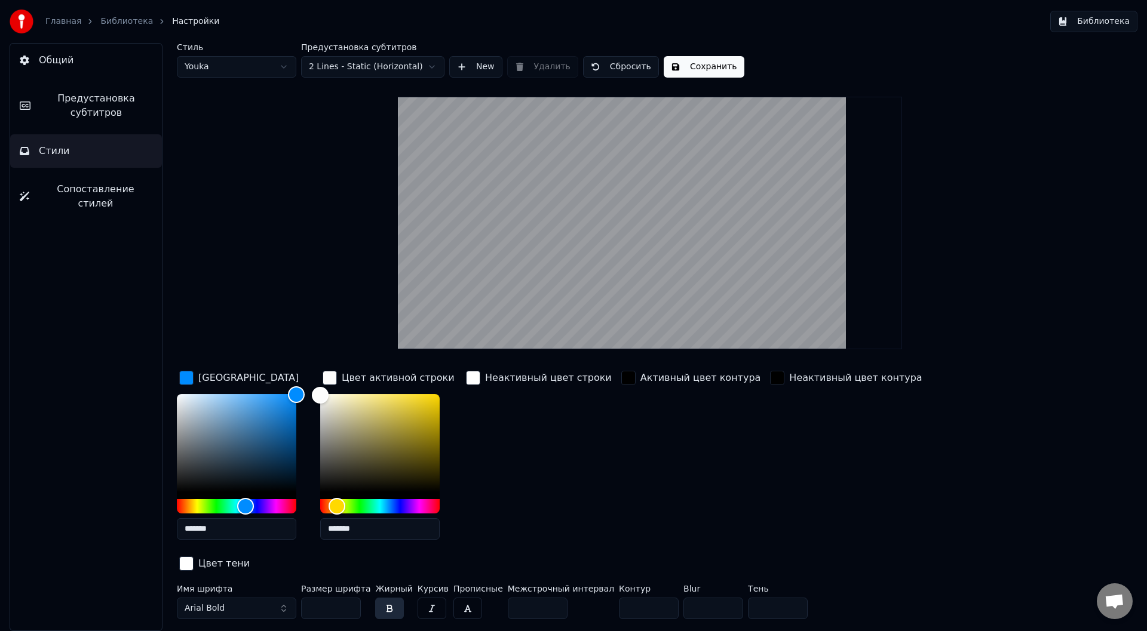
click at [335, 377] on div "button" at bounding box center [330, 378] width 14 height 14
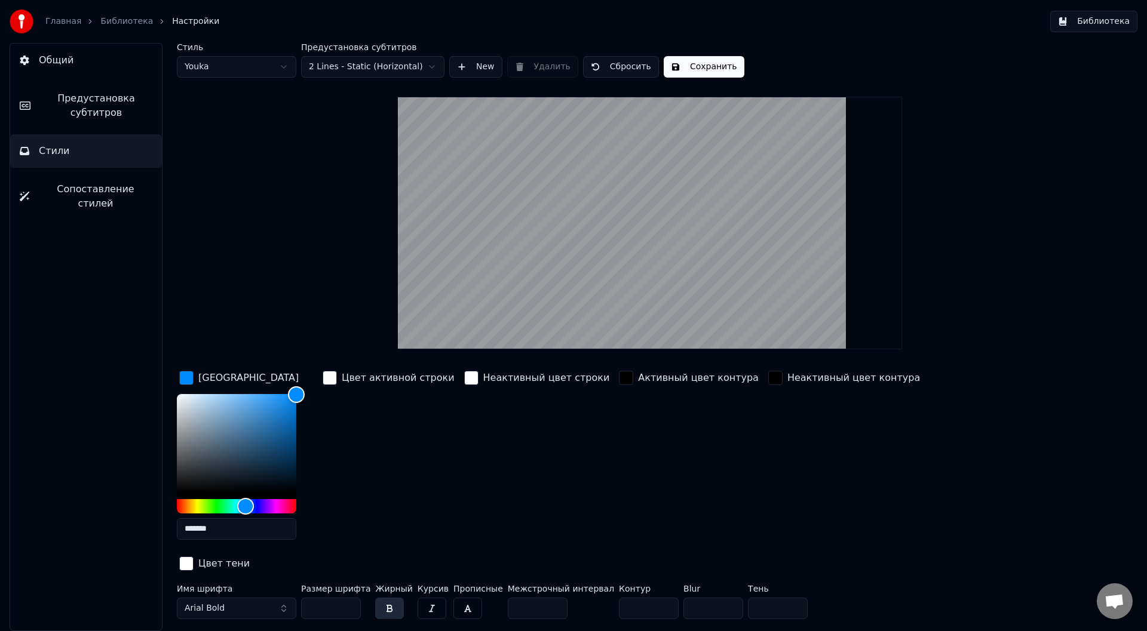
click at [188, 372] on div "button" at bounding box center [186, 378] width 14 height 14
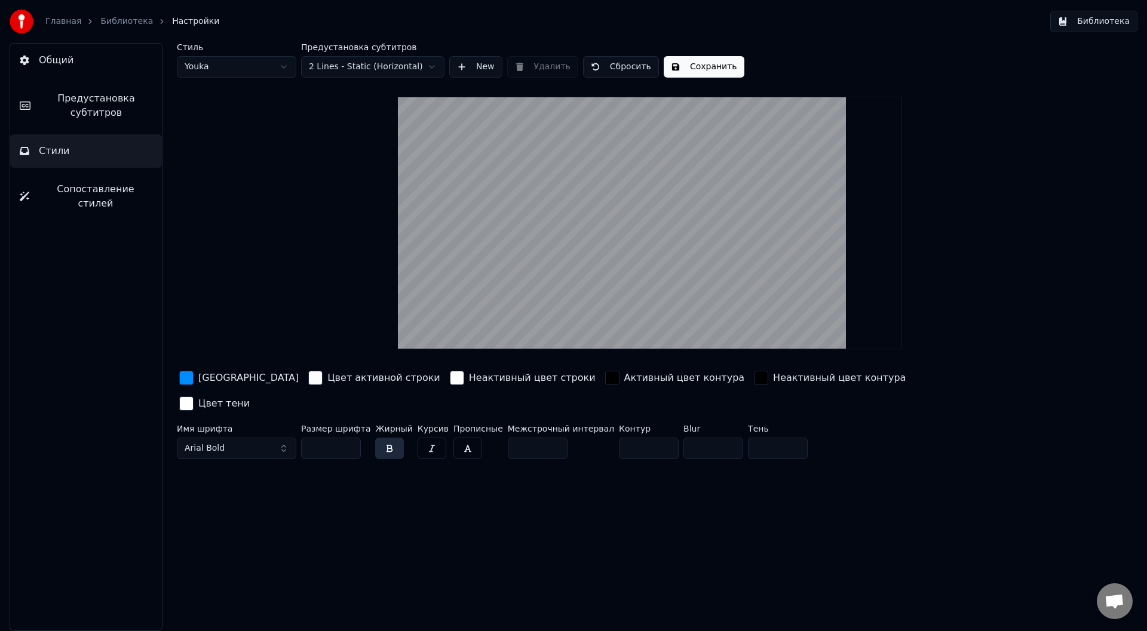
click at [707, 68] on button "Сохранить" at bounding box center [704, 67] width 81 height 22
click at [177, 23] on span "Настройки" at bounding box center [195, 22] width 47 height 12
click at [128, 24] on link "Библиотека" at bounding box center [126, 22] width 53 height 12
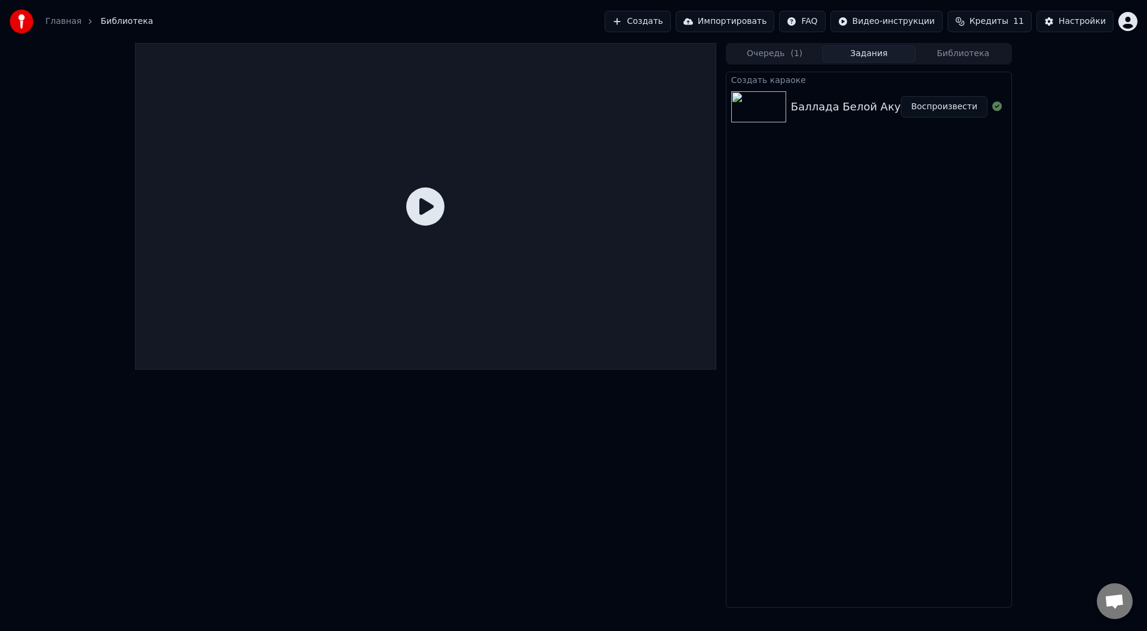
click at [924, 112] on button "Воспроизвести" at bounding box center [944, 107] width 87 height 22
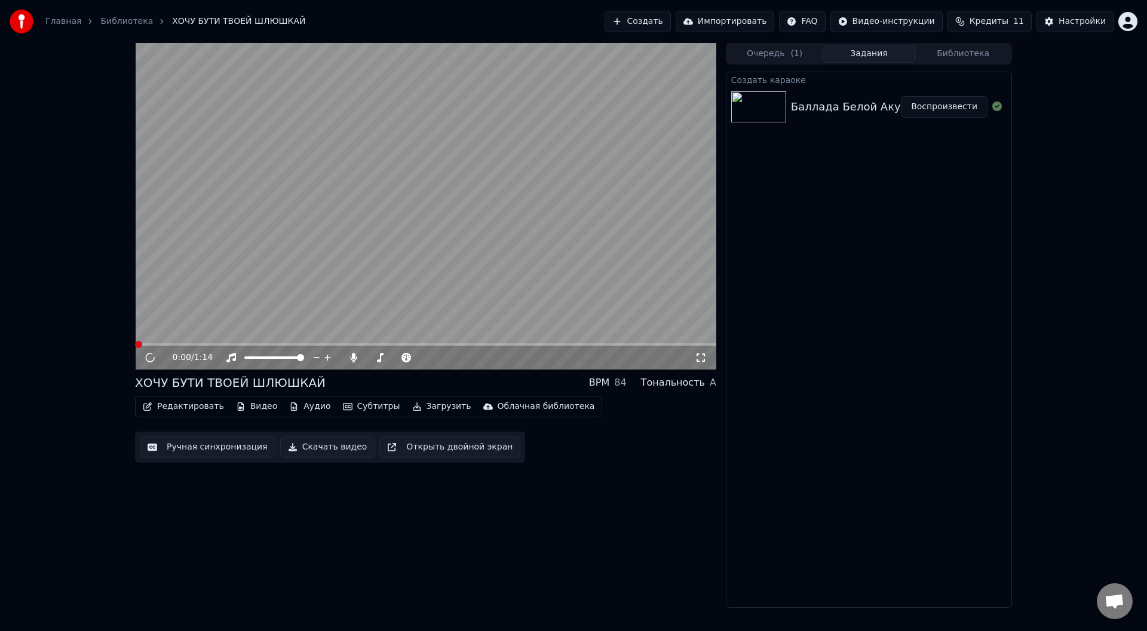
click at [461, 219] on video at bounding box center [425, 206] width 581 height 327
click at [459, 218] on video at bounding box center [425, 206] width 581 height 327
click at [368, 177] on video at bounding box center [425, 206] width 581 height 327
click at [198, 409] on button "Редактировать" at bounding box center [183, 406] width 91 height 17
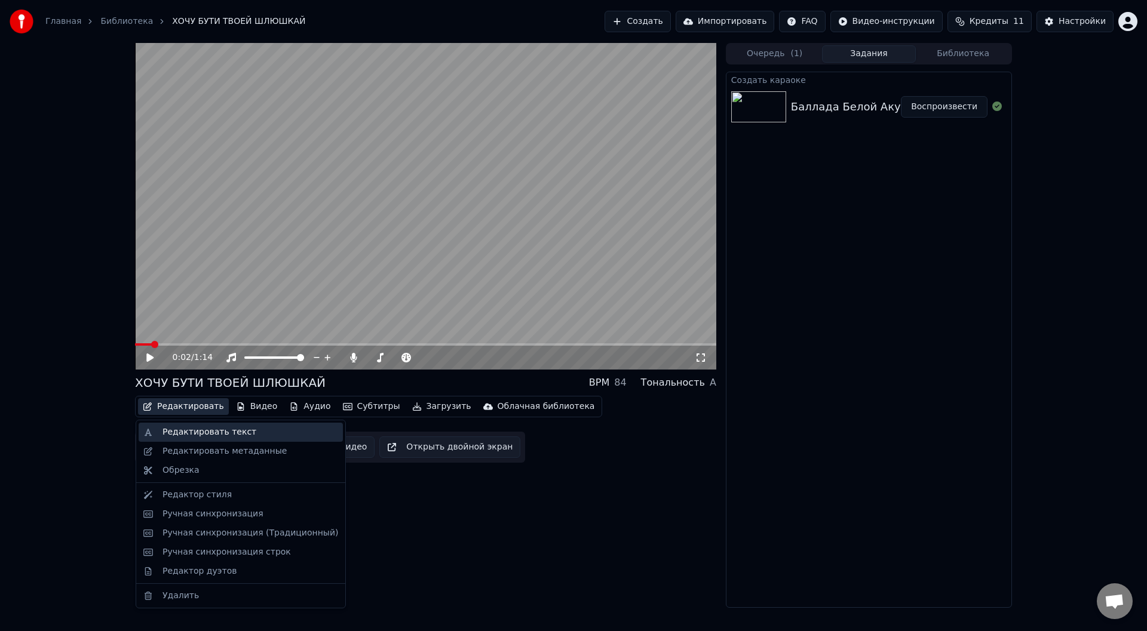
click at [216, 434] on div "Редактировать текст" at bounding box center [210, 433] width 94 height 12
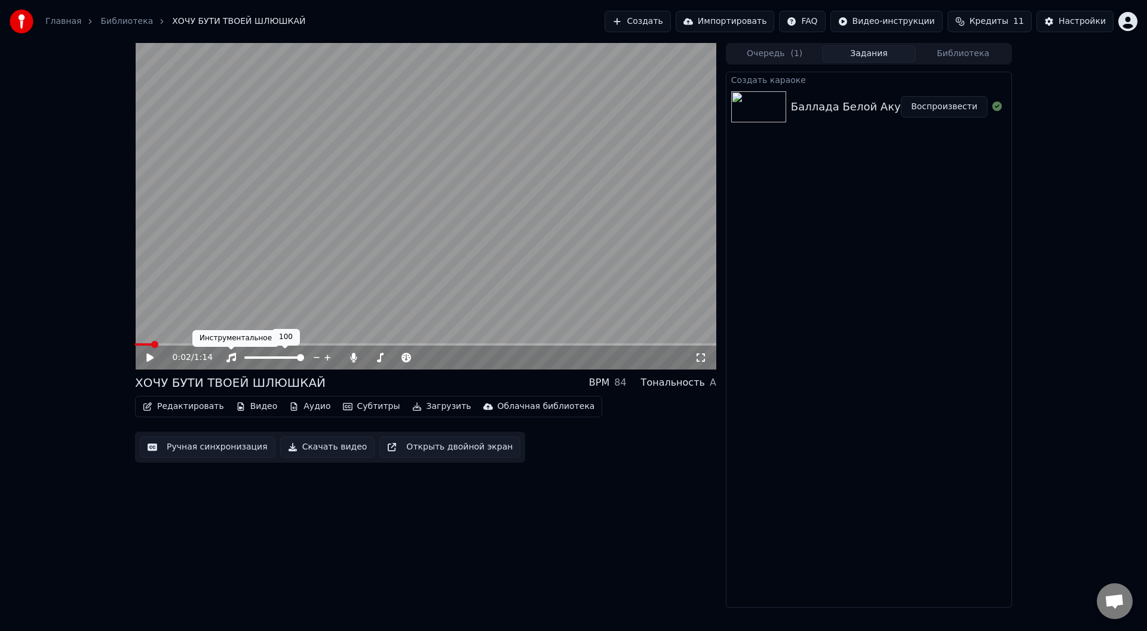
click at [176, 413] on button "Редактировать" at bounding box center [183, 406] width 91 height 17
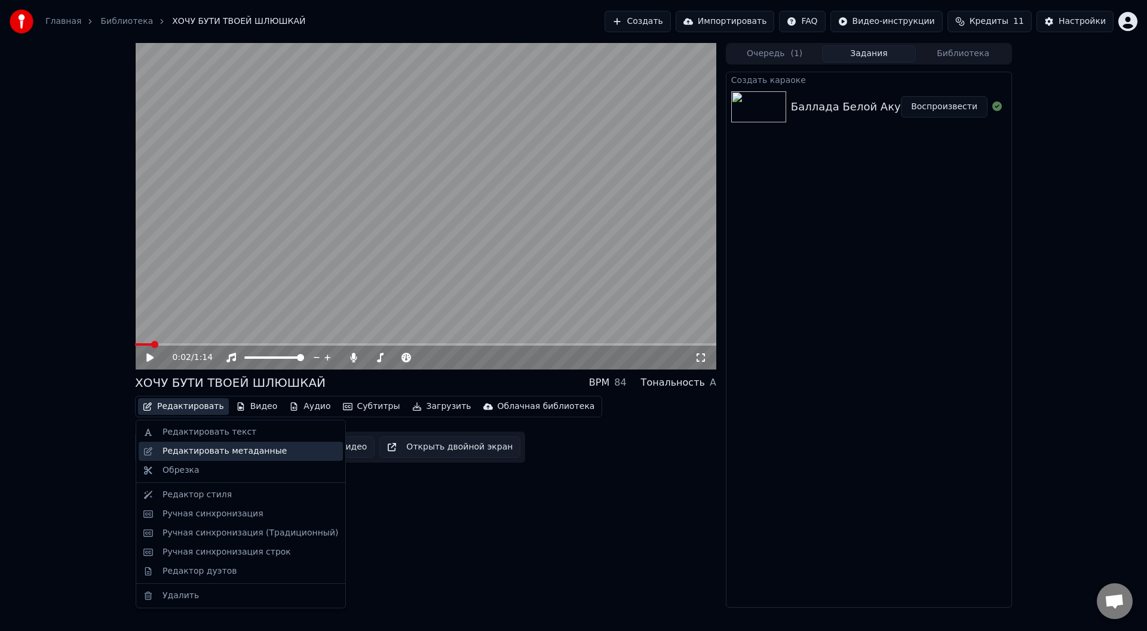
click at [200, 455] on div "Редактировать метаданные" at bounding box center [225, 452] width 124 height 12
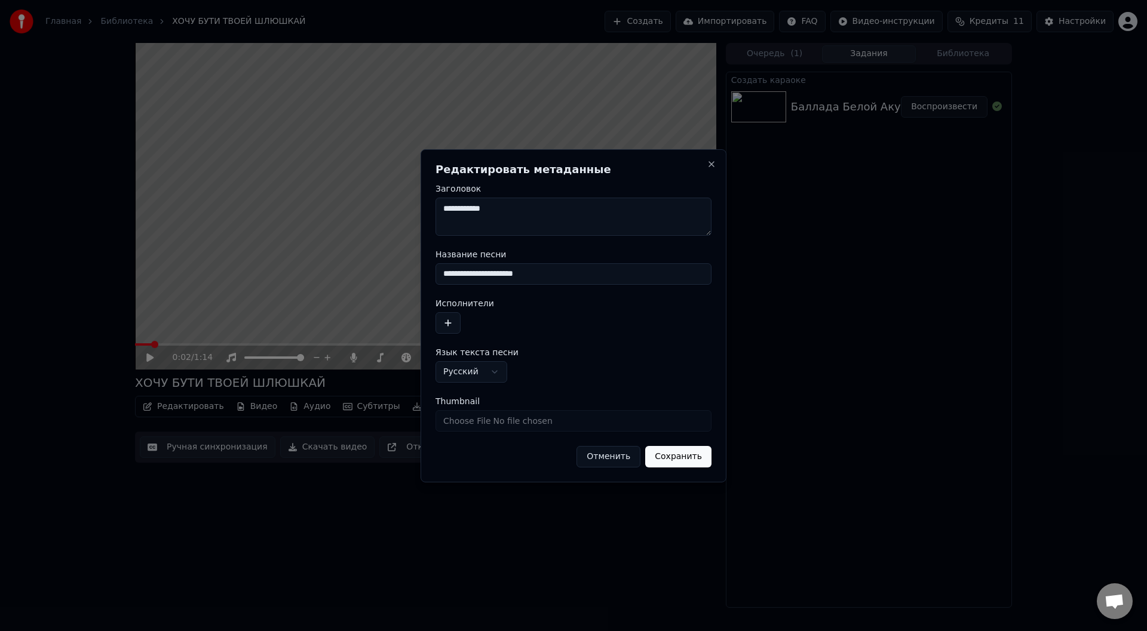
drag, startPoint x: 513, startPoint y: 221, endPoint x: 431, endPoint y: 220, distance: 81.9
click at [431, 220] on div "**********" at bounding box center [574, 315] width 306 height 333
drag, startPoint x: 570, startPoint y: 278, endPoint x: 430, endPoint y: 285, distance: 140.0
click at [430, 285] on div "**********" at bounding box center [574, 315] width 306 height 333
drag, startPoint x: 523, startPoint y: 216, endPoint x: 414, endPoint y: 213, distance: 108.8
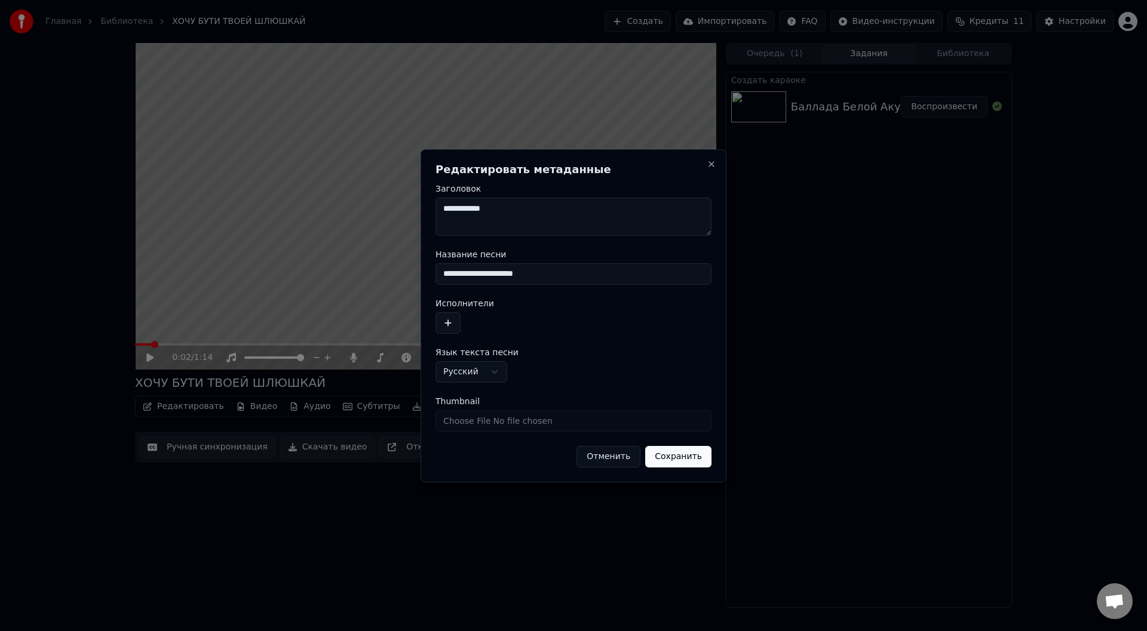
click at [414, 213] on body "**********" at bounding box center [573, 315] width 1147 height 631
paste textarea "**********"
type textarea "**********"
drag, startPoint x: 598, startPoint y: 275, endPoint x: 405, endPoint y: 268, distance: 193.1
click at [418, 279] on body "**********" at bounding box center [573, 315] width 1147 height 631
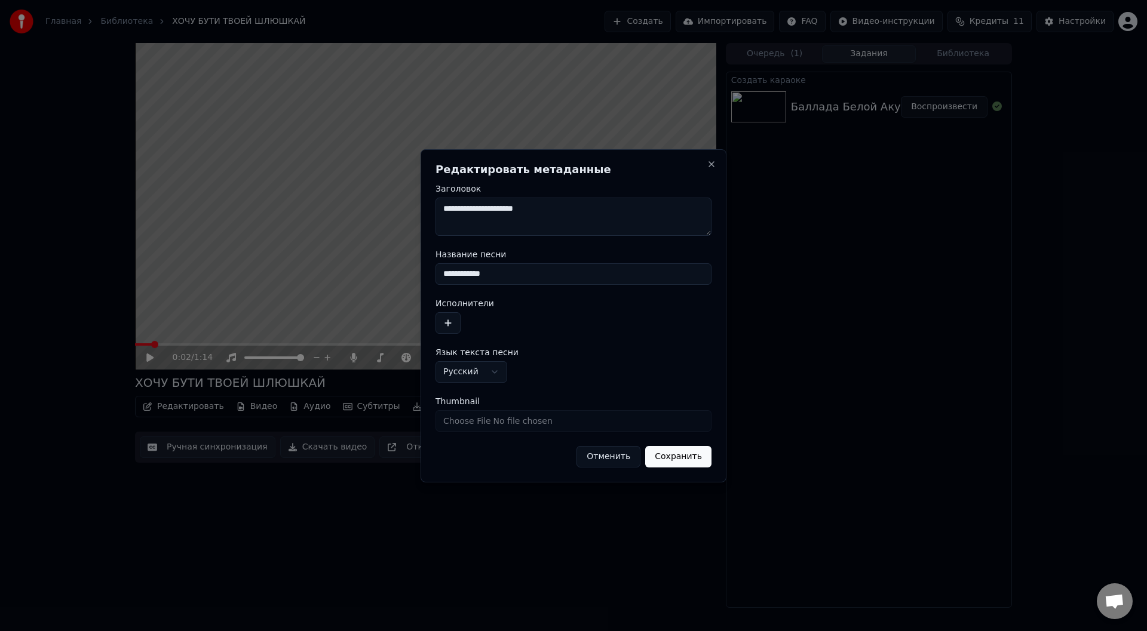
type input "**********"
click at [687, 461] on button "Сохранить" at bounding box center [678, 457] width 66 height 22
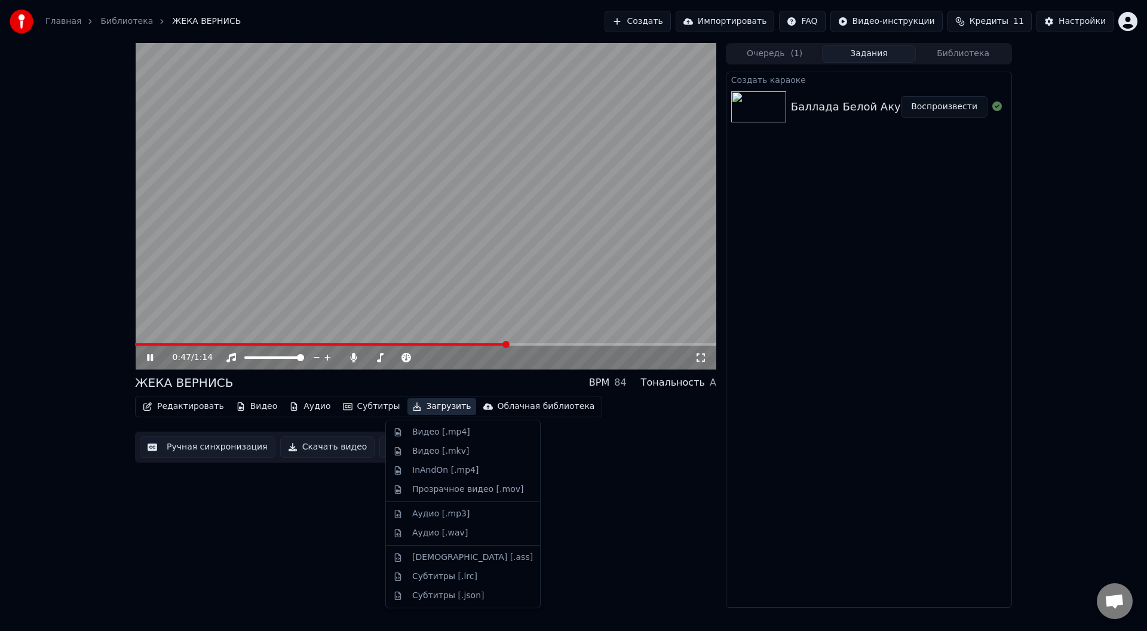
click at [412, 409] on button "Загрузить" at bounding box center [441, 406] width 69 height 17
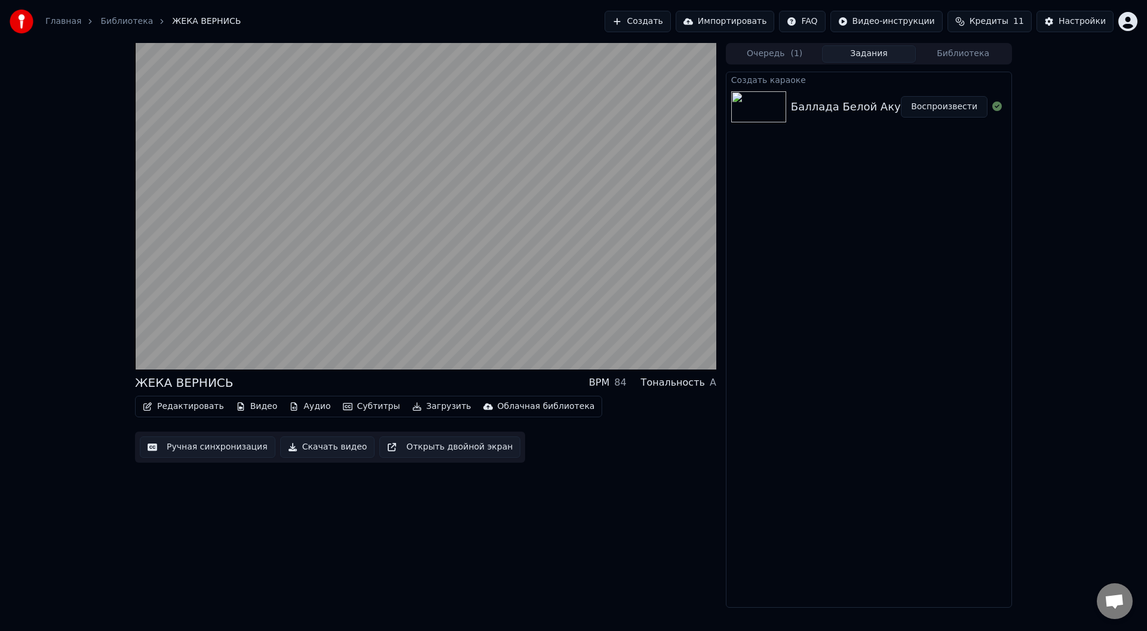
click at [548, 483] on div "ЖЕКА ВЕРНИСЬ BPM 84 Тональность A Редактировать Видео Аудио Субтитры Загрузить …" at bounding box center [425, 325] width 581 height 565
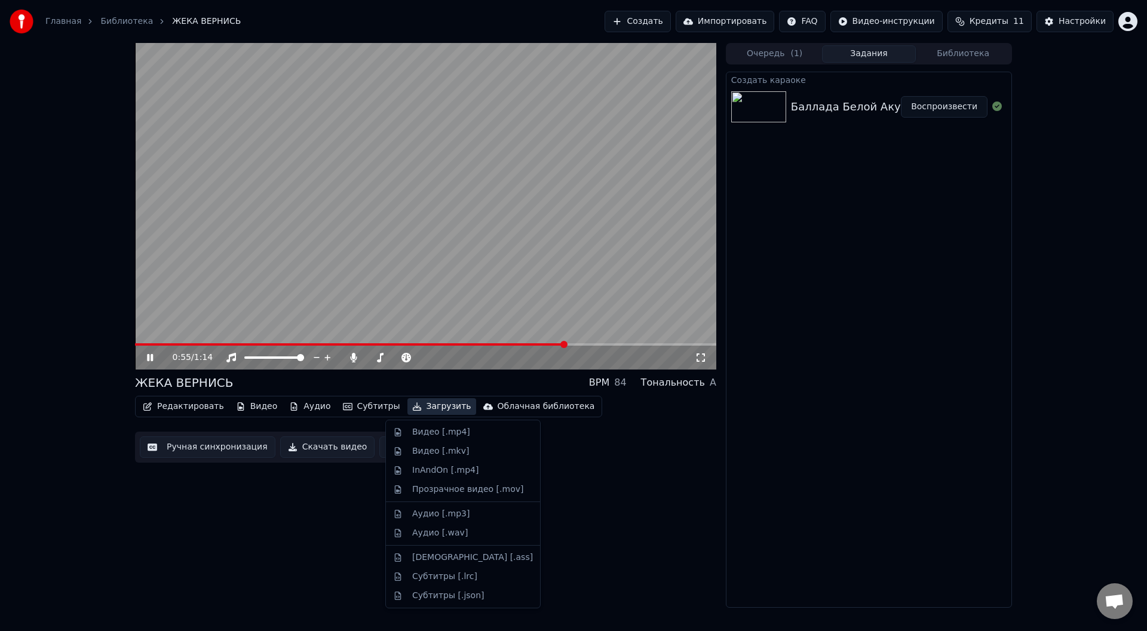
click at [415, 405] on button "Загрузить" at bounding box center [441, 406] width 69 height 17
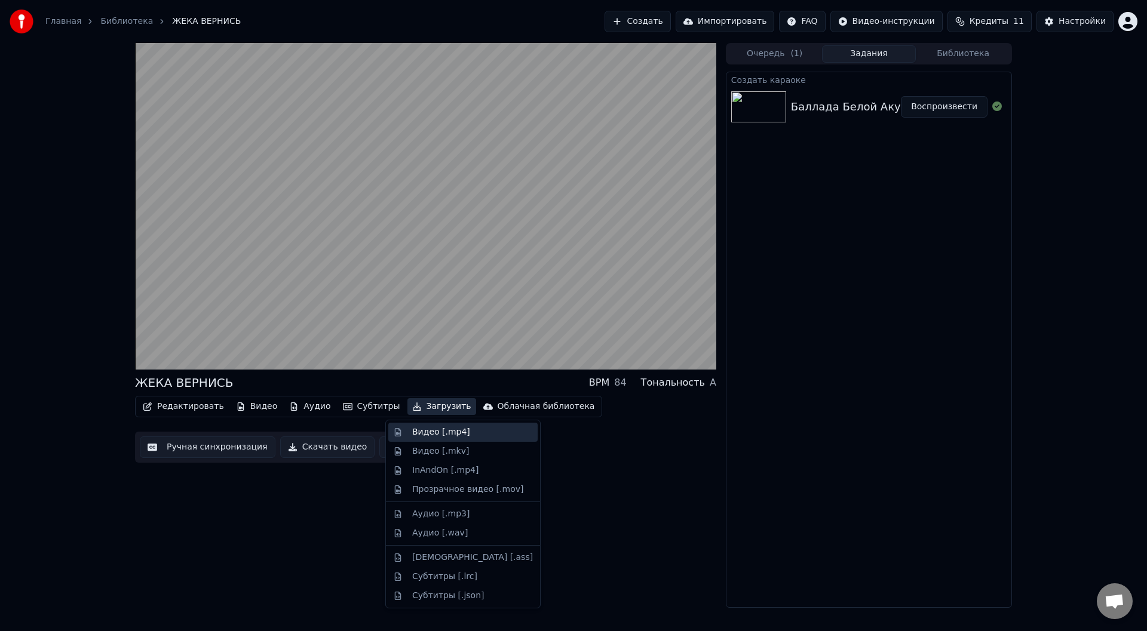
click at [438, 430] on div "Видео [.mp4]" at bounding box center [441, 433] width 58 height 12
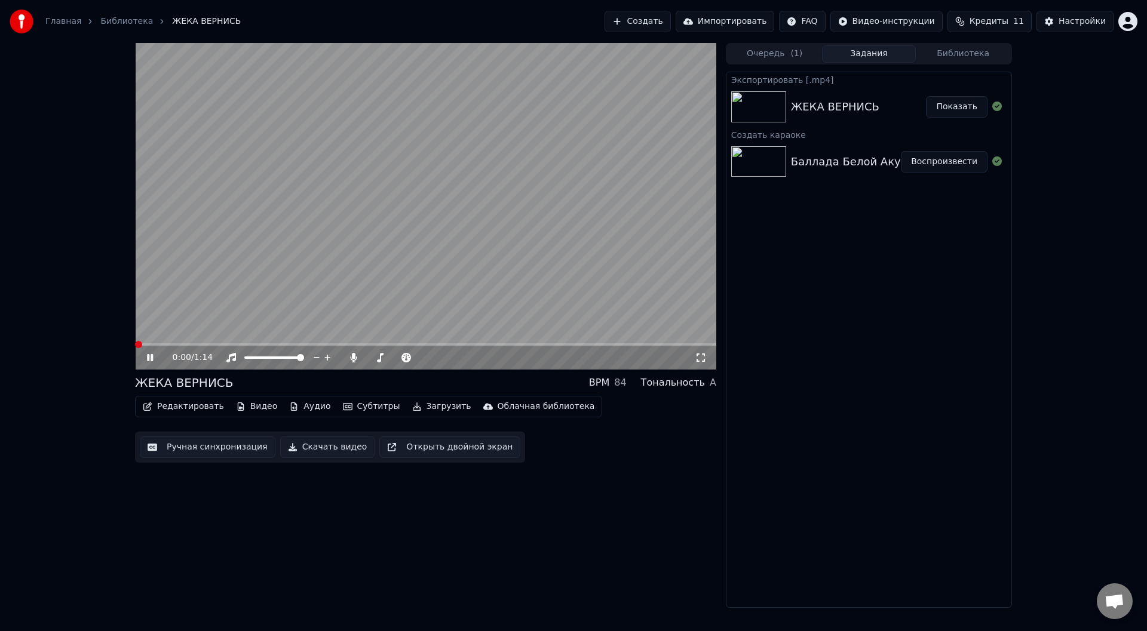
click at [135, 344] on span at bounding box center [135, 345] width 0 height 2
drag, startPoint x: 683, startPoint y: 348, endPoint x: 693, endPoint y: 349, distance: 9.6
click at [693, 349] on div "0:02 / 1:14" at bounding box center [425, 206] width 581 height 327
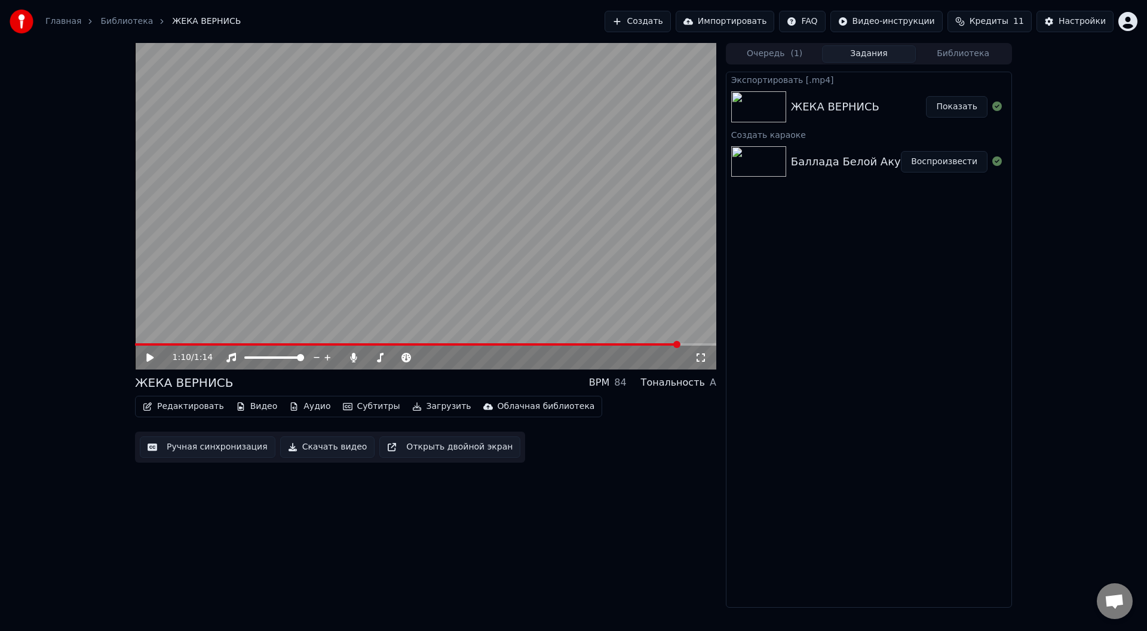
click at [681, 346] on span at bounding box center [425, 345] width 581 height 2
click at [583, 297] on video at bounding box center [425, 206] width 581 height 327
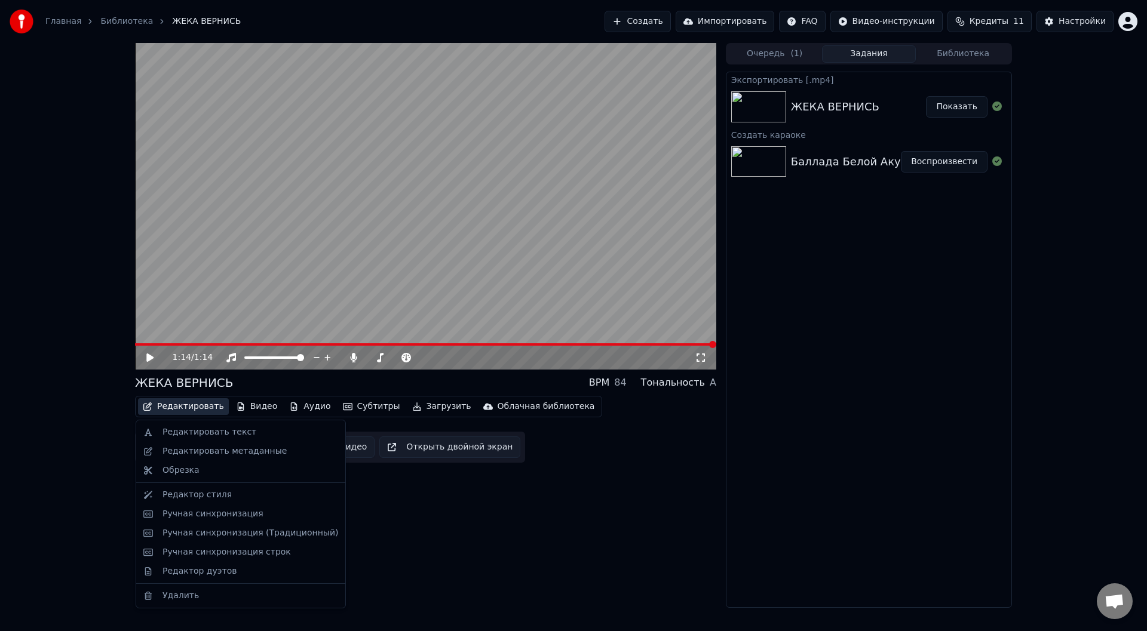
click at [184, 404] on button "Редактировать" at bounding box center [183, 406] width 91 height 17
click at [193, 449] on div "Редактировать метаданные" at bounding box center [225, 452] width 124 height 12
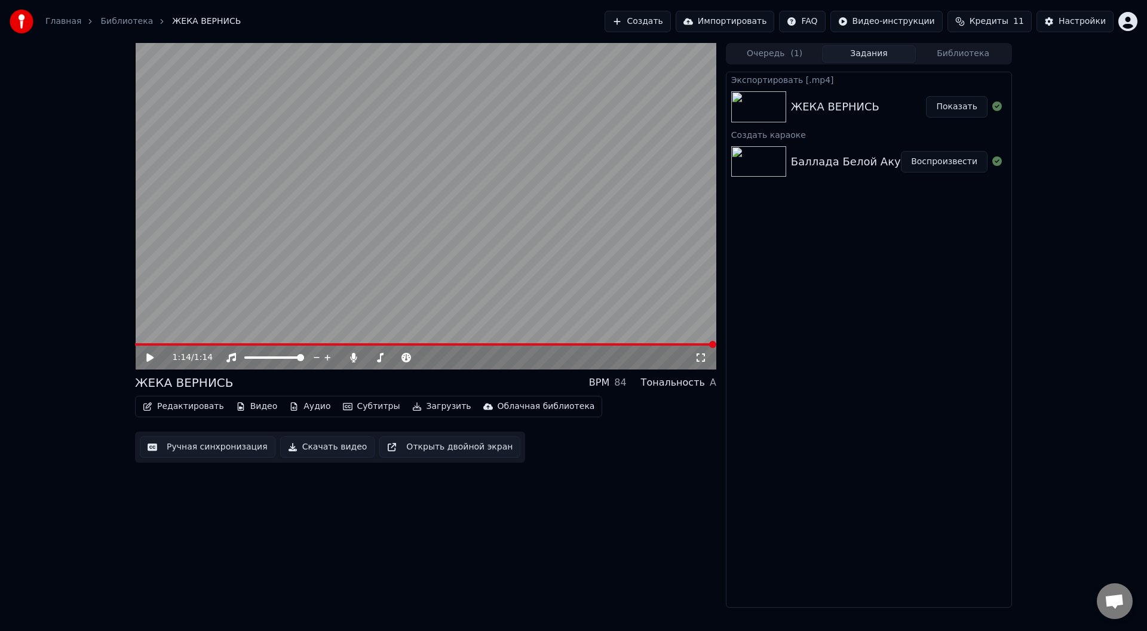
click at [184, 409] on button "Редактировать" at bounding box center [183, 406] width 91 height 17
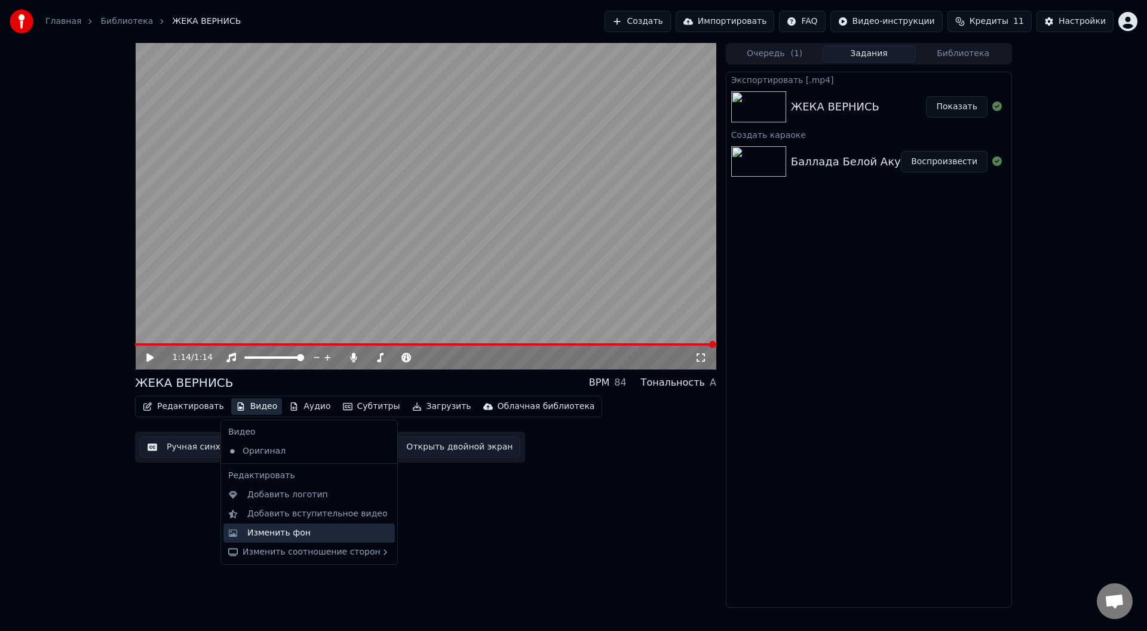
click at [262, 531] on div "Изменить фон" at bounding box center [278, 534] width 63 height 12
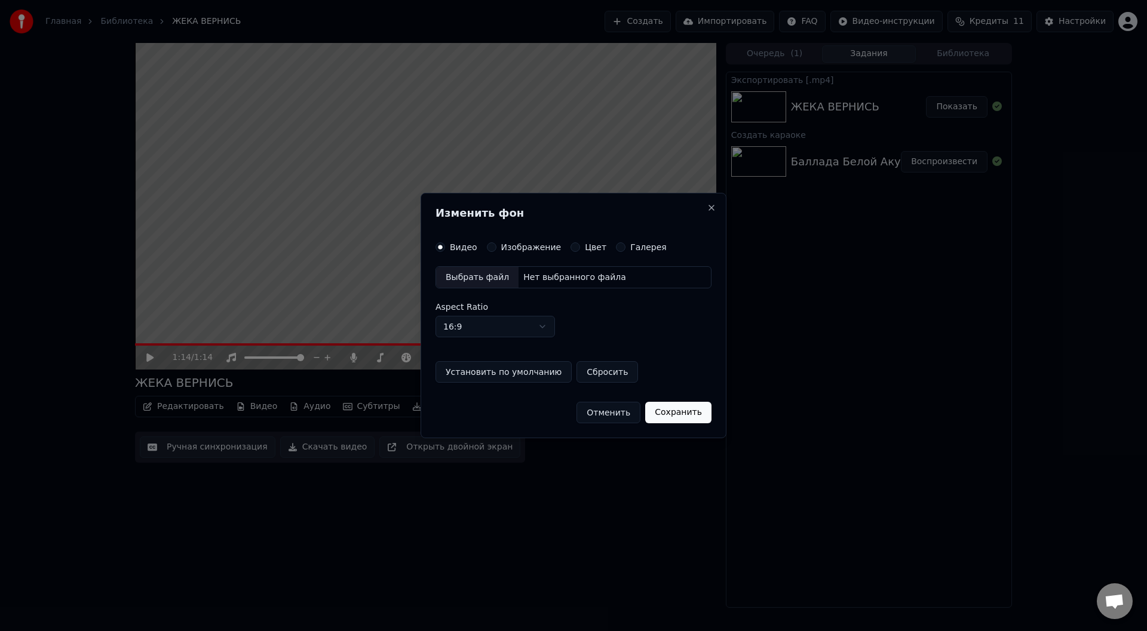
click at [571, 244] on button "Цвет" at bounding box center [576, 248] width 10 height 10
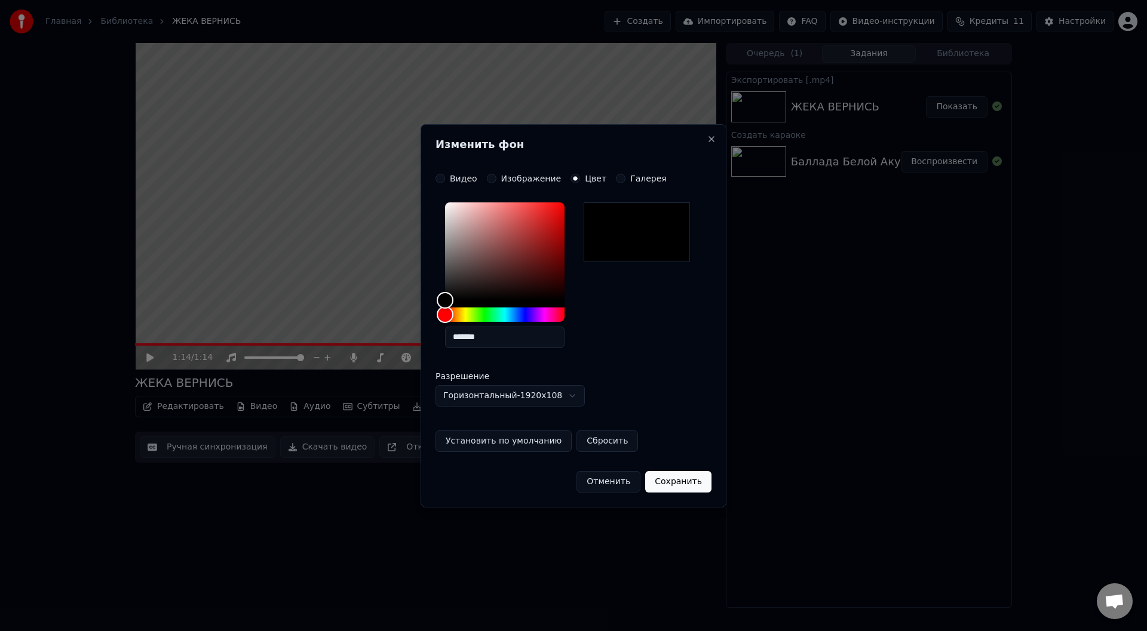
click at [433, 171] on div "**********" at bounding box center [574, 316] width 306 height 384
click at [442, 182] on button "Видео" at bounding box center [441, 179] width 10 height 10
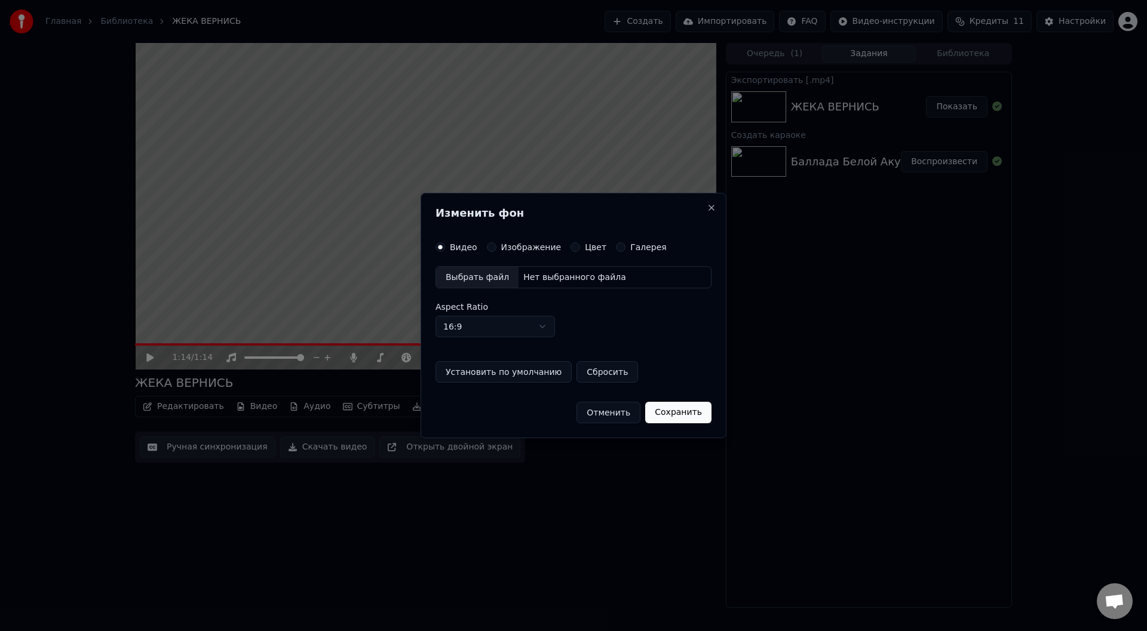
click at [503, 245] on label "Изображение" at bounding box center [531, 247] width 60 height 8
click at [496, 245] on button "Изображение" at bounding box center [492, 248] width 10 height 10
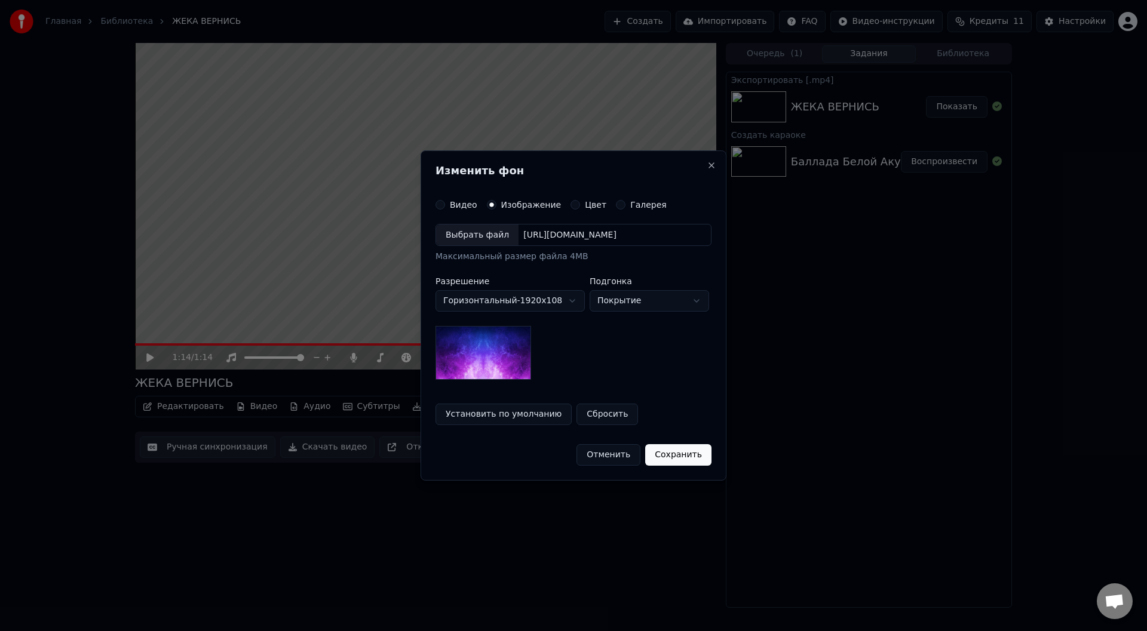
click at [616, 203] on button "Галерея" at bounding box center [621, 205] width 10 height 10
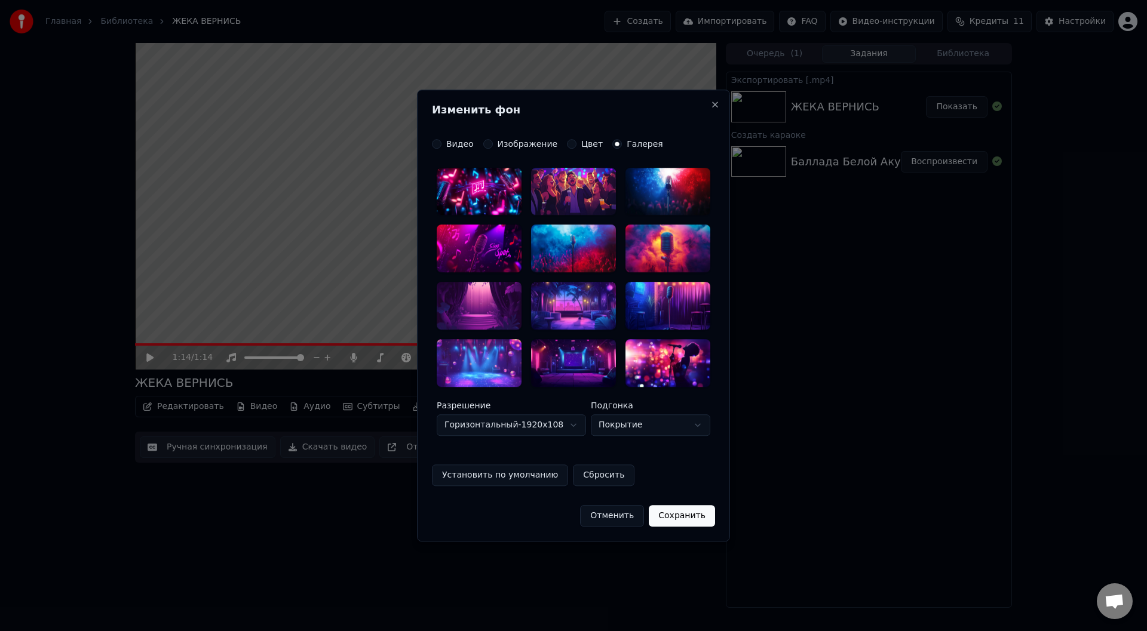
click at [672, 519] on button "Сохранить" at bounding box center [682, 516] width 66 height 22
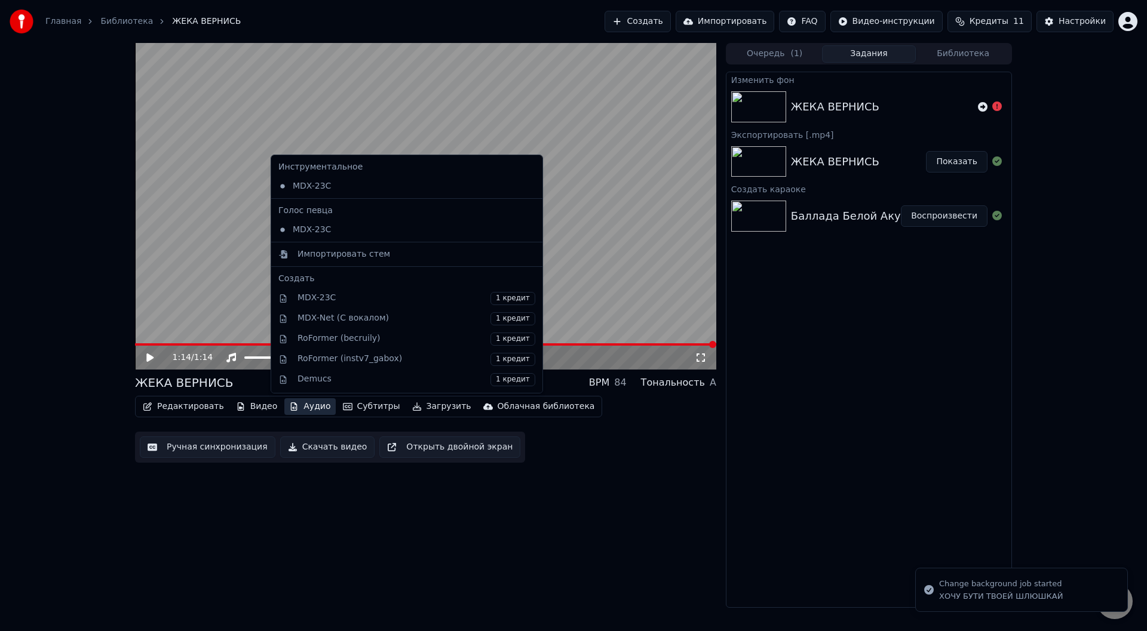
click at [289, 405] on icon "button" at bounding box center [294, 407] width 10 height 8
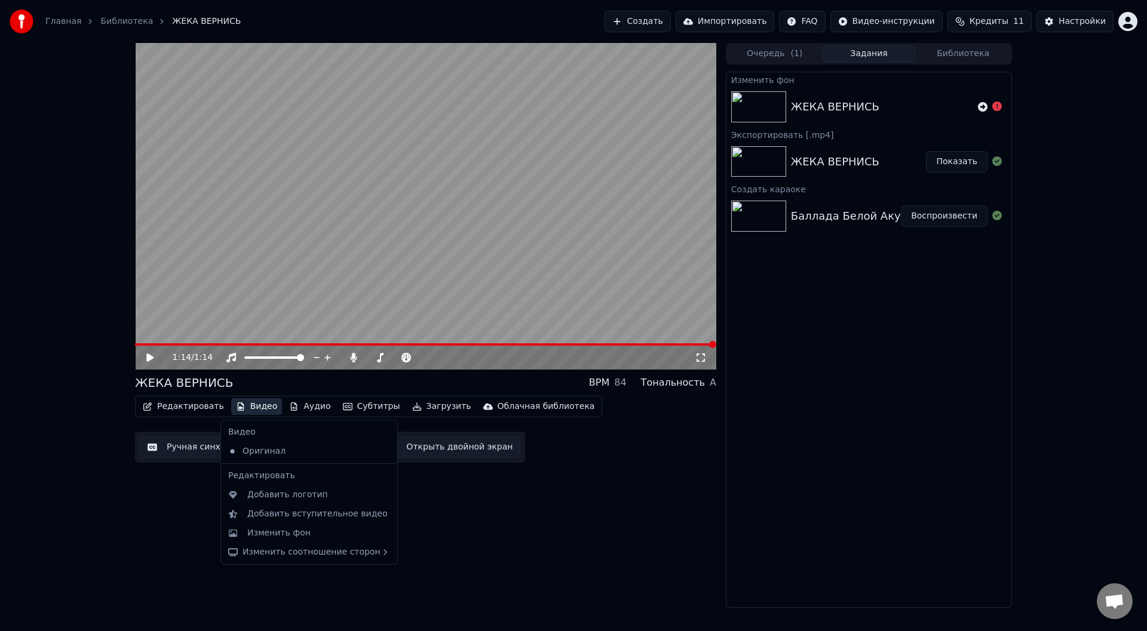
click at [154, 356] on icon at bounding box center [159, 358] width 28 height 10
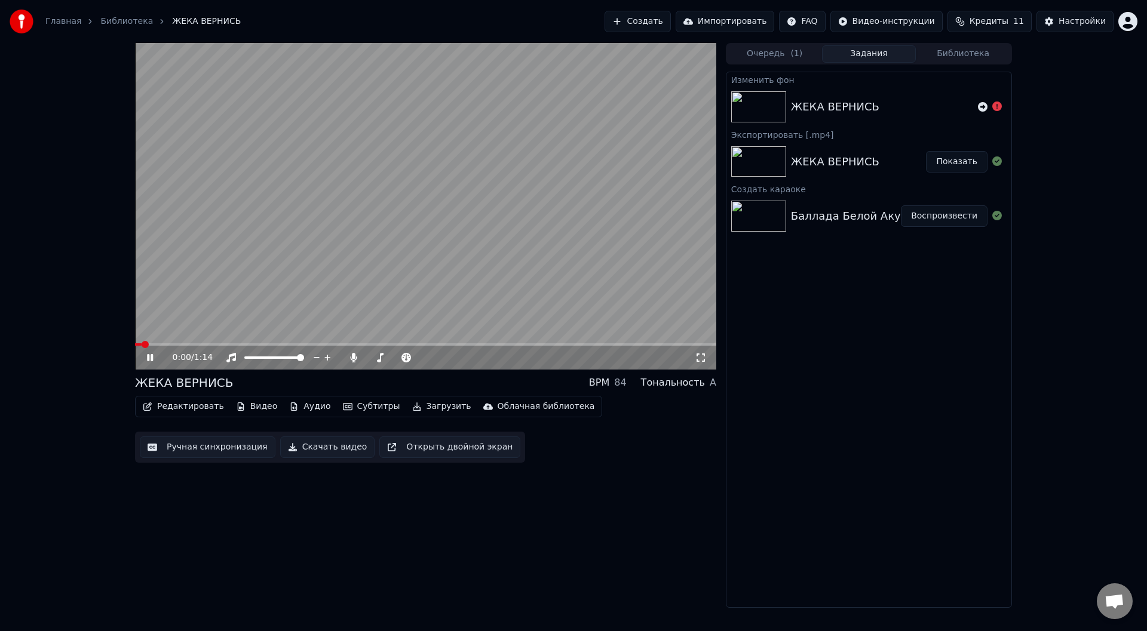
click at [150, 356] on icon at bounding box center [159, 358] width 28 height 10
click at [295, 406] on button "Аудио" at bounding box center [309, 406] width 51 height 17
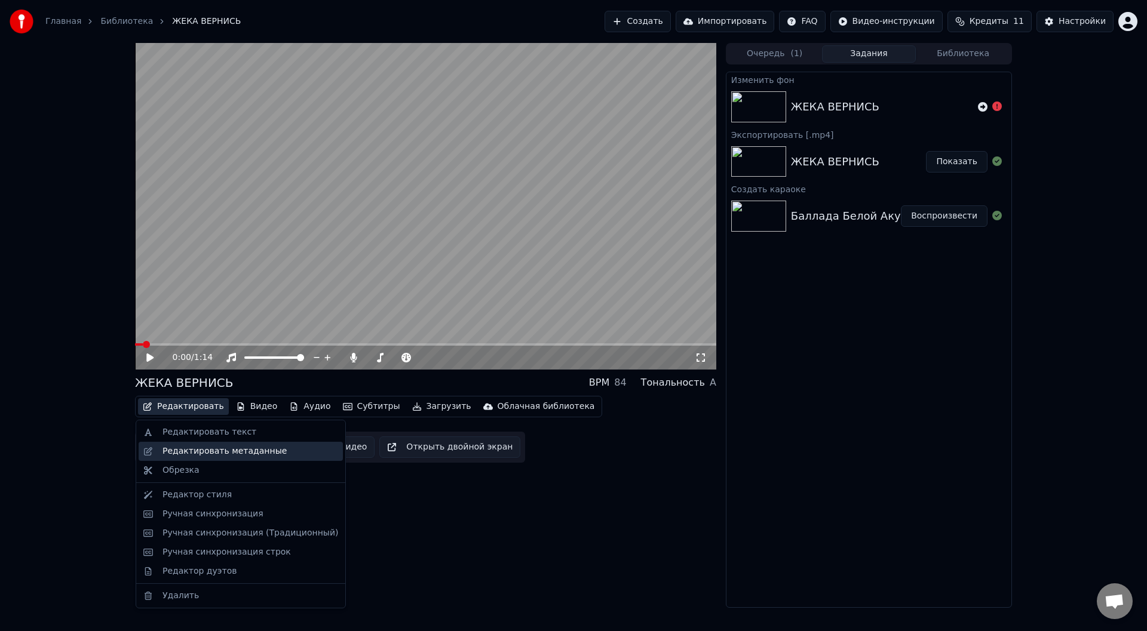
click at [191, 450] on div "Редактировать метаданные" at bounding box center [225, 452] width 124 height 12
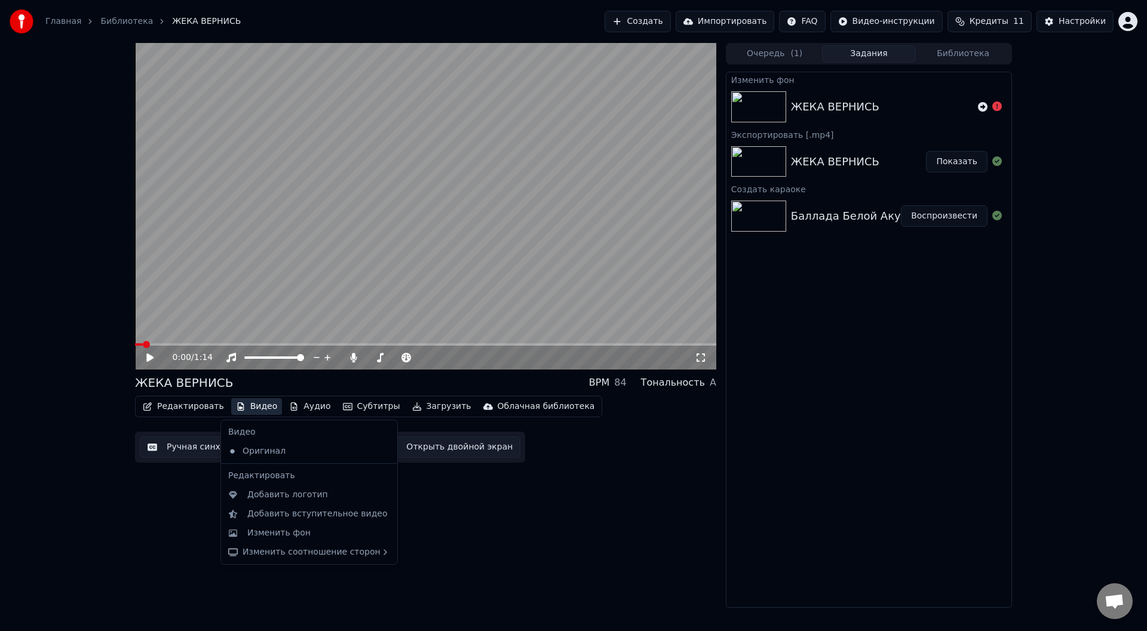
click at [257, 404] on button "Видео" at bounding box center [256, 406] width 51 height 17
click at [293, 531] on div "Изменить фон" at bounding box center [278, 534] width 63 height 12
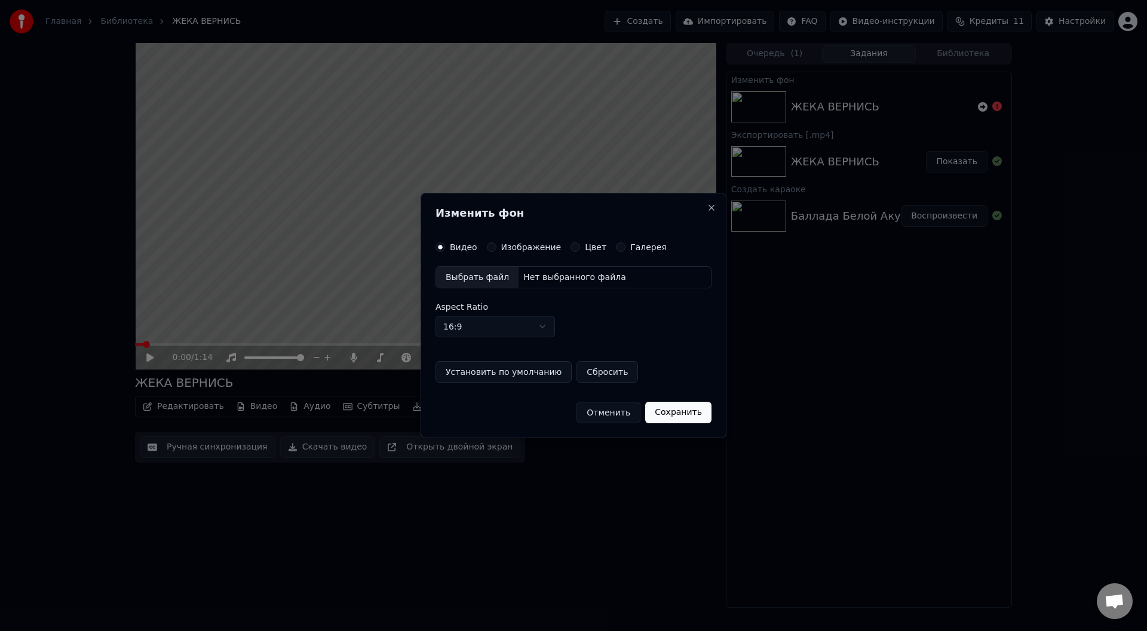
click at [504, 243] on label "Изображение" at bounding box center [531, 247] width 60 height 8
click at [496, 243] on button "Изображение" at bounding box center [492, 248] width 10 height 10
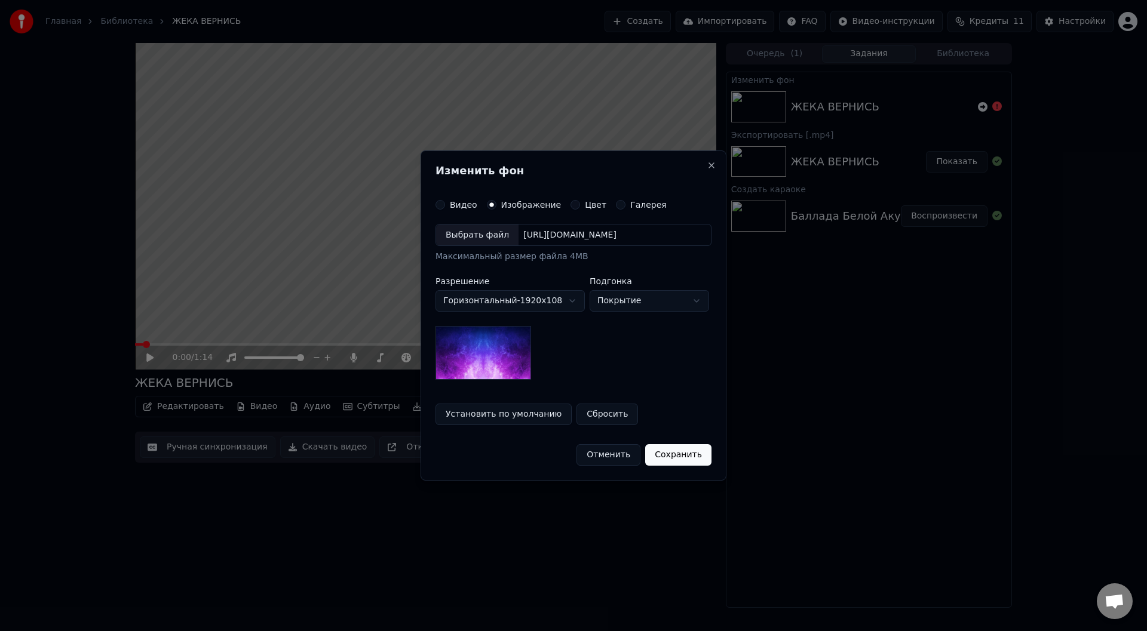
click at [447, 206] on div "Видео" at bounding box center [457, 205] width 42 height 10
click at [487, 204] on button "Изображение" at bounding box center [492, 205] width 10 height 10
click at [501, 202] on label "Изображение" at bounding box center [531, 205] width 60 height 8
click at [496, 202] on button "Изображение" at bounding box center [492, 205] width 10 height 10
click at [483, 233] on div "Выбрать файл" at bounding box center [477, 236] width 82 height 22
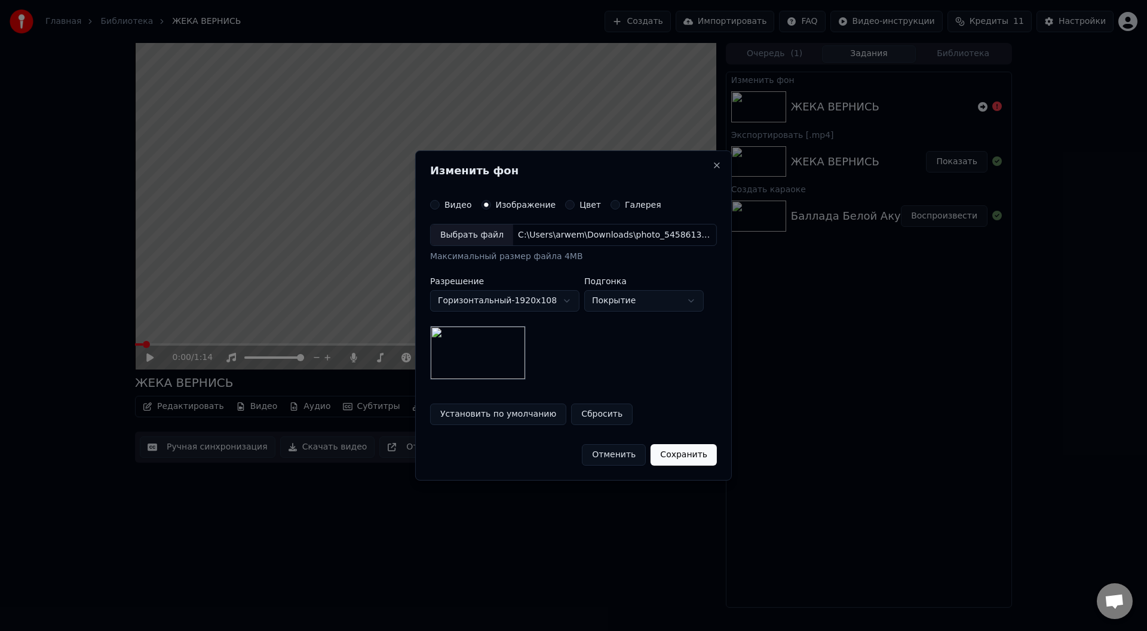
click at [676, 456] on button "Сохранить" at bounding box center [684, 455] width 66 height 22
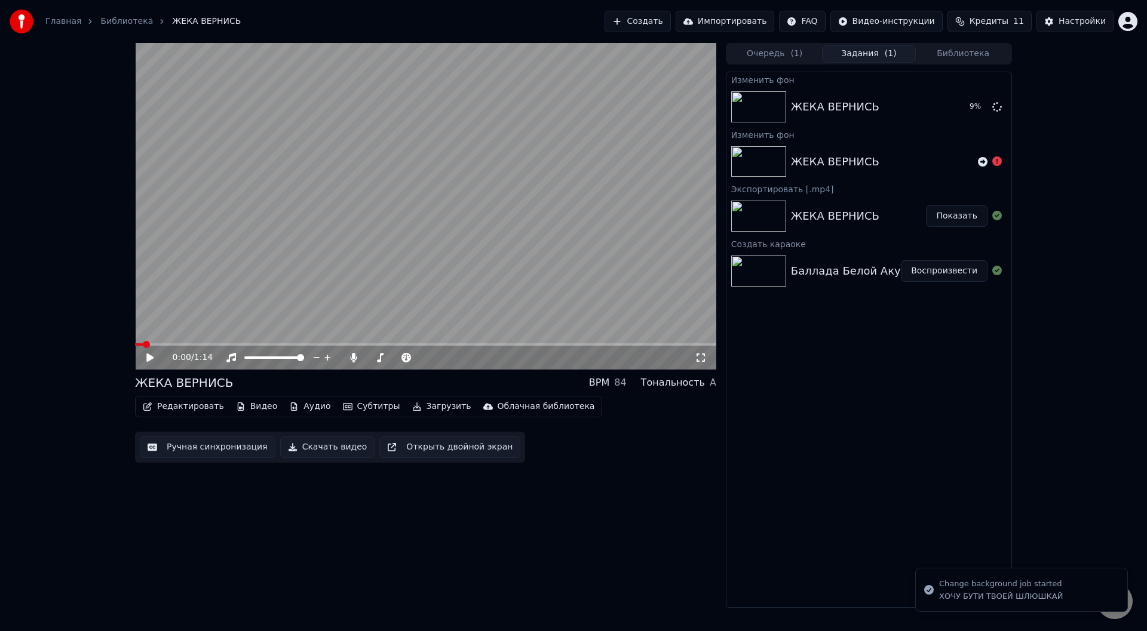
click at [151, 357] on icon at bounding box center [149, 358] width 7 height 8
click at [291, 328] on video at bounding box center [425, 206] width 581 height 327
click at [796, 118] on div "ЖЕКА ВЕРНИСЬ 62 %" at bounding box center [868, 107] width 285 height 41
click at [918, 111] on button "Воспроизвести" at bounding box center [944, 107] width 87 height 22
click at [593, 205] on video at bounding box center [425, 206] width 581 height 327
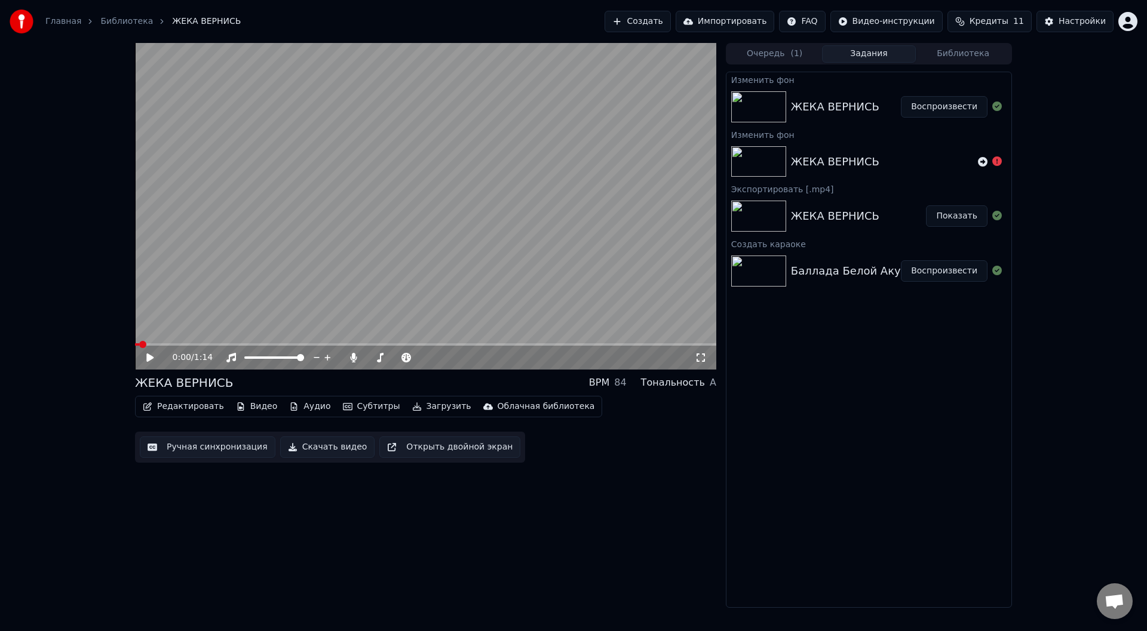
click at [593, 205] on video at bounding box center [425, 206] width 581 height 327
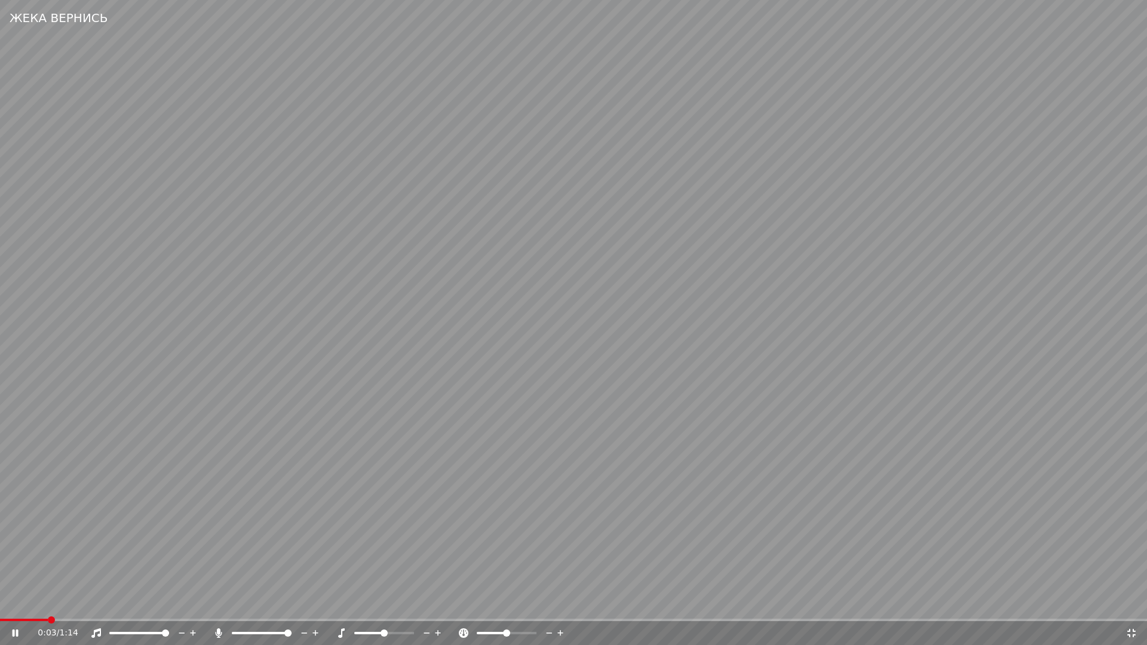
click at [1124, 631] on div "0:03 / 1:14" at bounding box center [582, 633] width 1088 height 12
click at [1130, 631] on icon at bounding box center [1132, 634] width 12 height 10
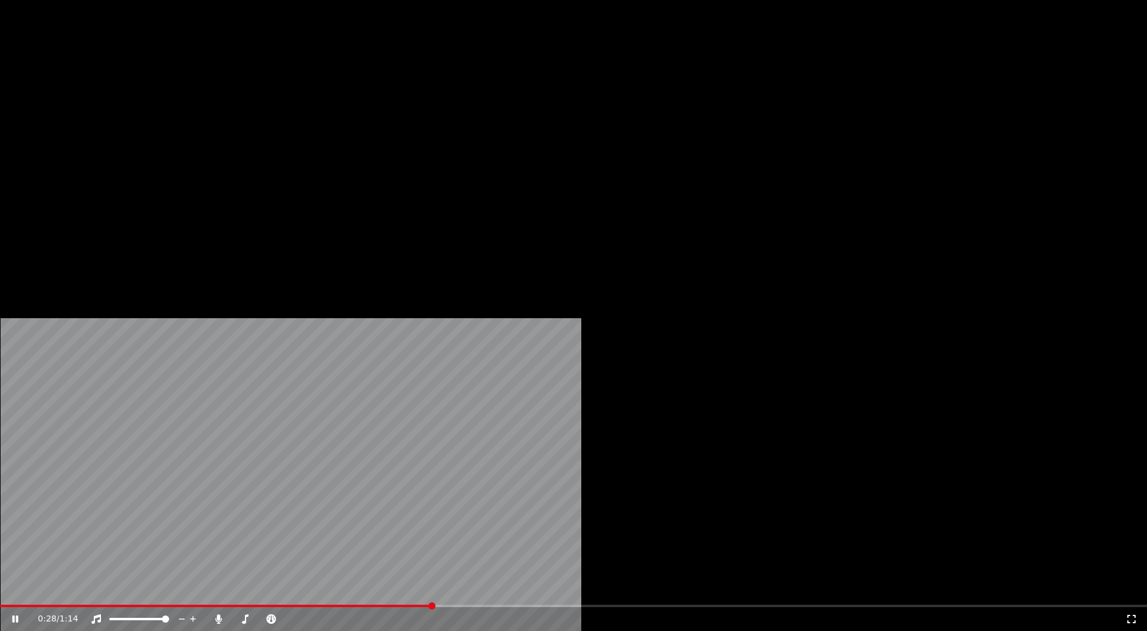
click at [412, 84] on icon "button" at bounding box center [417, 80] width 10 height 8
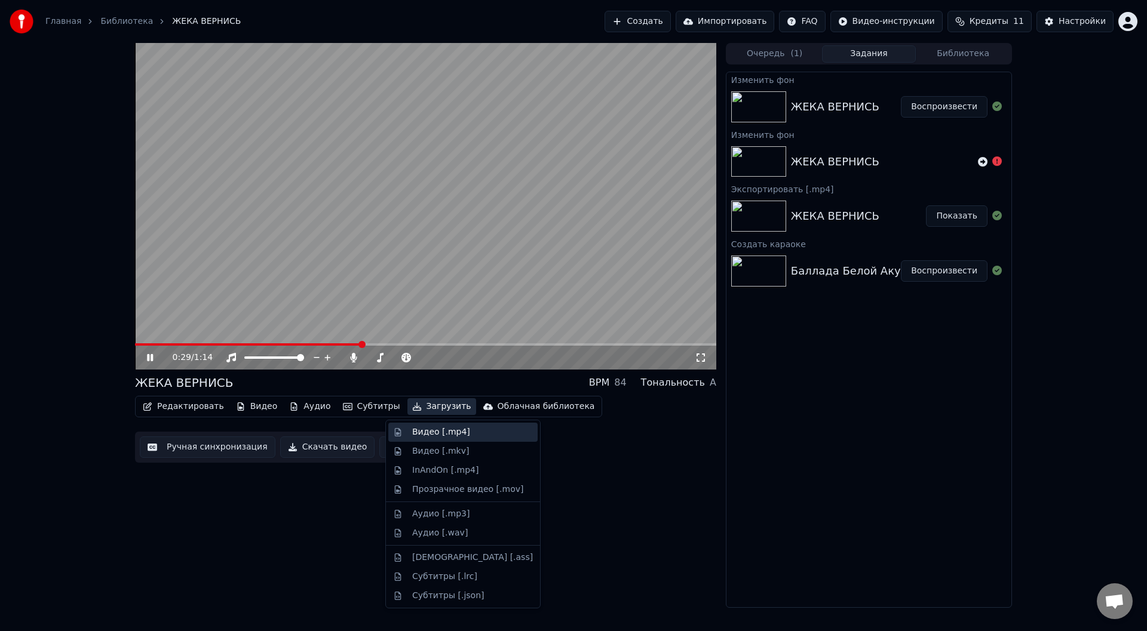
click at [426, 434] on div "Видео [.mp4]" at bounding box center [441, 433] width 58 height 12
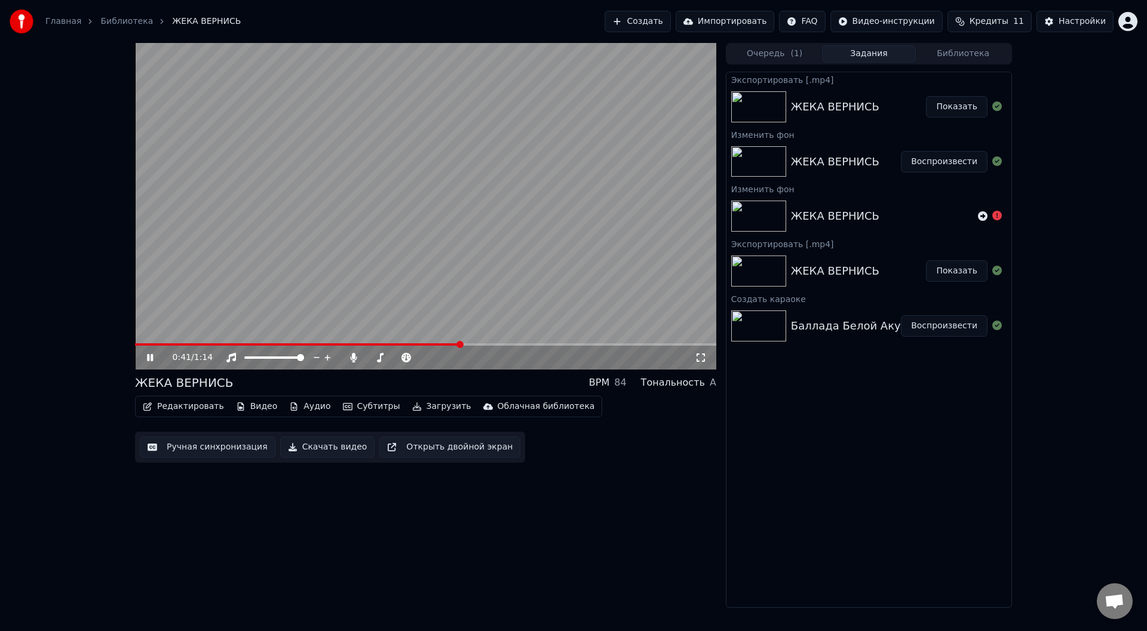
click at [965, 103] on button "Показать" at bounding box center [957, 107] width 62 height 22
click at [664, 198] on video at bounding box center [425, 206] width 581 height 327
click at [948, 268] on button "Показать" at bounding box center [957, 271] width 62 height 22
click at [949, 277] on button "Показать" at bounding box center [957, 271] width 62 height 22
click at [965, 106] on button "Показать" at bounding box center [957, 107] width 62 height 22
